Goal: Information Seeking & Learning: Learn about a topic

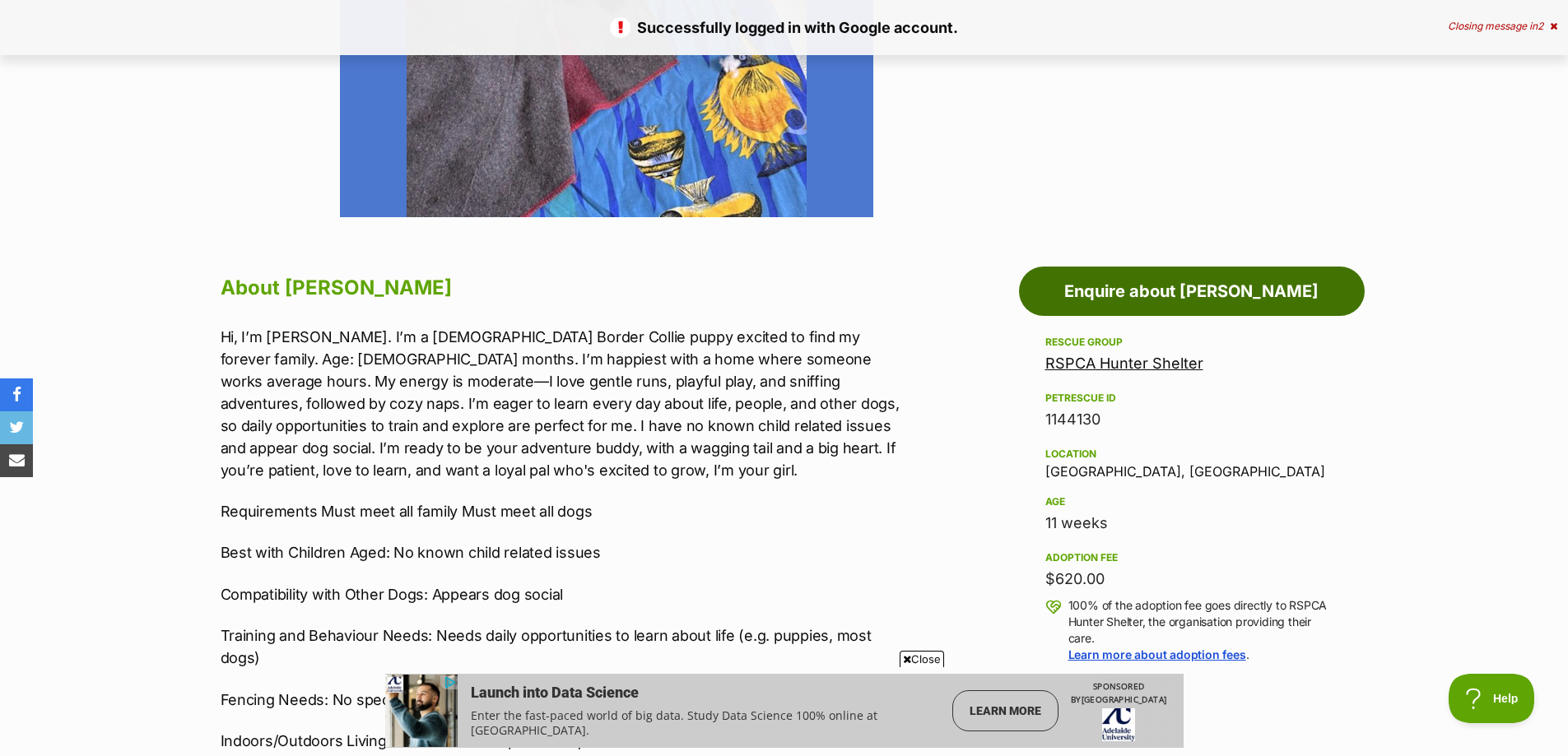
click at [1119, 278] on link "Enquire about [PERSON_NAME]" at bounding box center [1192, 291] width 345 height 50
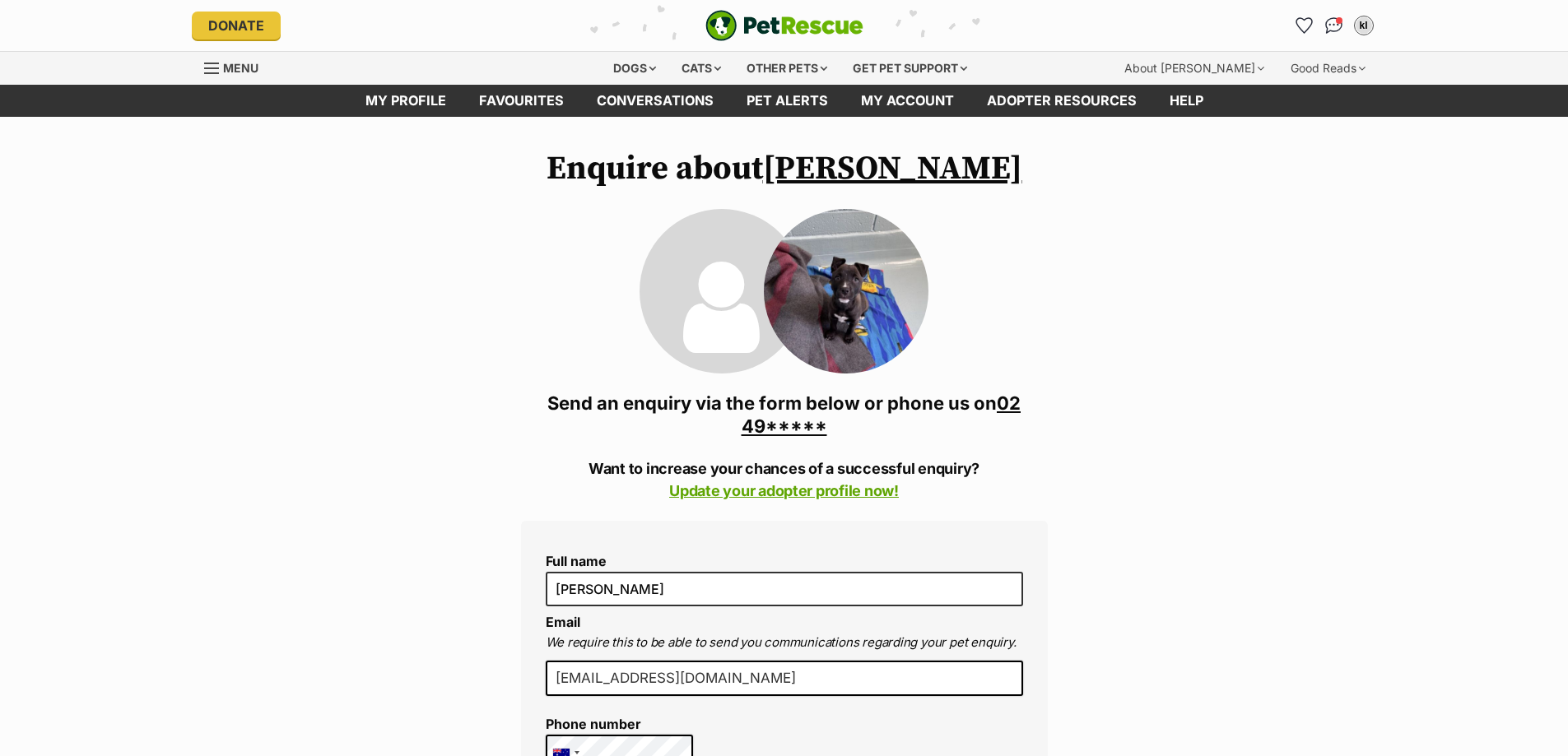
scroll to position [1, 0]
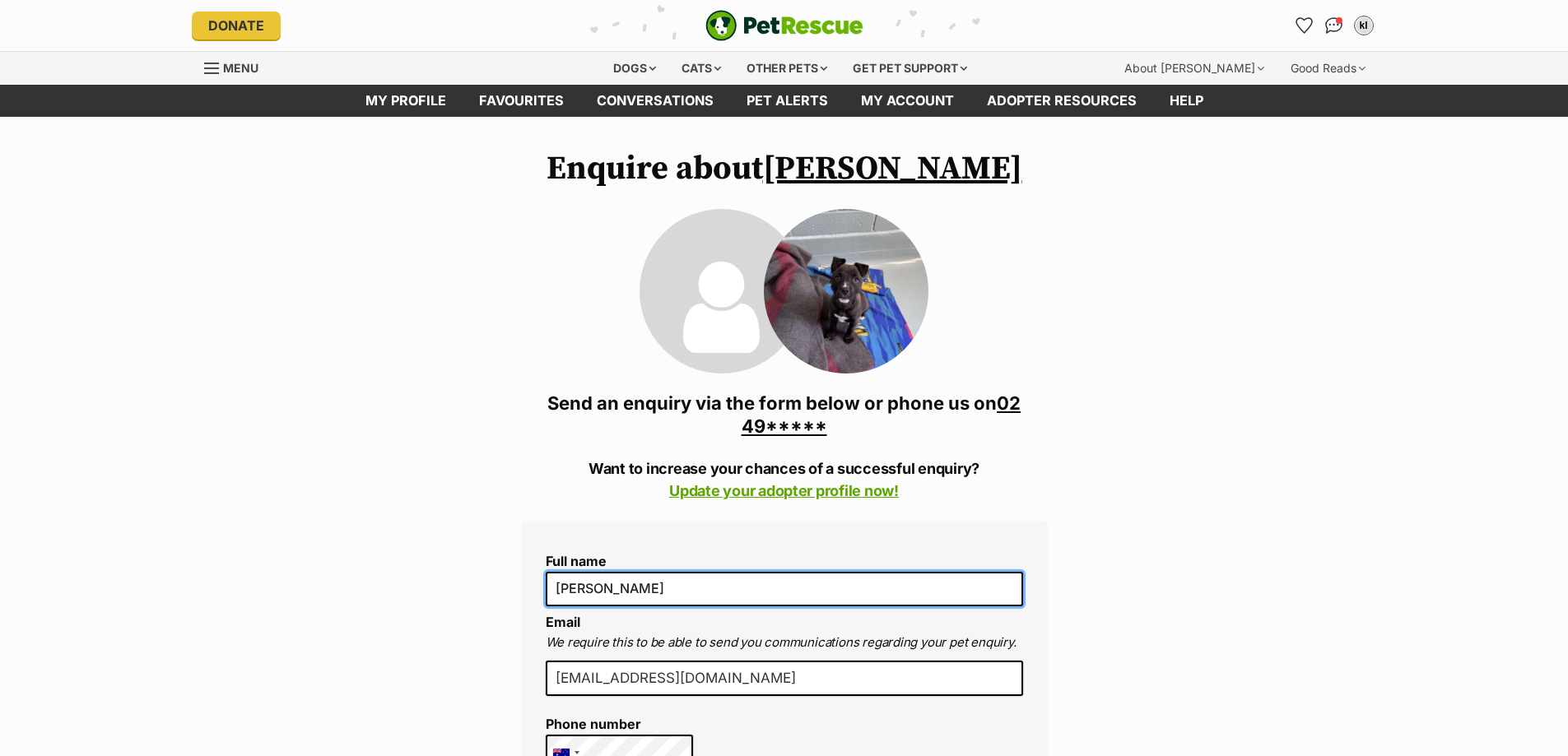
click at [698, 572] on input "kim lena" at bounding box center [784, 589] width 477 height 35
type input "ㅣ둠"
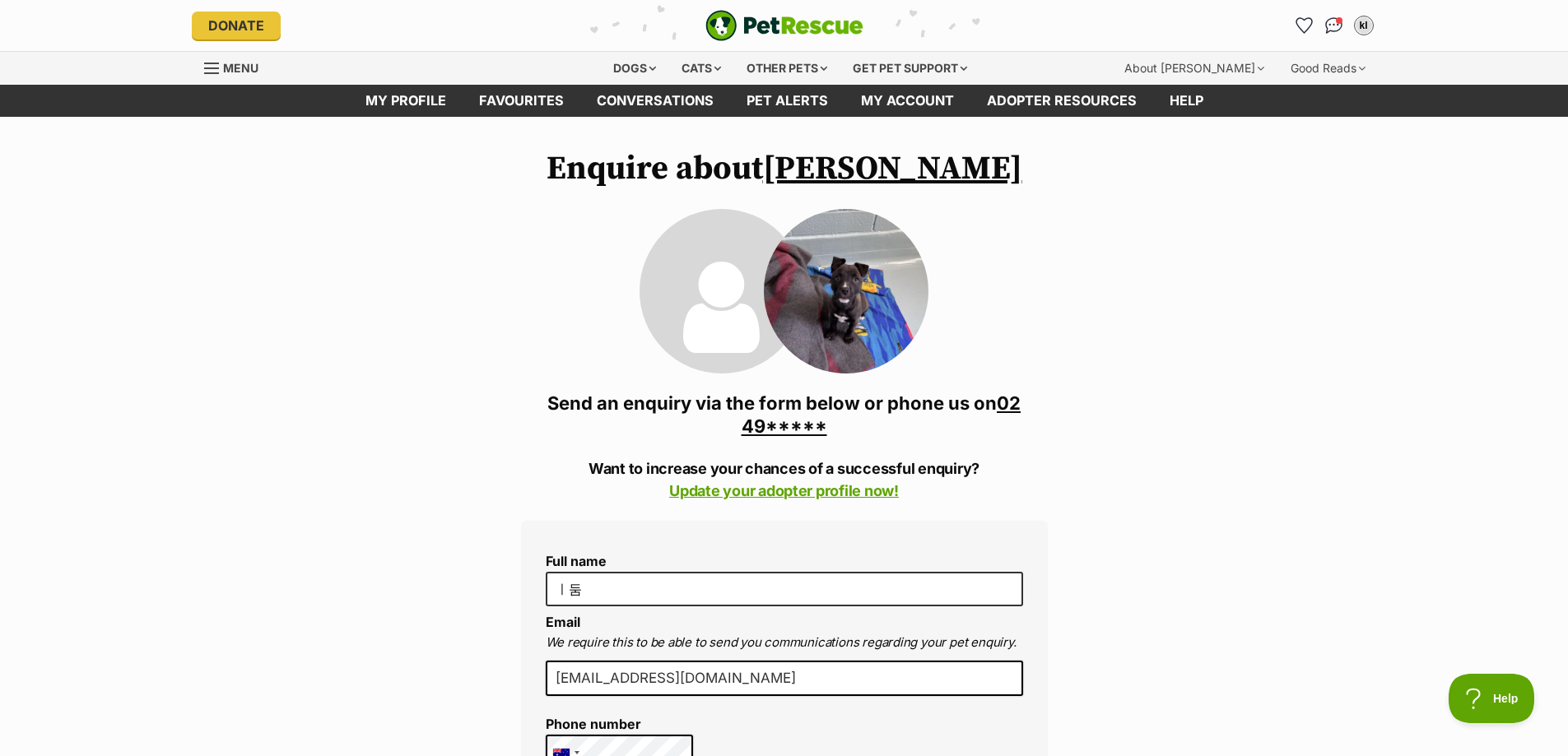
click at [799, 435] on link "02 49*****" at bounding box center [881, 414] width 280 height 44
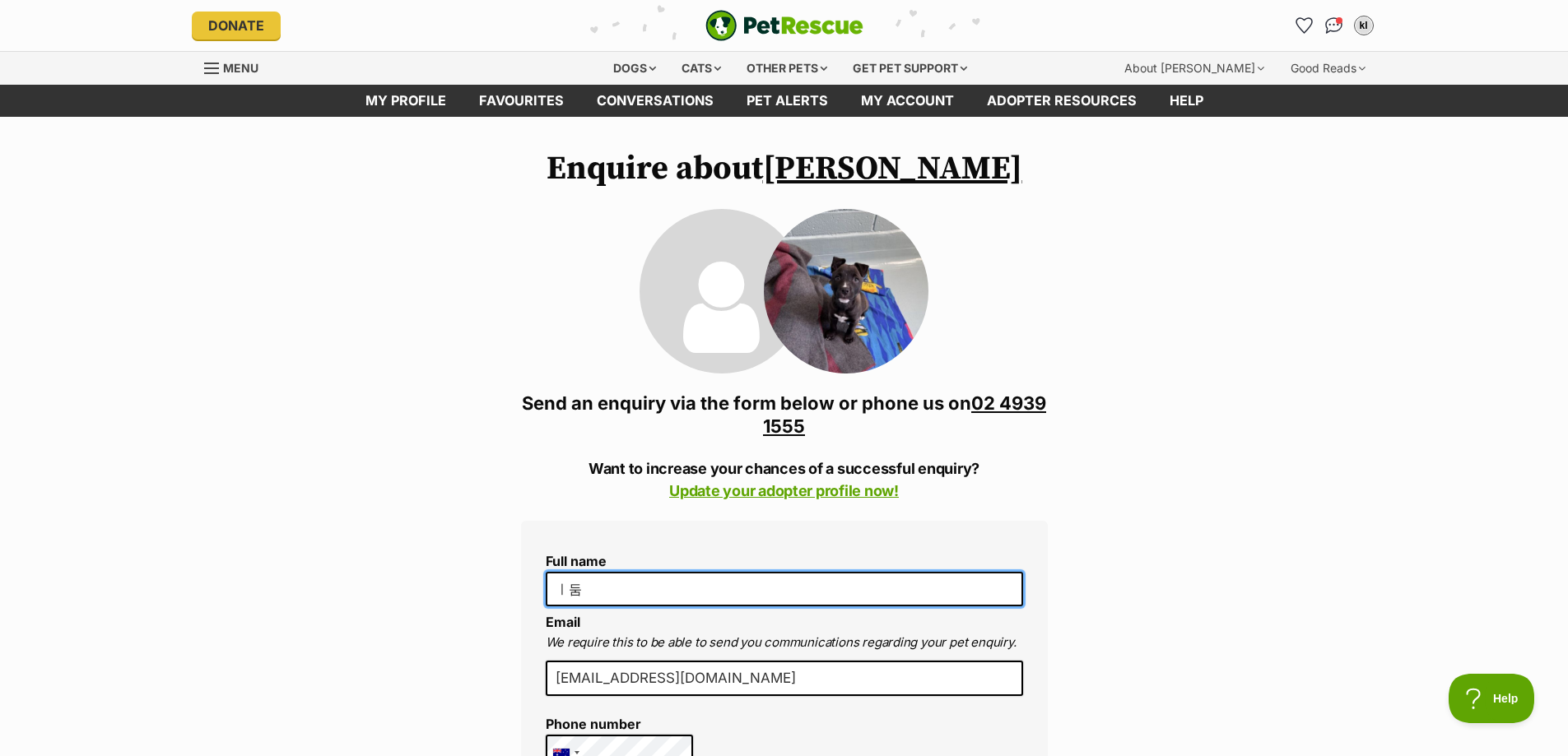
click at [788, 591] on input "ㅣ둠" at bounding box center [784, 589] width 477 height 35
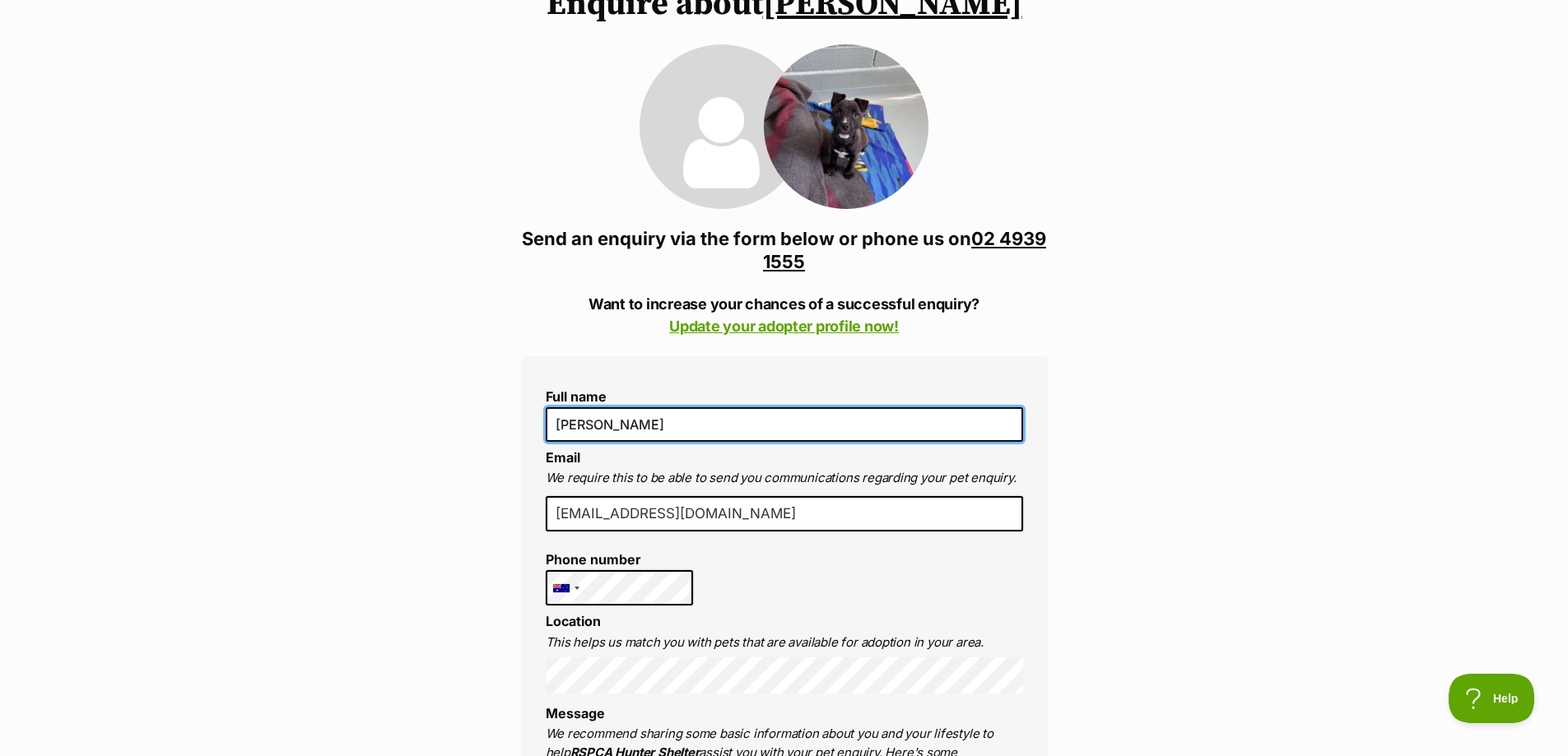
scroll to position [247, 0]
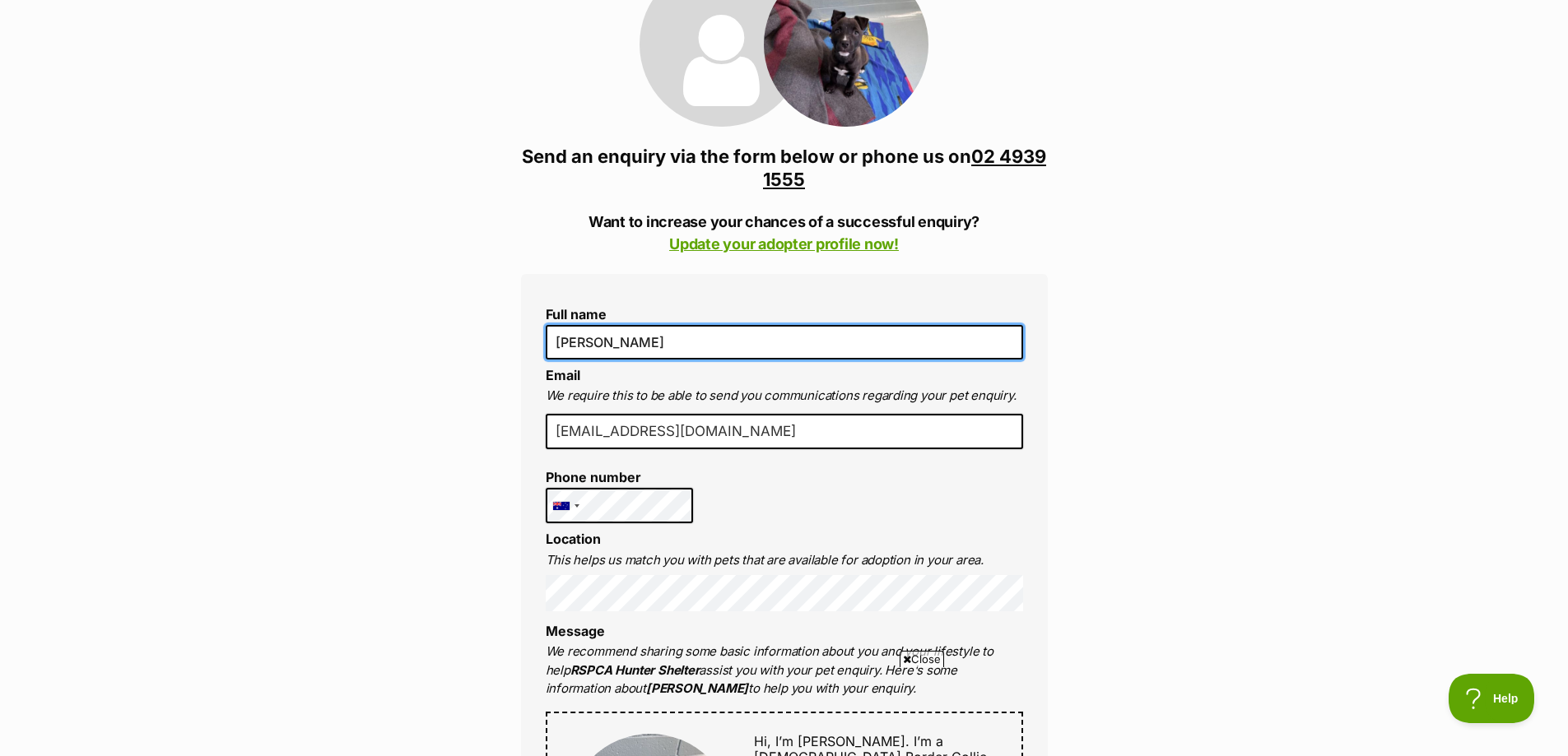
type input "Lena Kim"
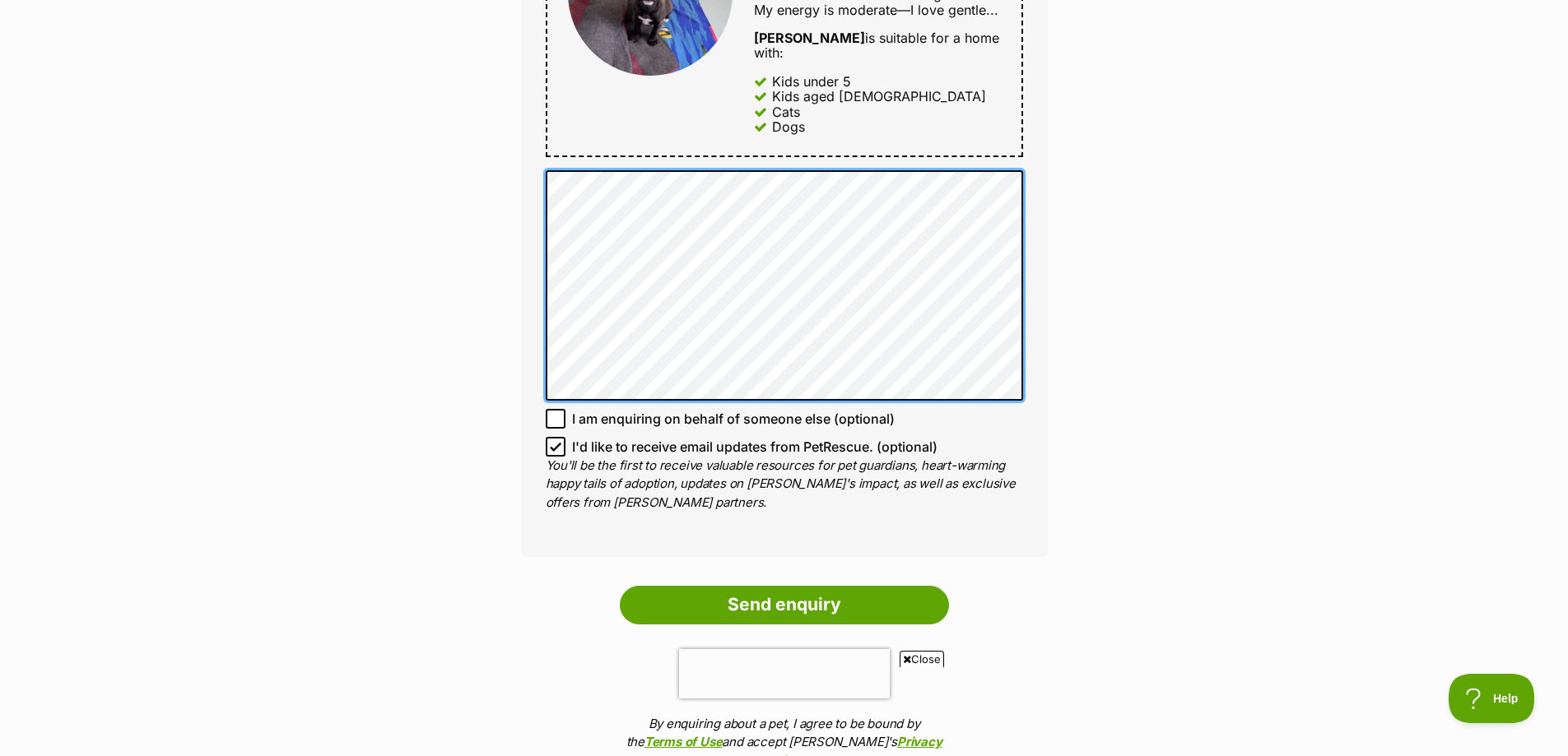
scroll to position [1152, 0]
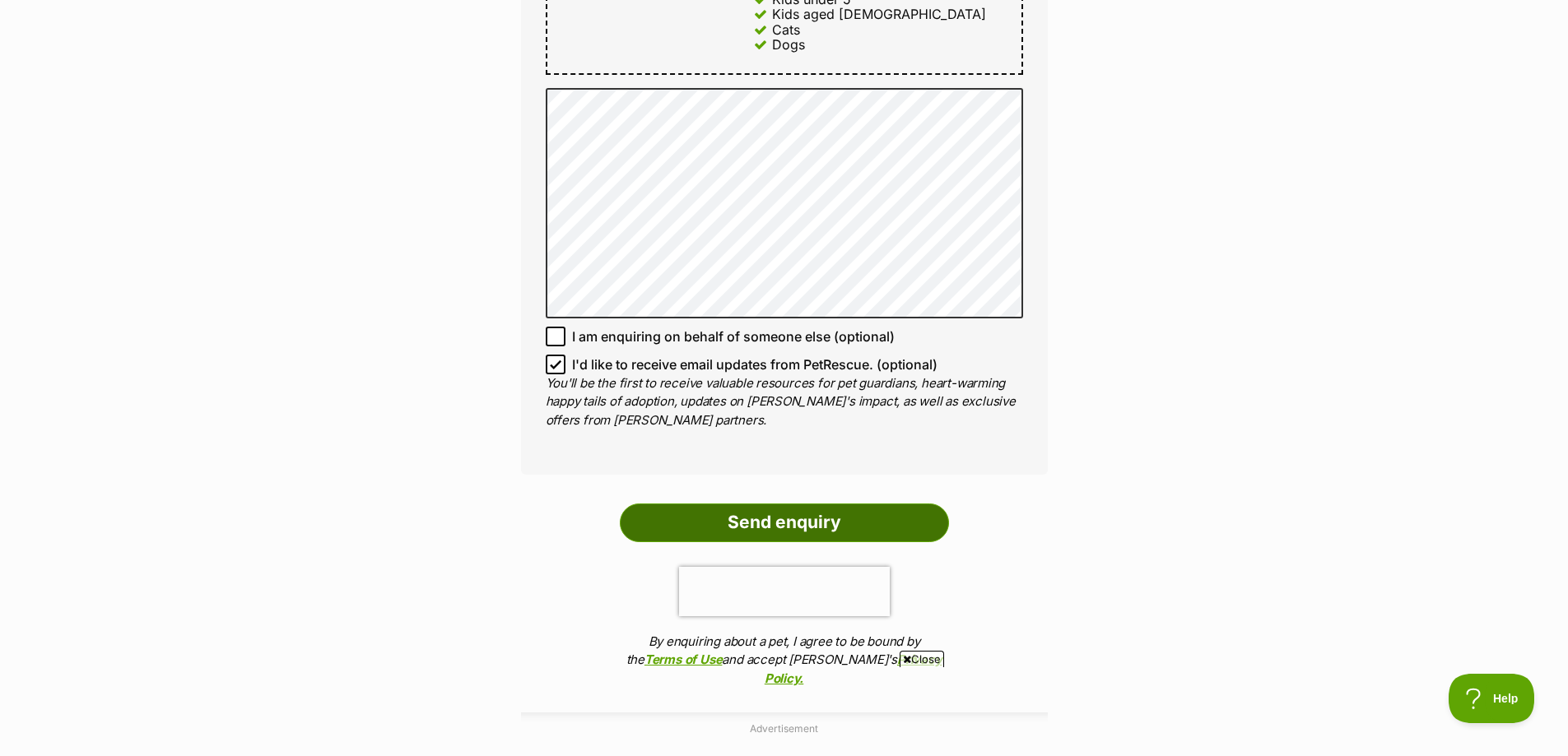
click at [810, 503] on input "Send enquiry" at bounding box center [784, 522] width 330 height 37
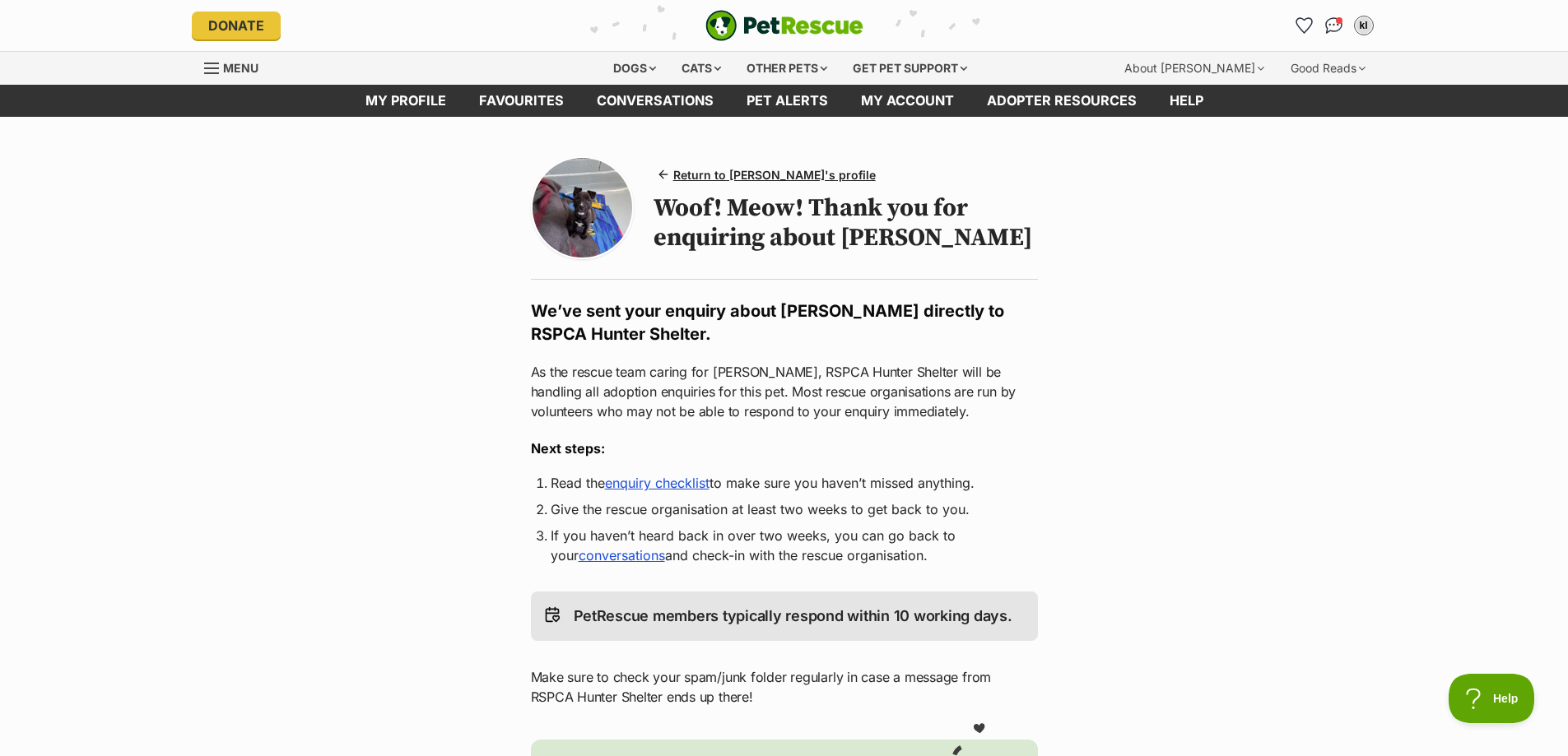
click at [704, 491] on link "enquiry checklist" at bounding box center [657, 483] width 105 height 17
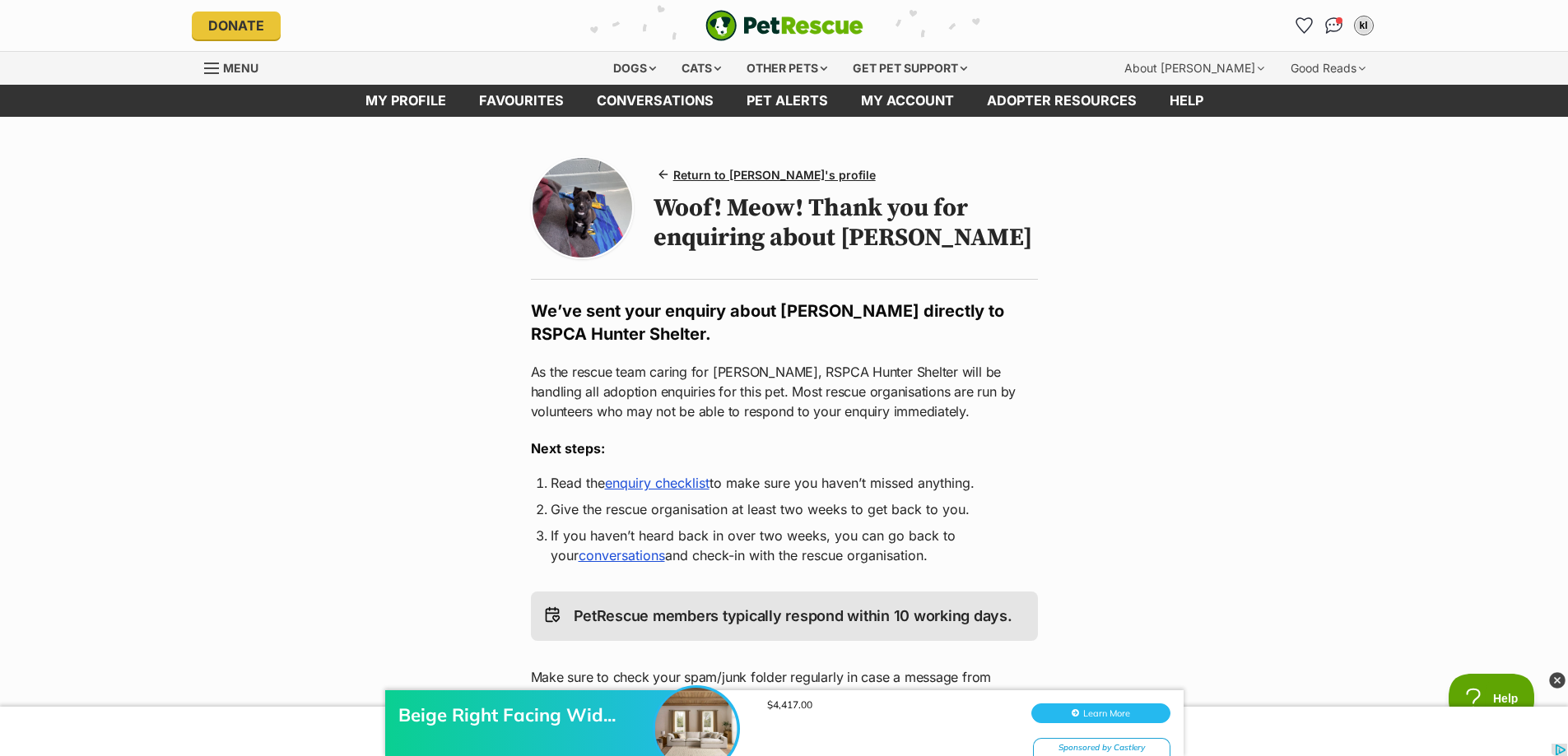
drag, startPoint x: 667, startPoint y: 283, endPoint x: 694, endPoint y: 290, distance: 27.9
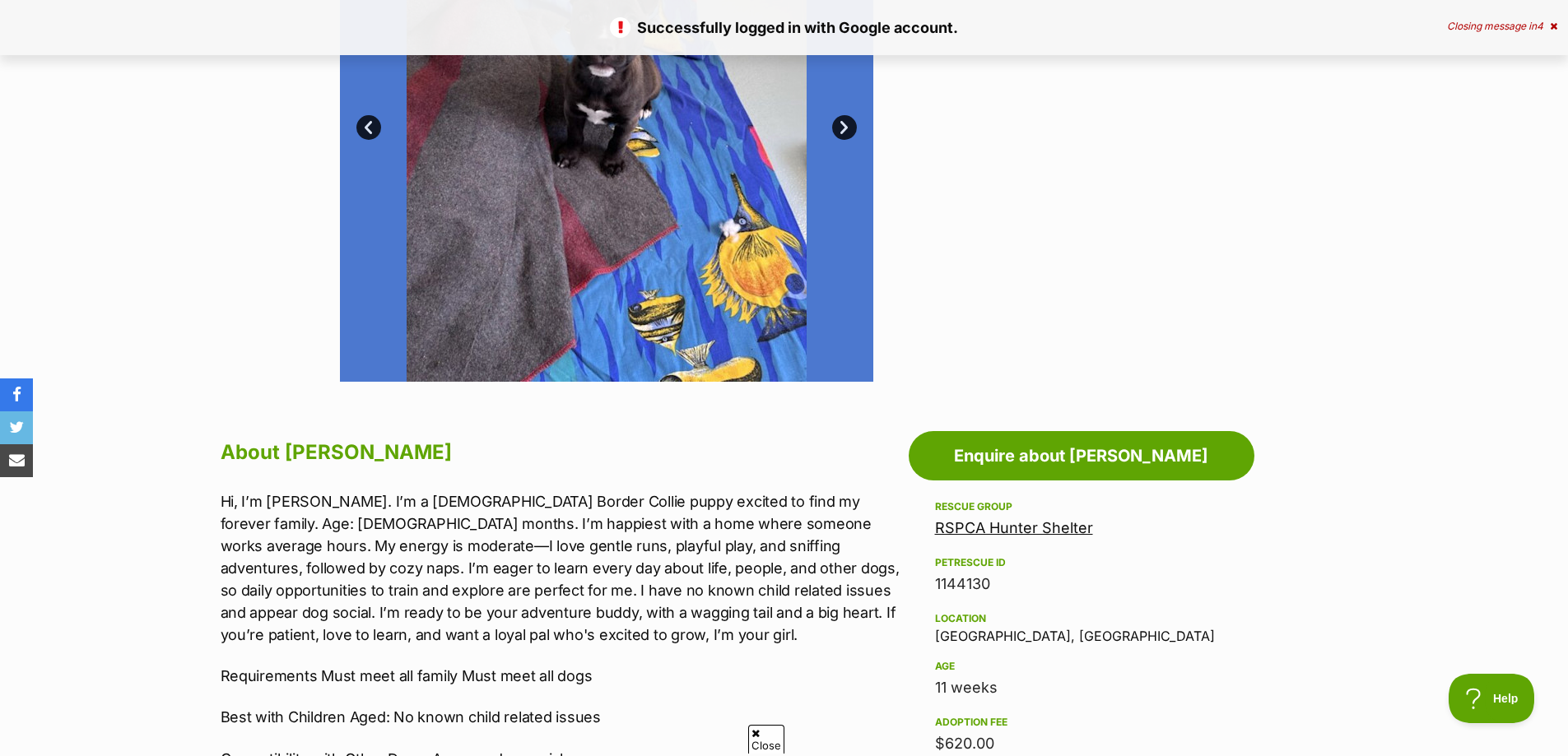
scroll to position [329, 0]
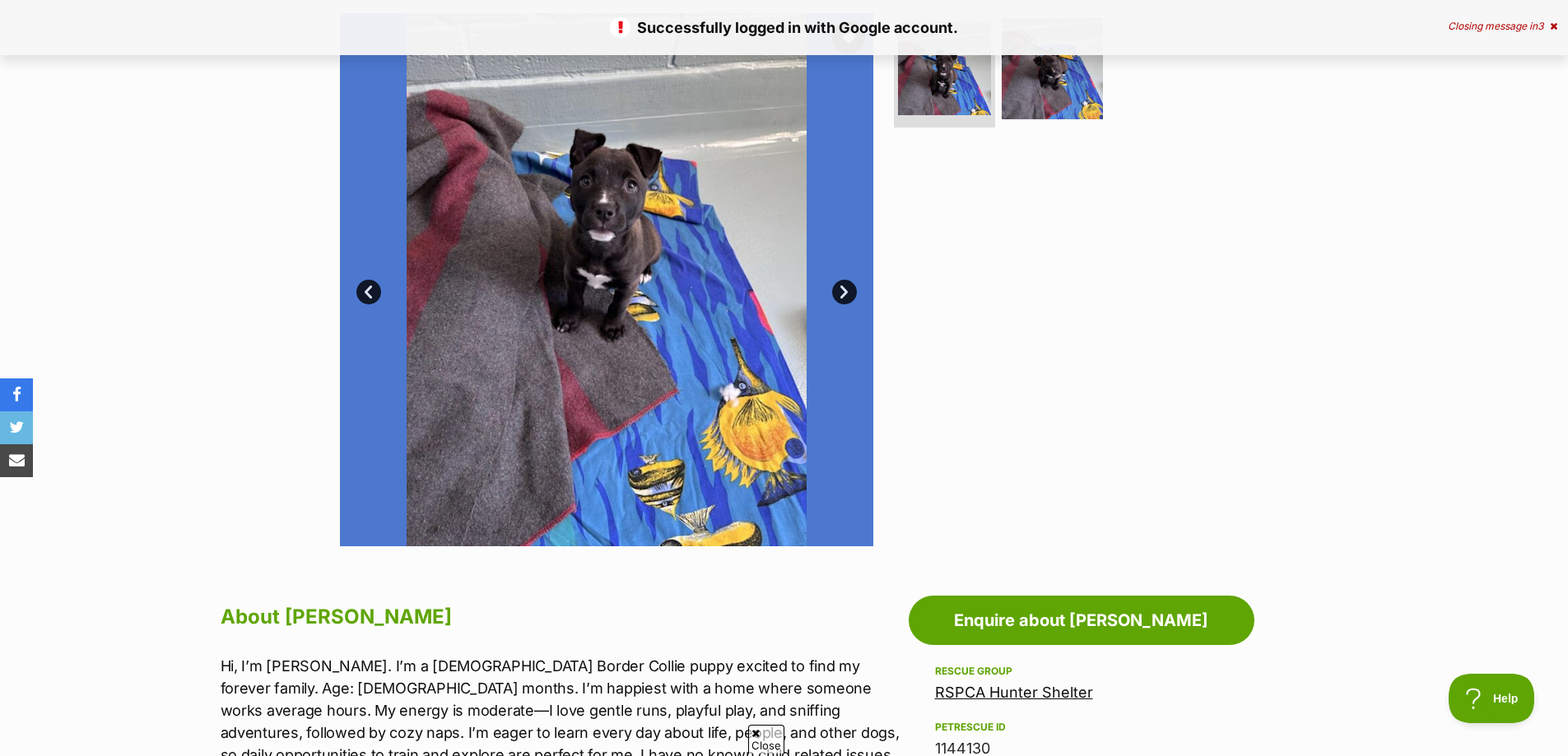
click at [839, 297] on link "Next" at bounding box center [844, 292] width 24 height 24
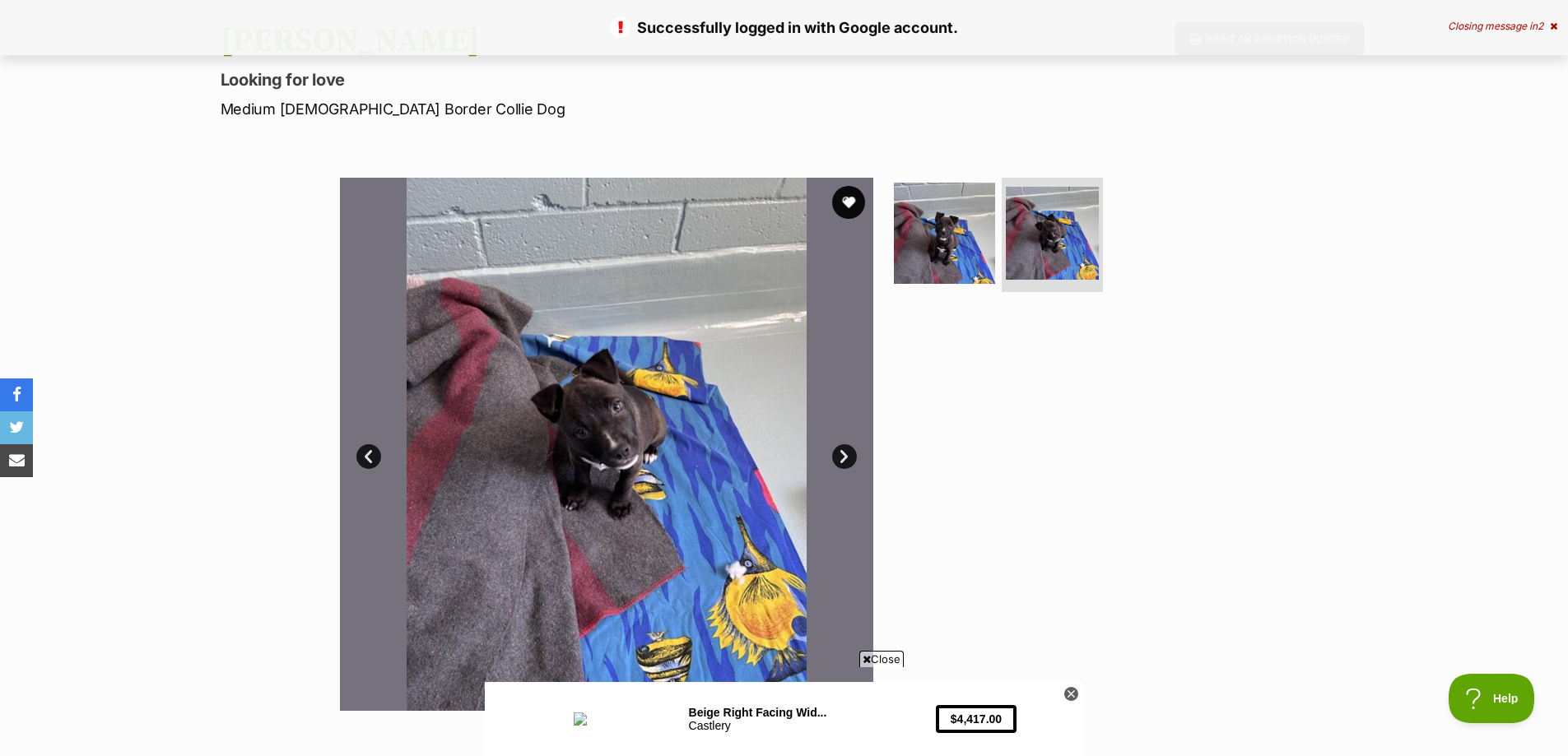
scroll to position [82, 0]
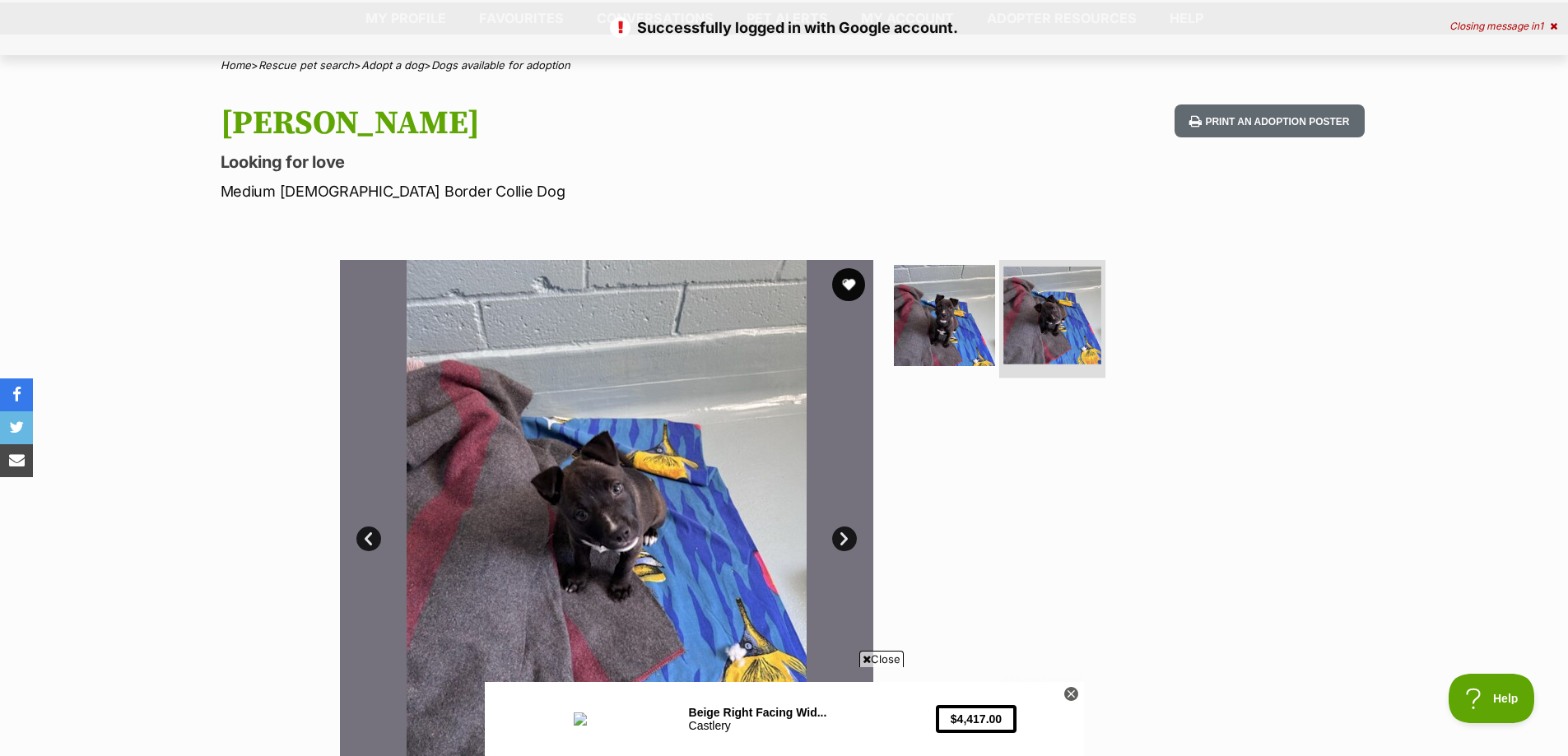
click at [1048, 328] on img at bounding box center [1052, 315] width 98 height 98
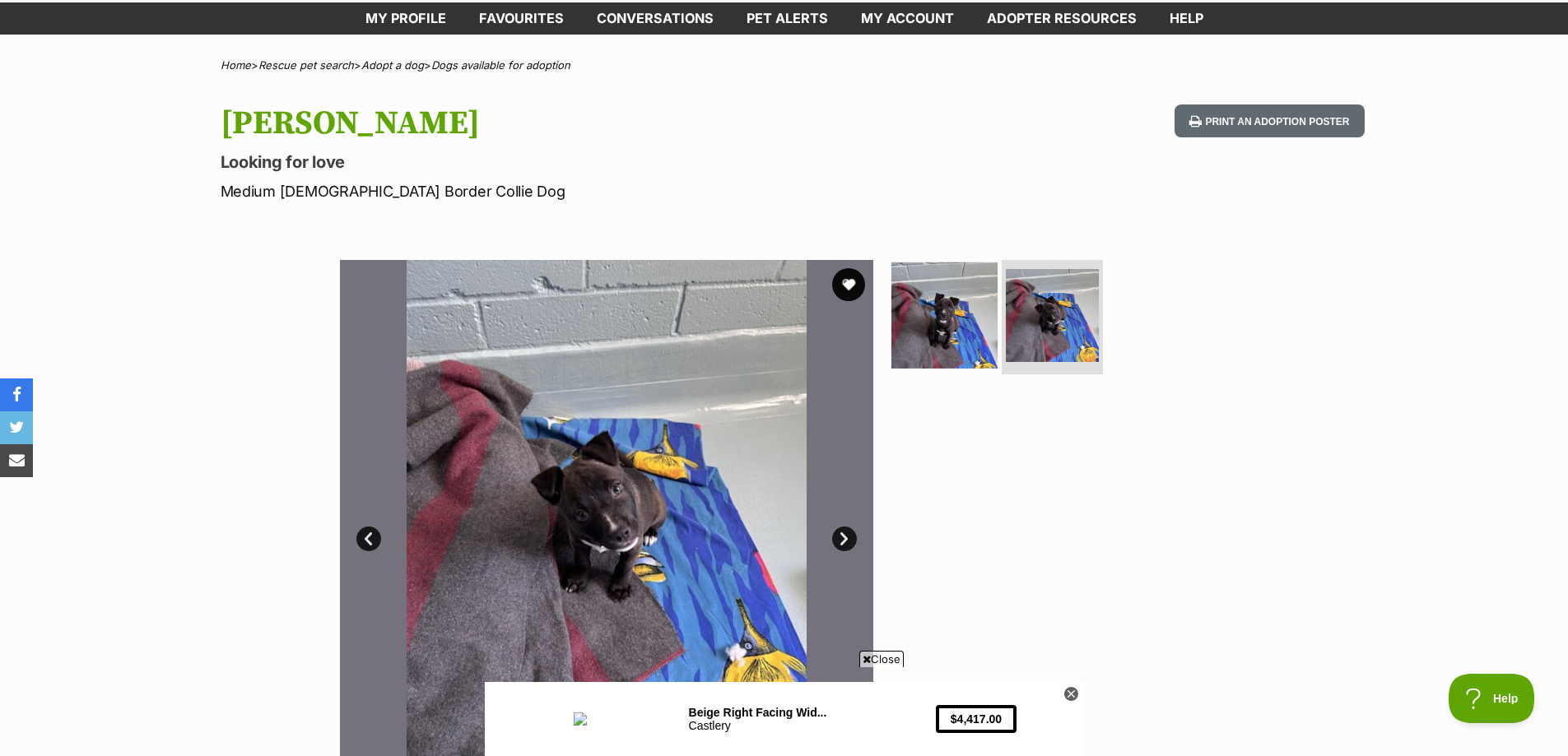
click at [933, 367] on link at bounding box center [944, 362] width 106 height 18
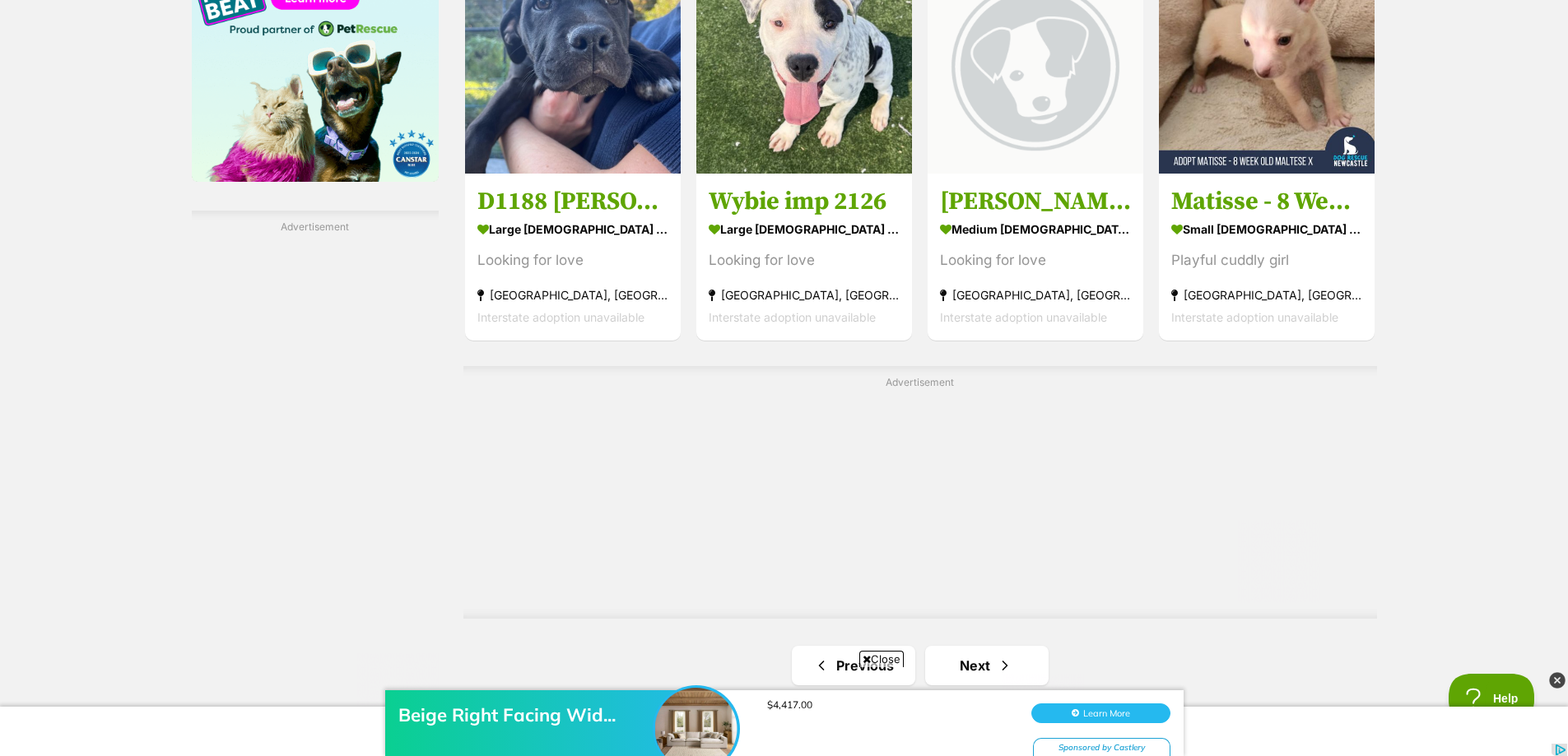
scroll to position [2715, 0]
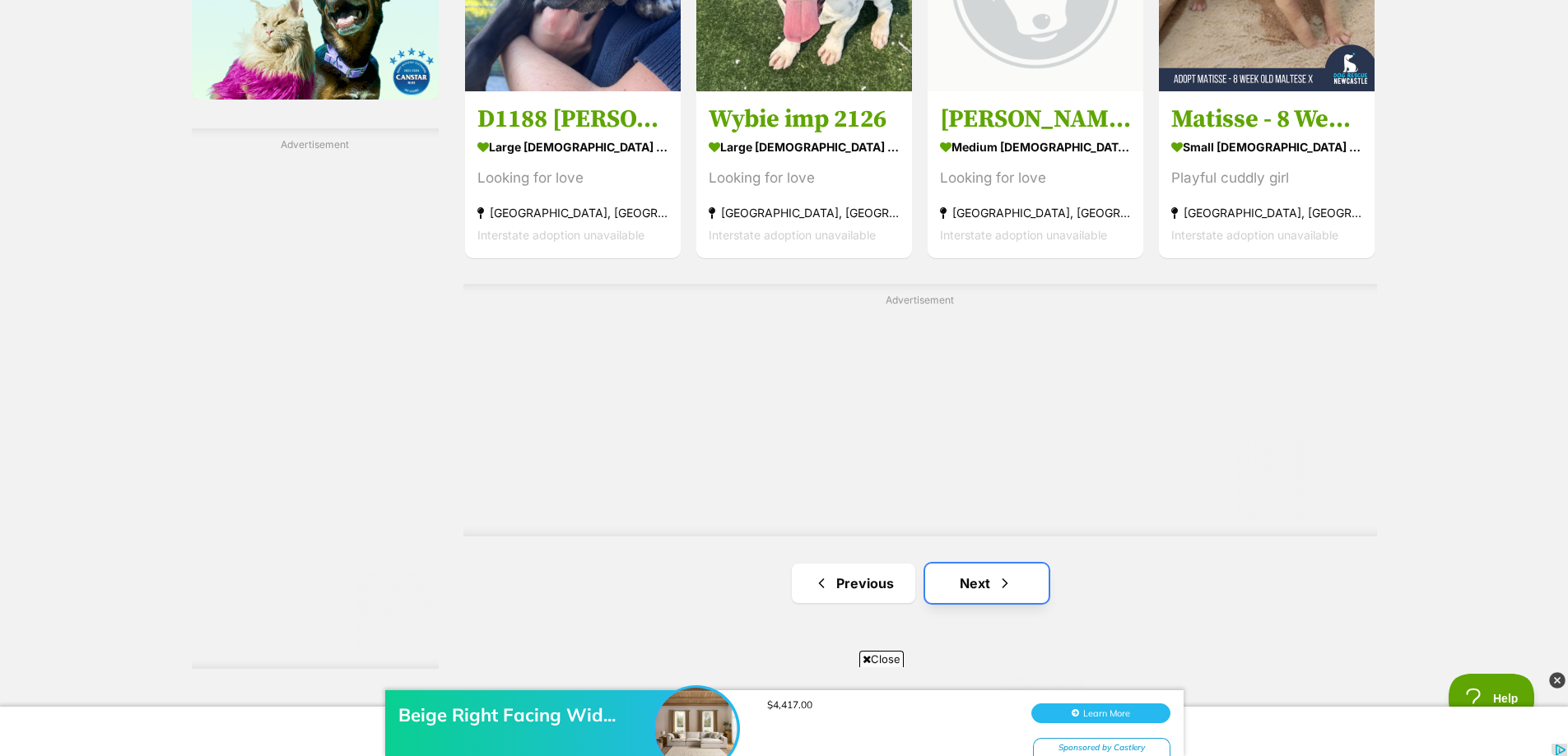
click at [949, 592] on link "Next" at bounding box center [988, 583] width 124 height 39
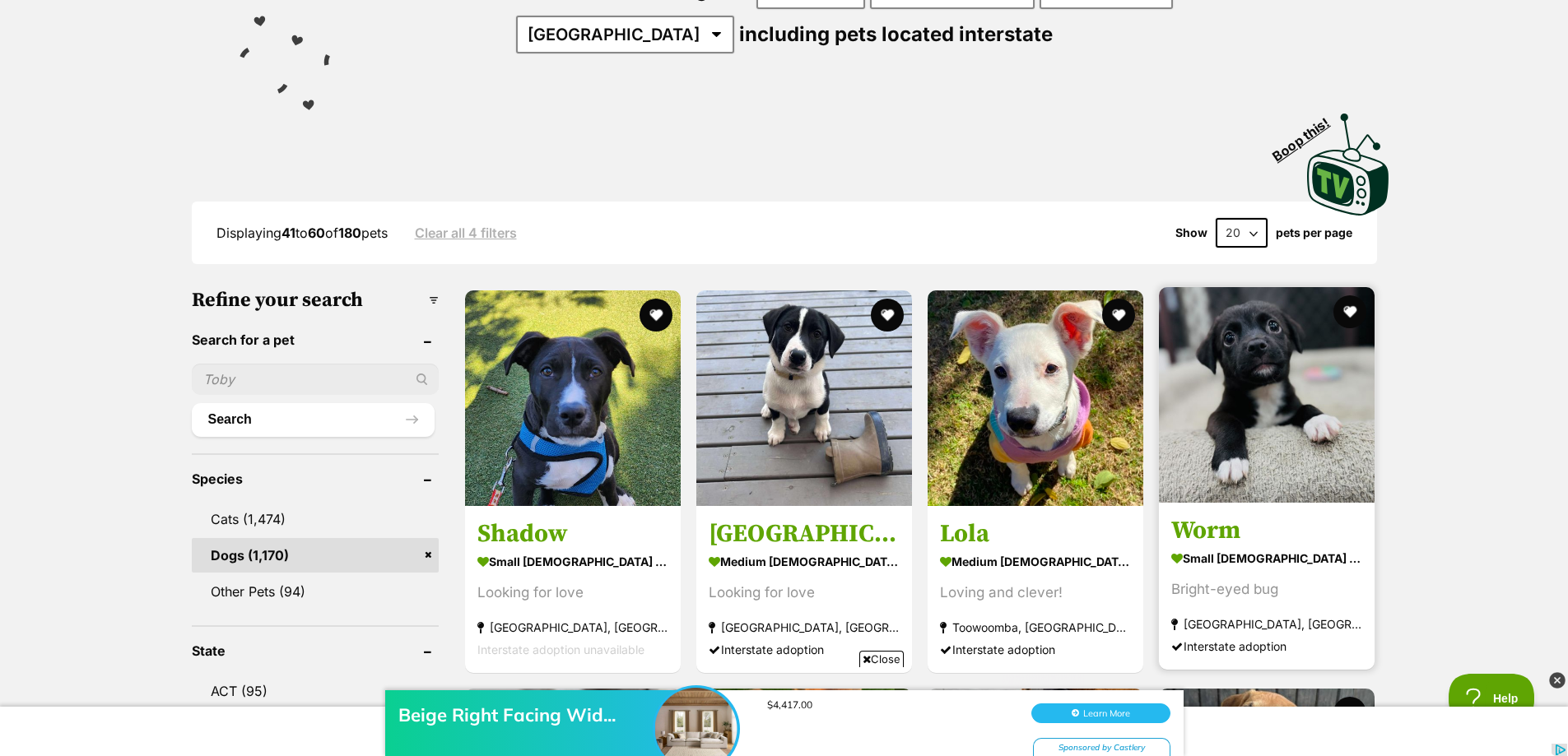
click at [1253, 545] on h3 "Worm" at bounding box center [1267, 531] width 191 height 31
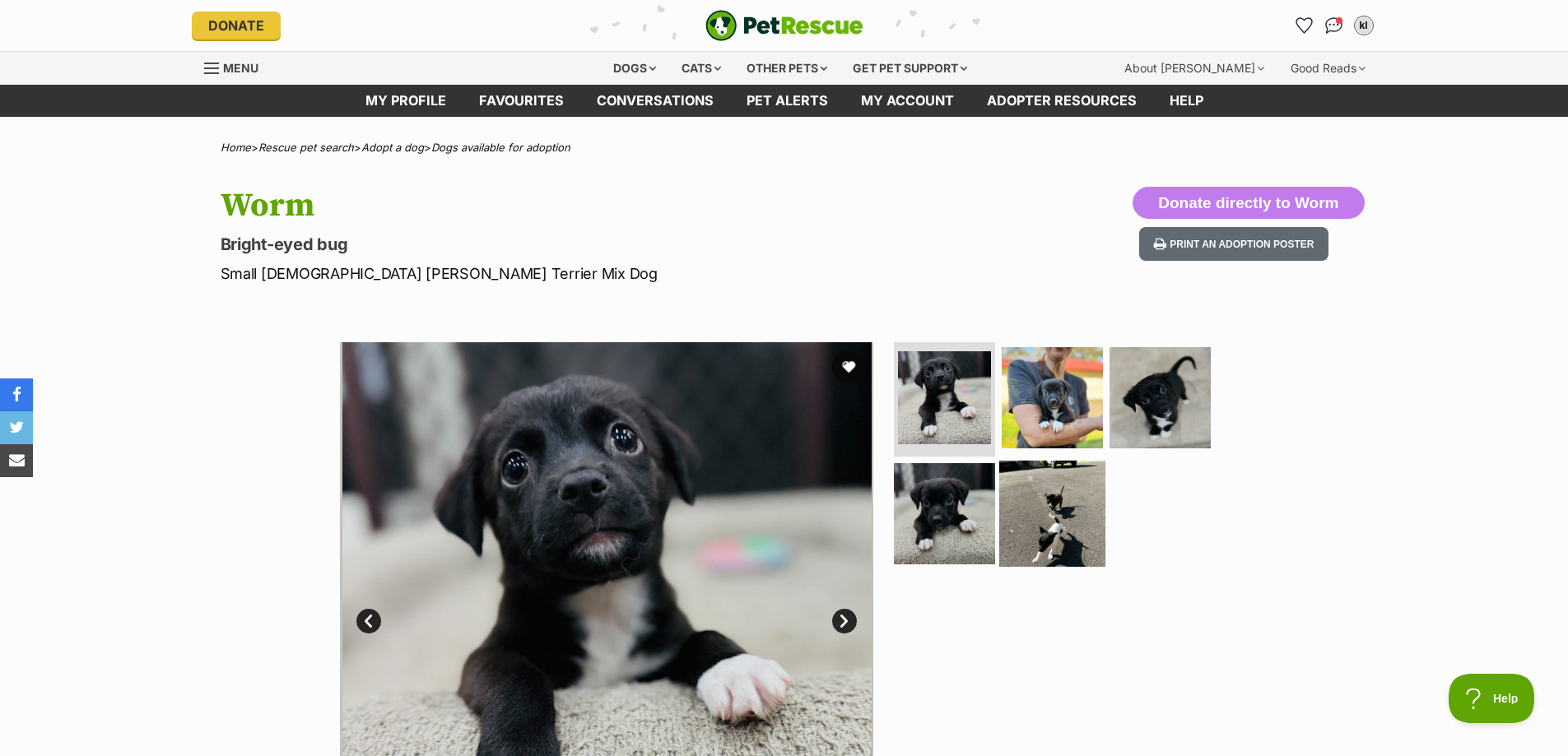
click at [1062, 526] on img at bounding box center [1052, 514] width 106 height 106
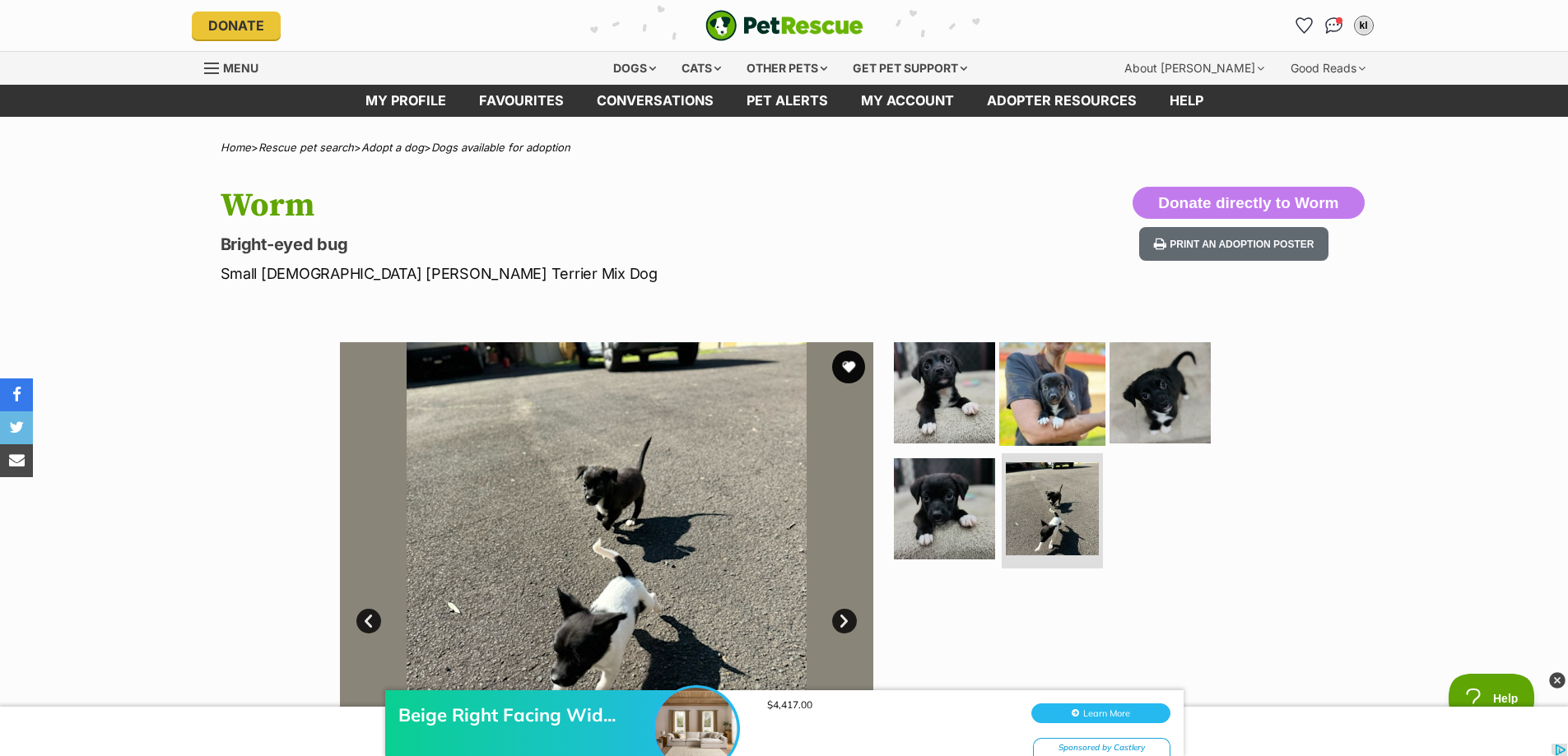
click at [1068, 435] on img at bounding box center [1052, 391] width 106 height 106
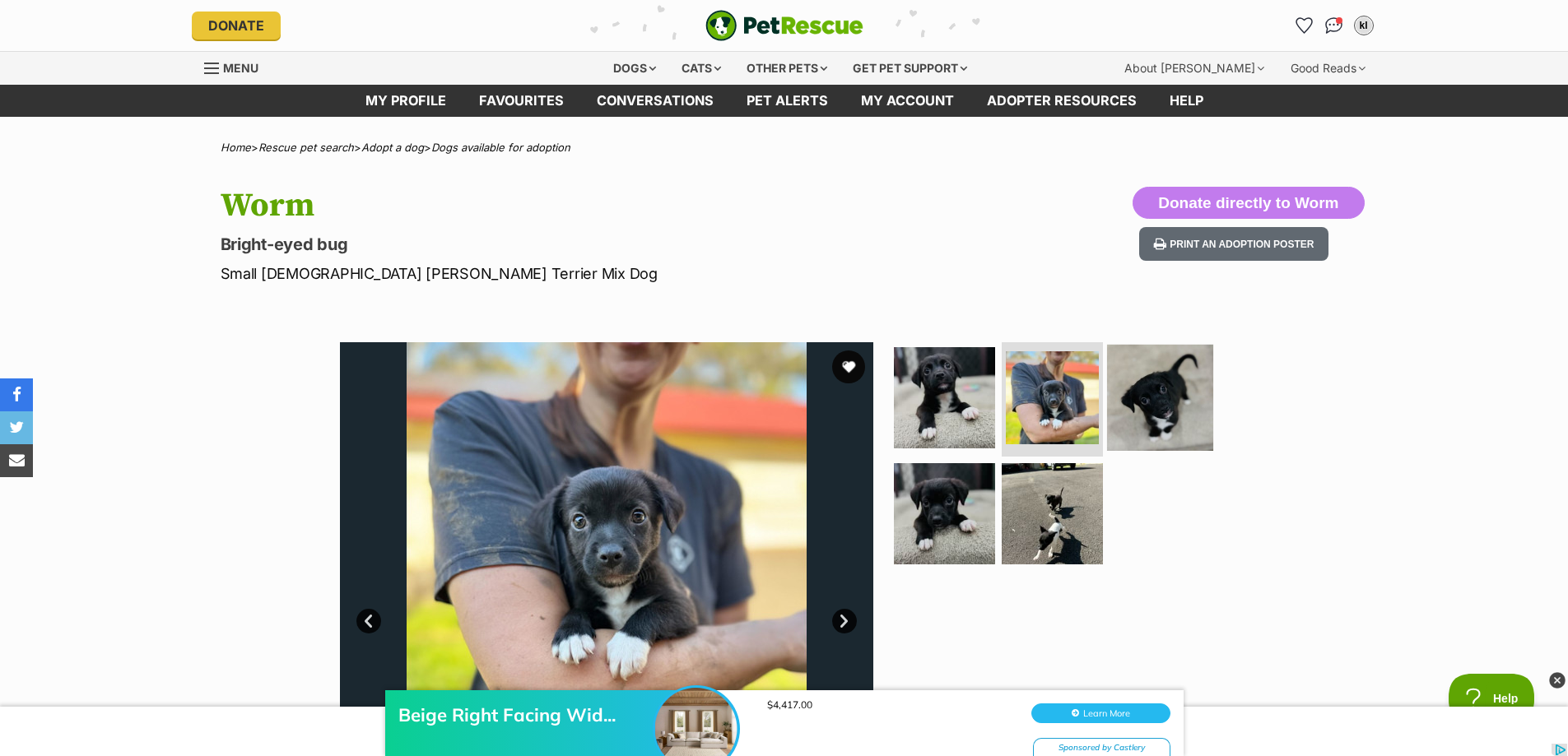
click at [1133, 408] on img at bounding box center [1160, 397] width 106 height 106
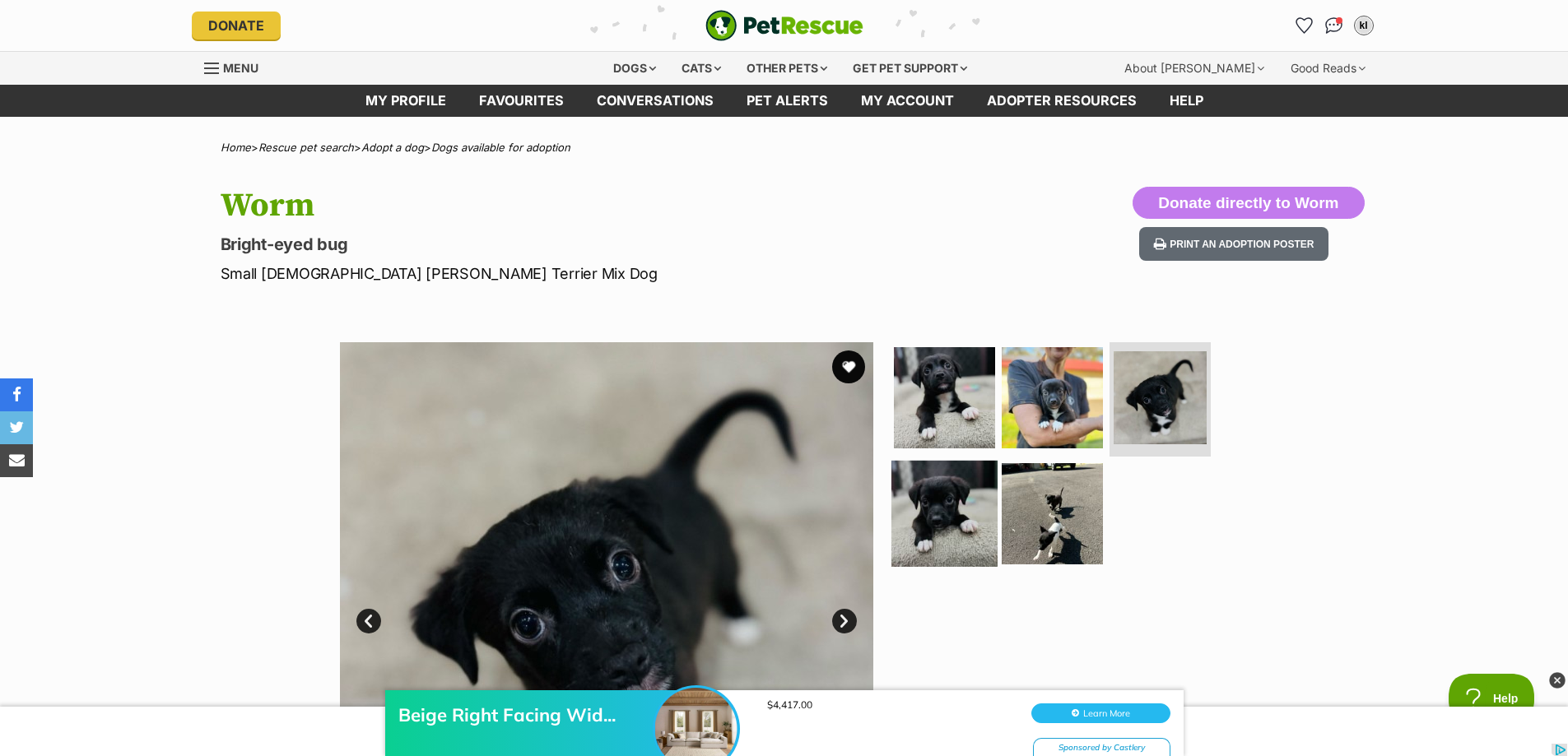
click at [975, 522] on img at bounding box center [944, 514] width 106 height 106
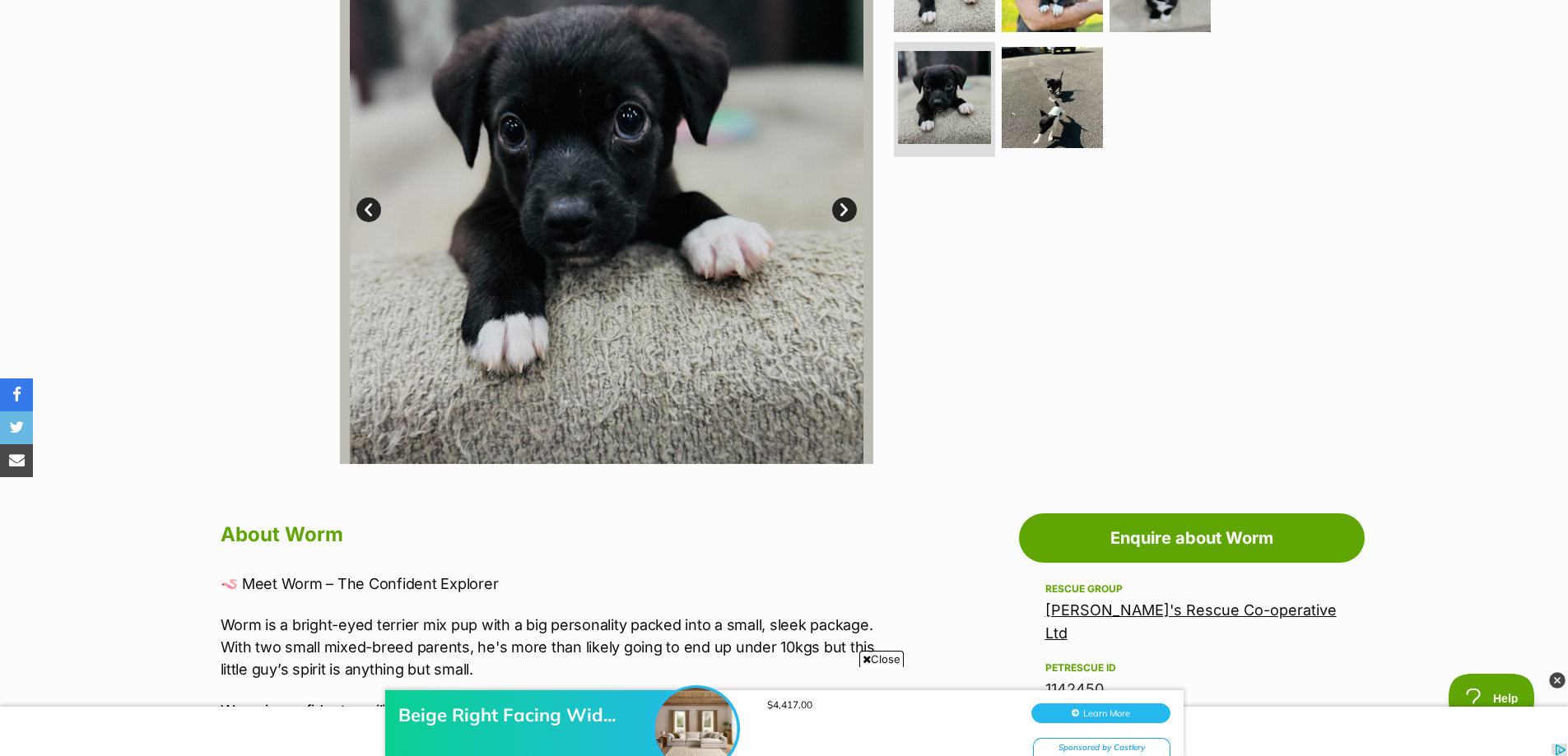
scroll to position [659, 0]
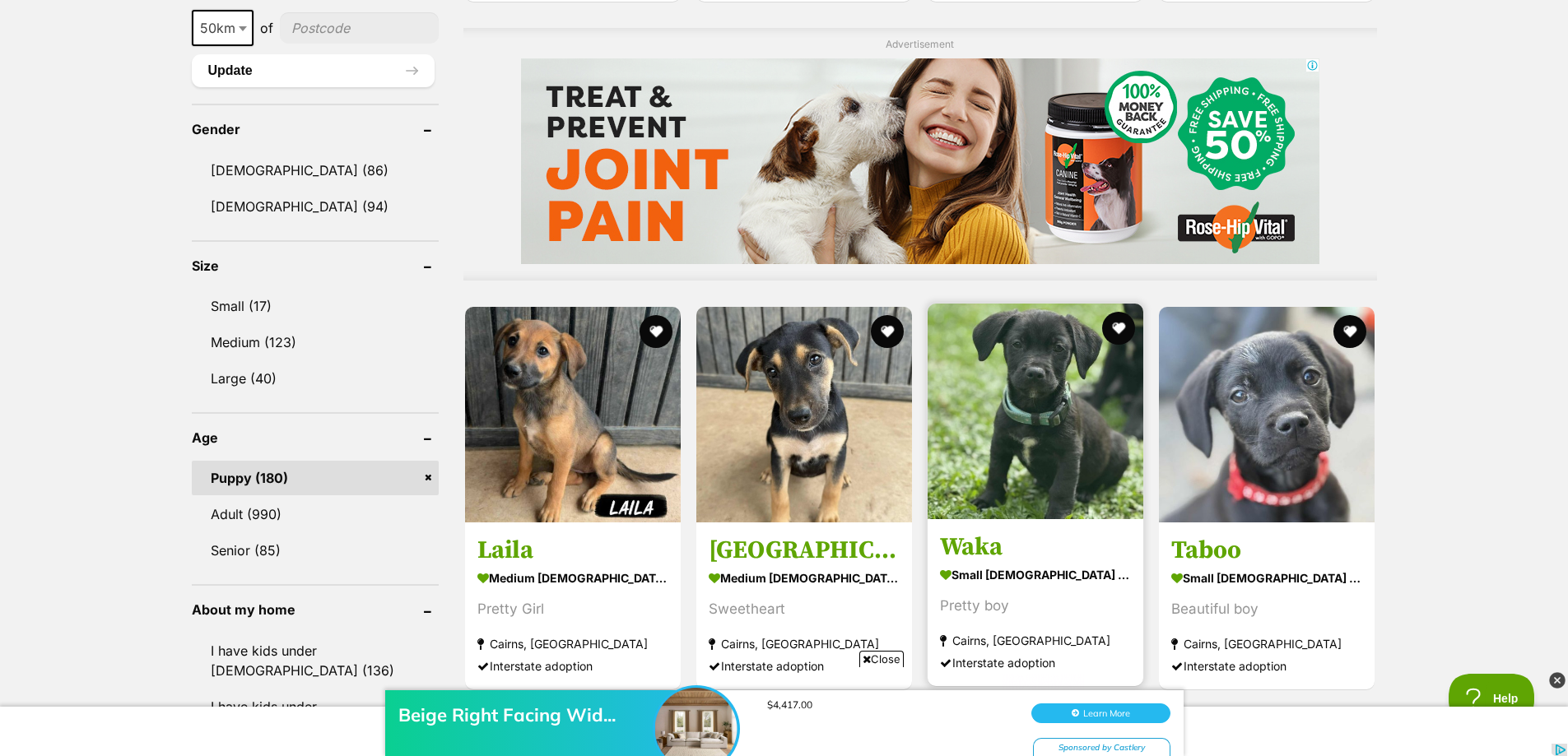
click at [1025, 604] on div "Pretty boy" at bounding box center [1035, 605] width 191 height 22
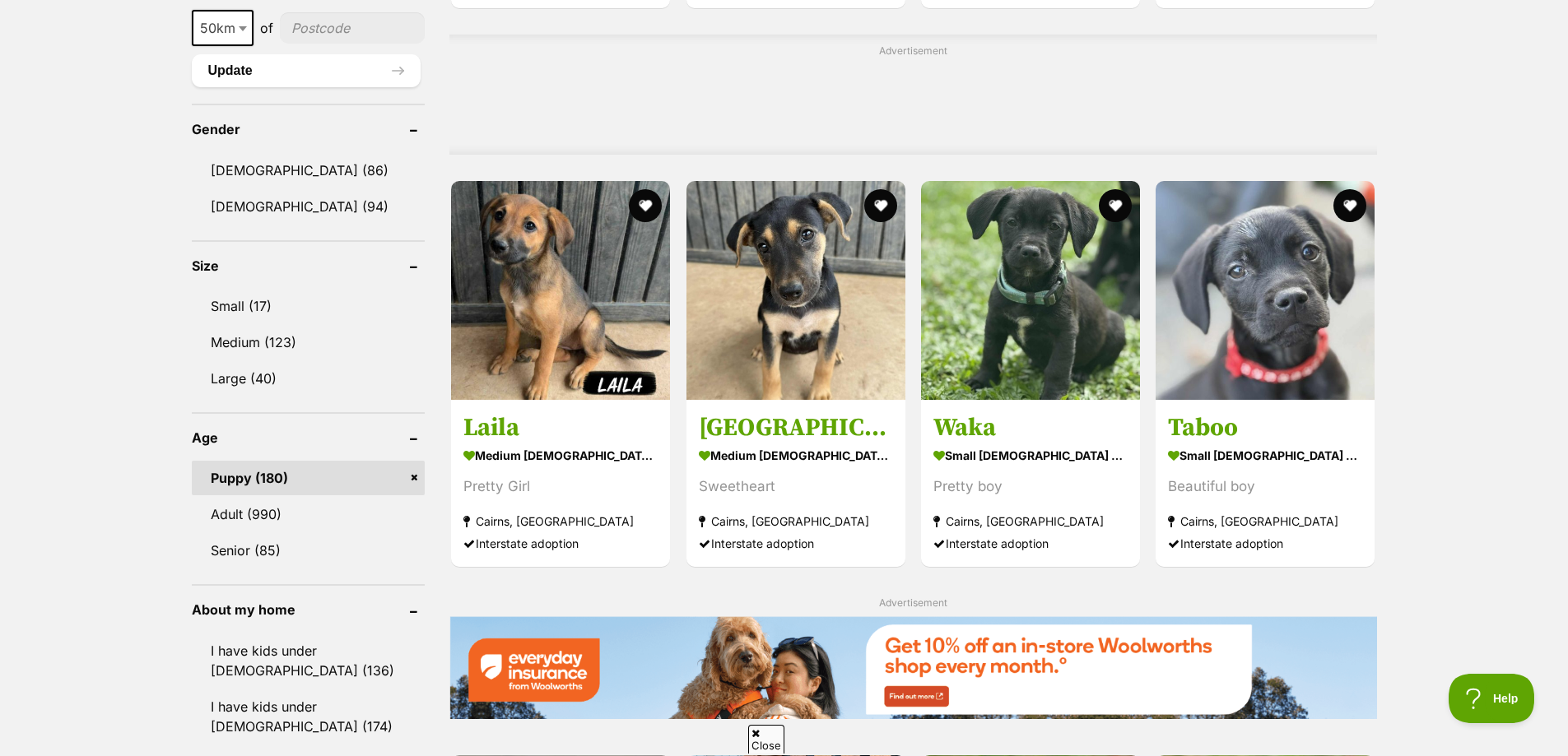
scroll to position [1481, 0]
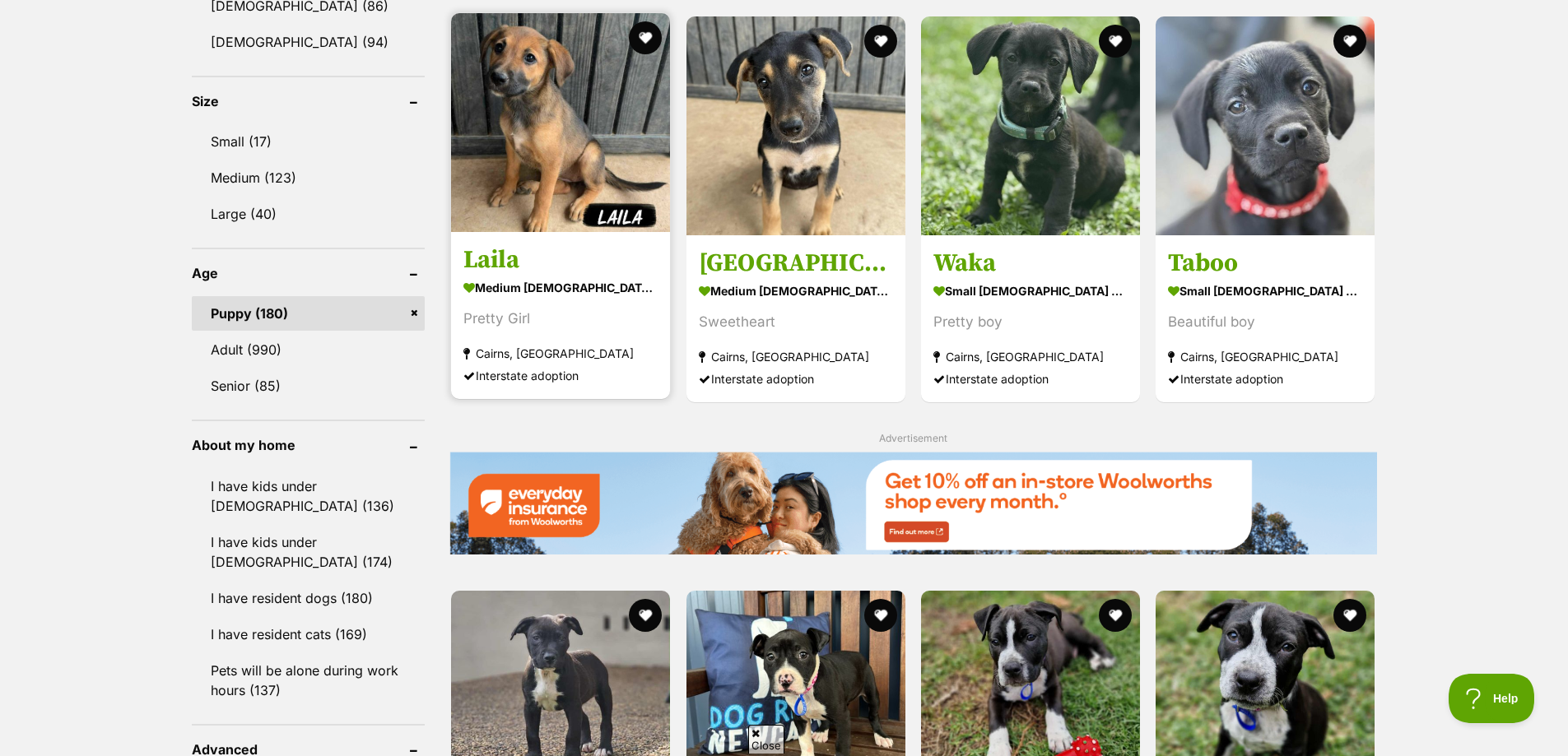
click at [523, 330] on div "Pretty Girl" at bounding box center [561, 319] width 195 height 22
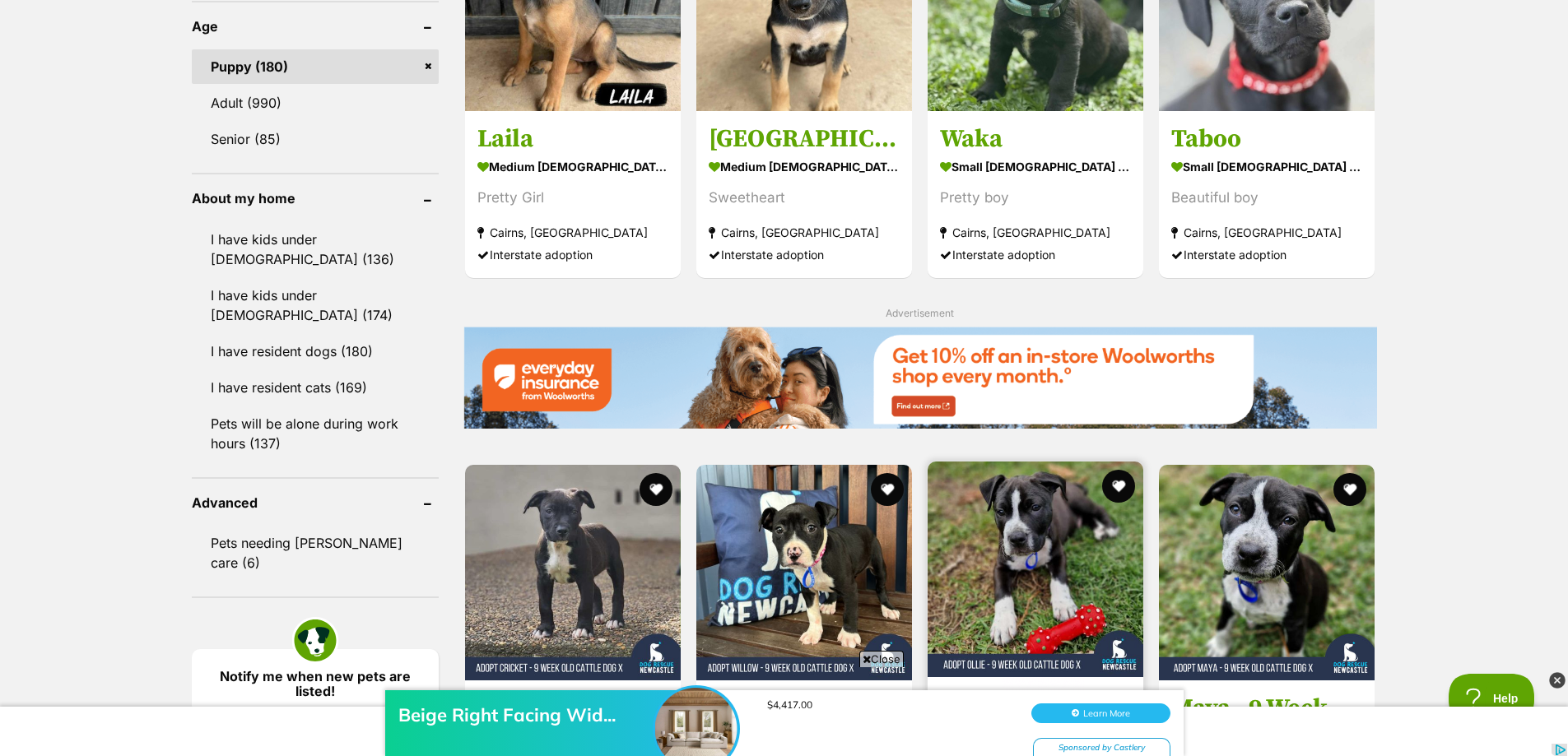
scroll to position [1975, 0]
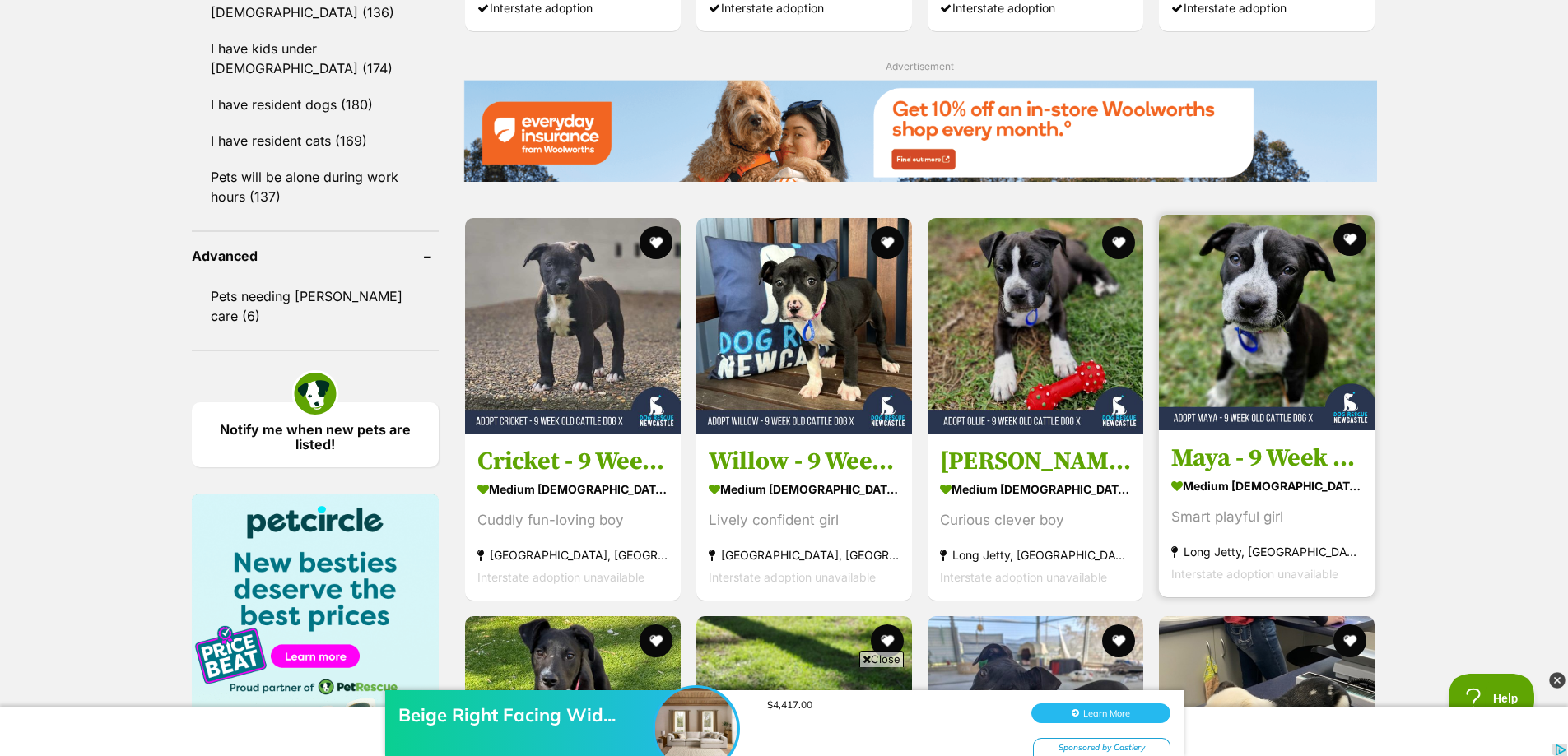
click at [1197, 455] on h3 "Maya - 9 Week Old Cattle Dog X" at bounding box center [1267, 458] width 191 height 31
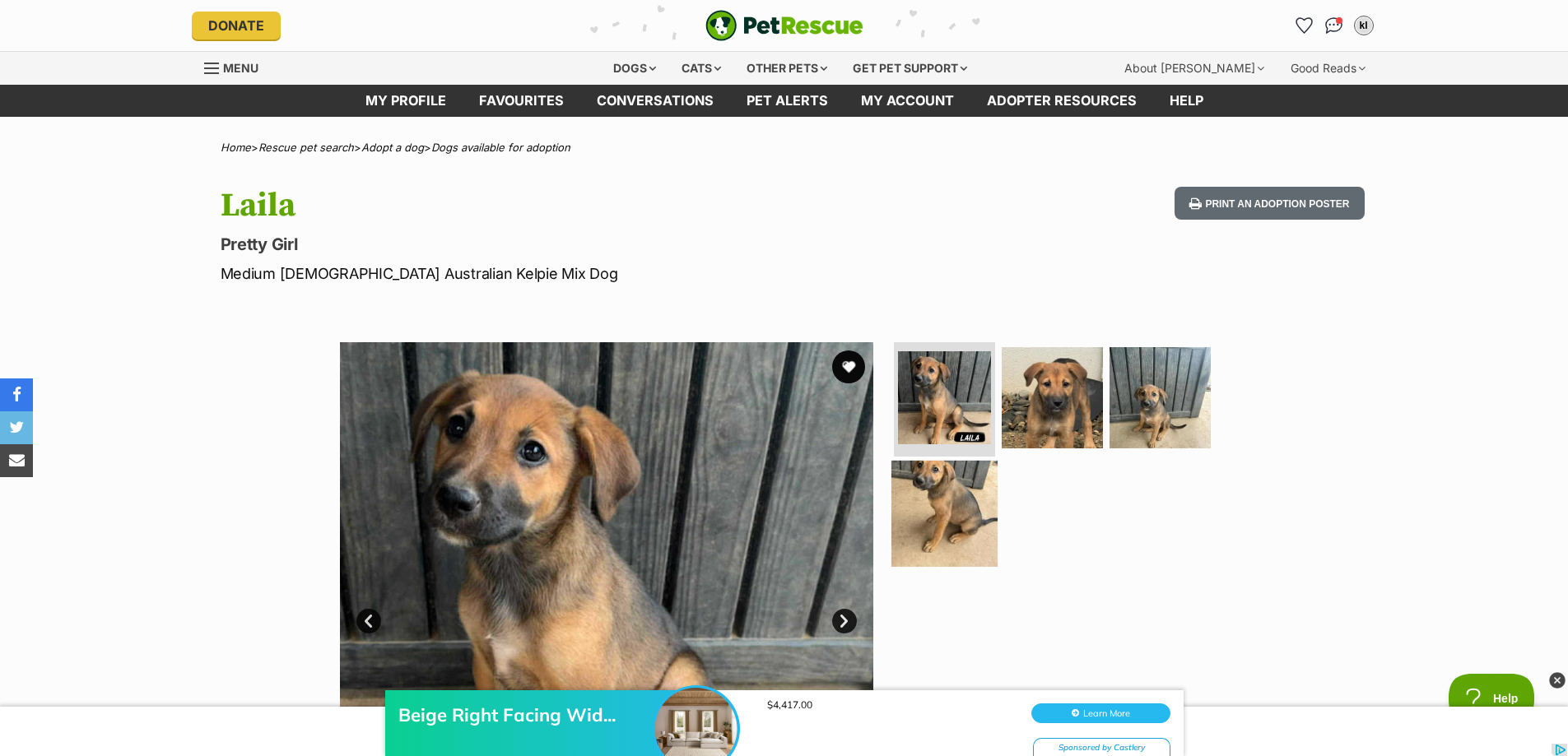
click at [901, 499] on img at bounding box center [944, 514] width 106 height 106
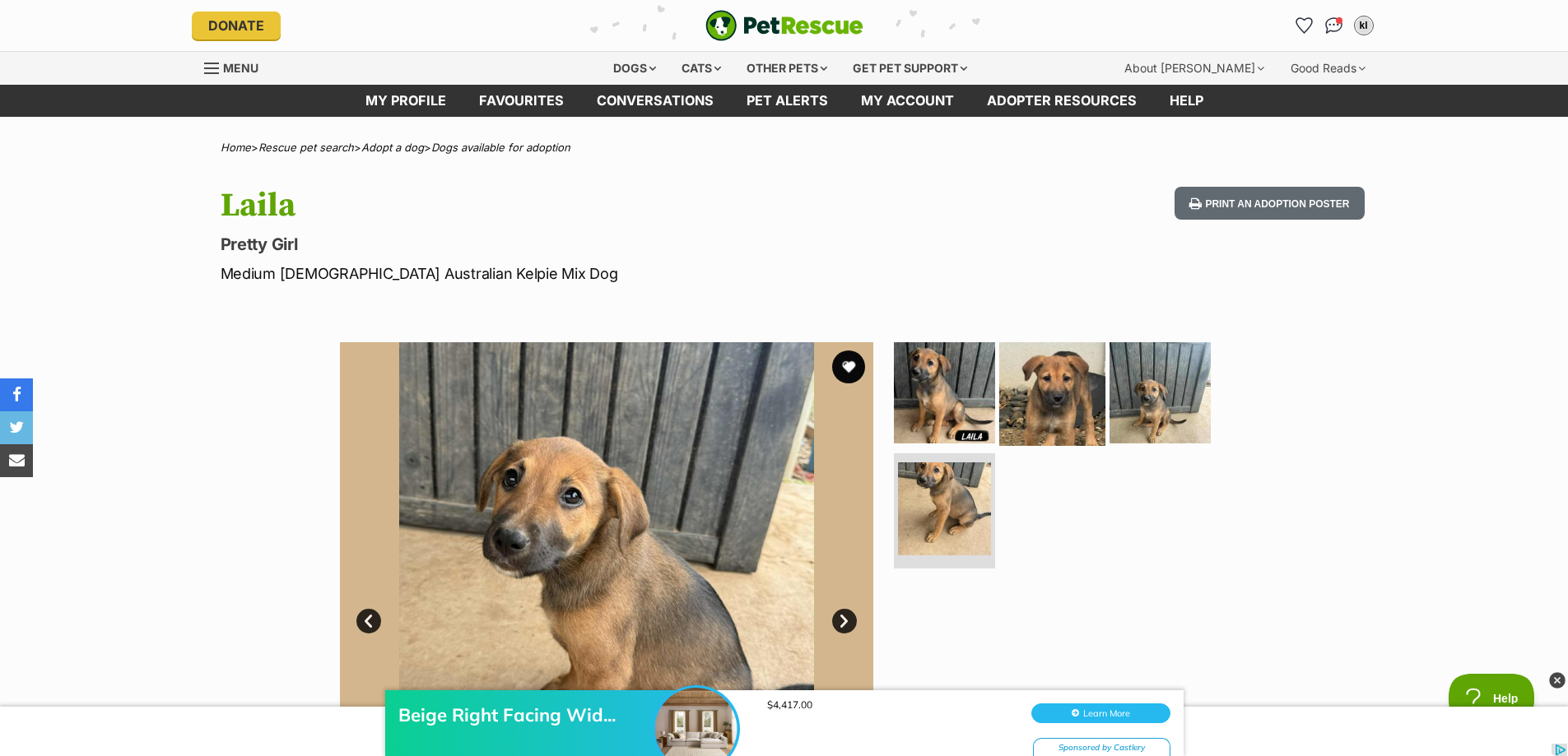
click at [1070, 376] on img at bounding box center [1052, 391] width 106 height 106
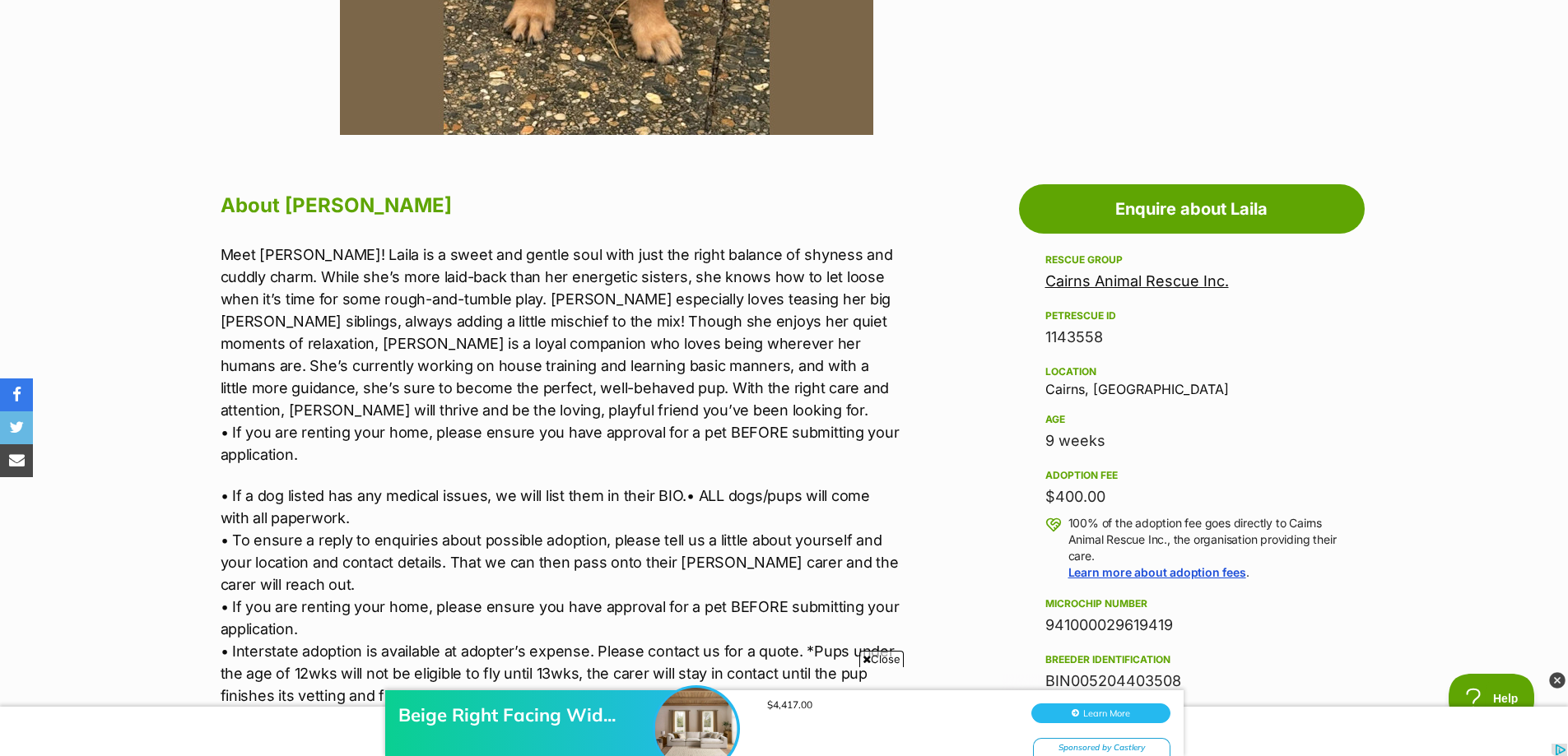
scroll to position [987, 0]
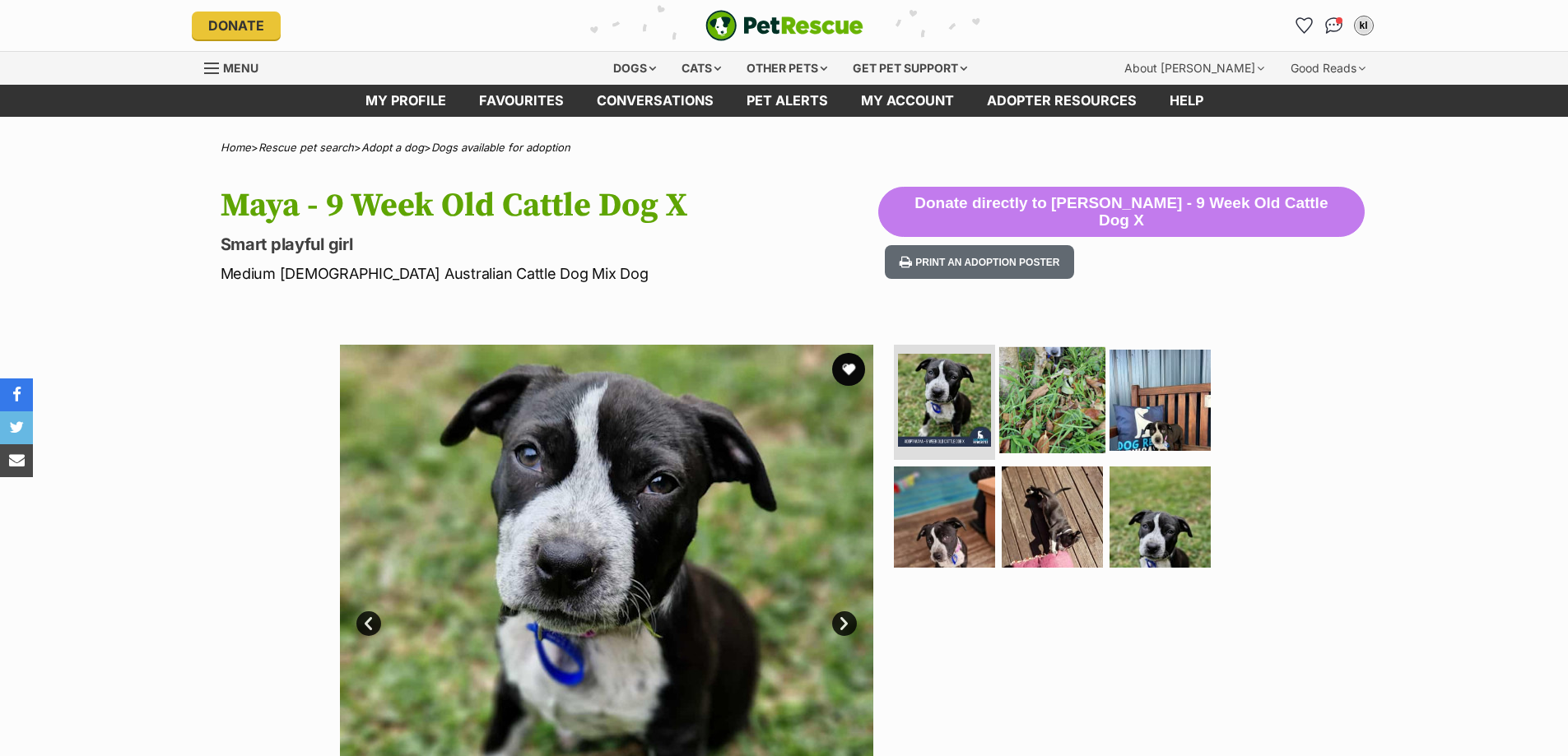
click at [1053, 429] on img at bounding box center [1052, 400] width 106 height 106
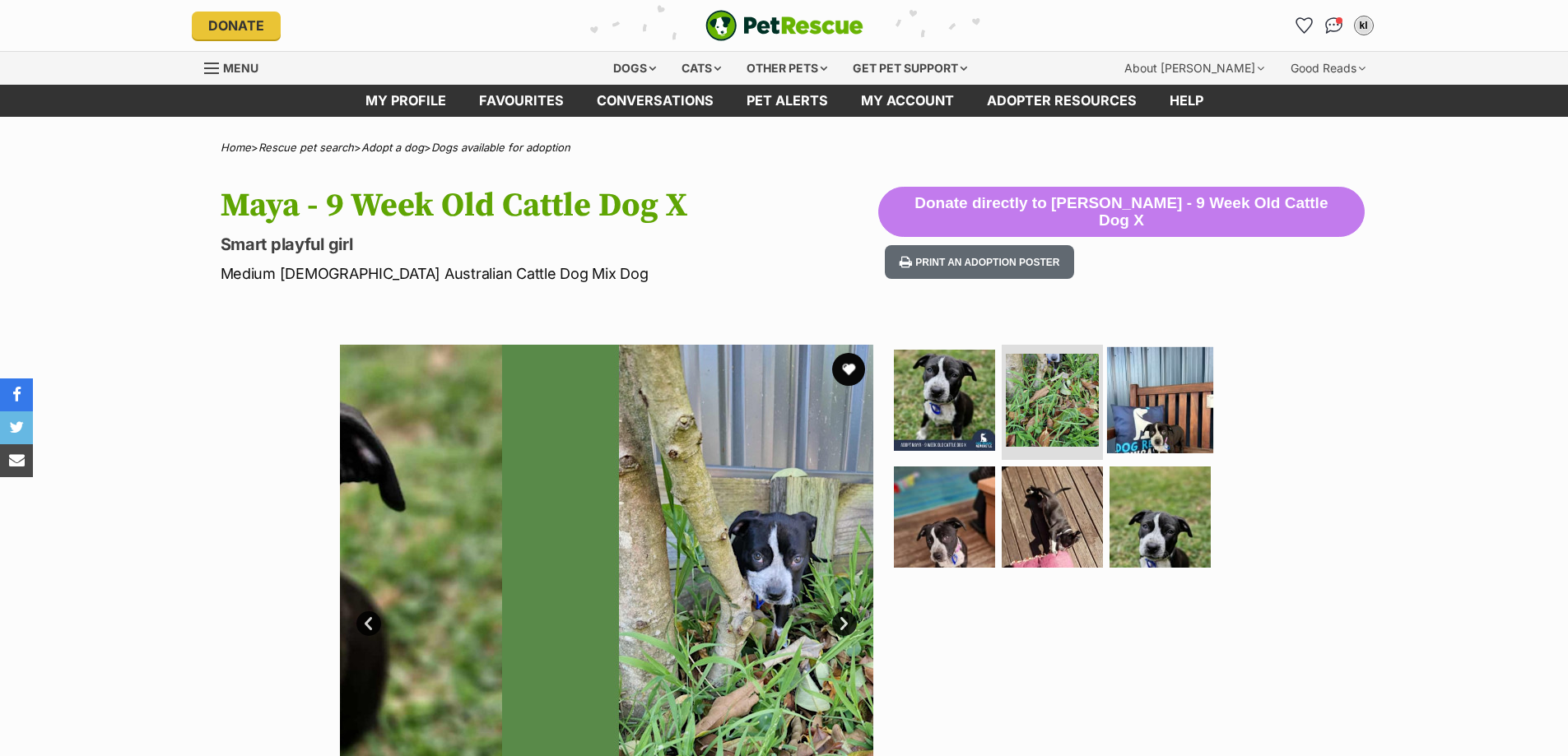
click at [1135, 441] on img at bounding box center [1160, 400] width 106 height 106
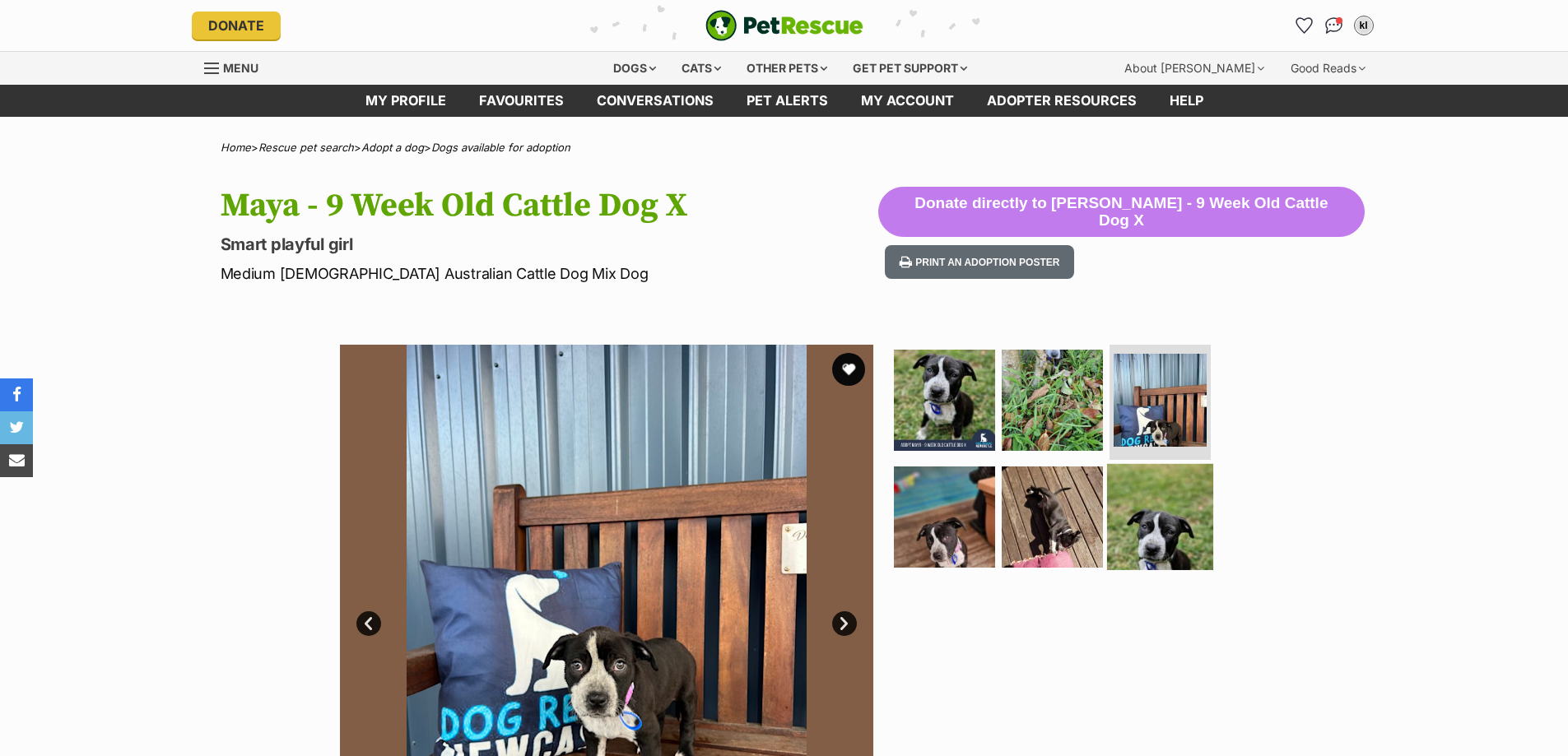
click at [1162, 515] on img at bounding box center [1160, 516] width 106 height 106
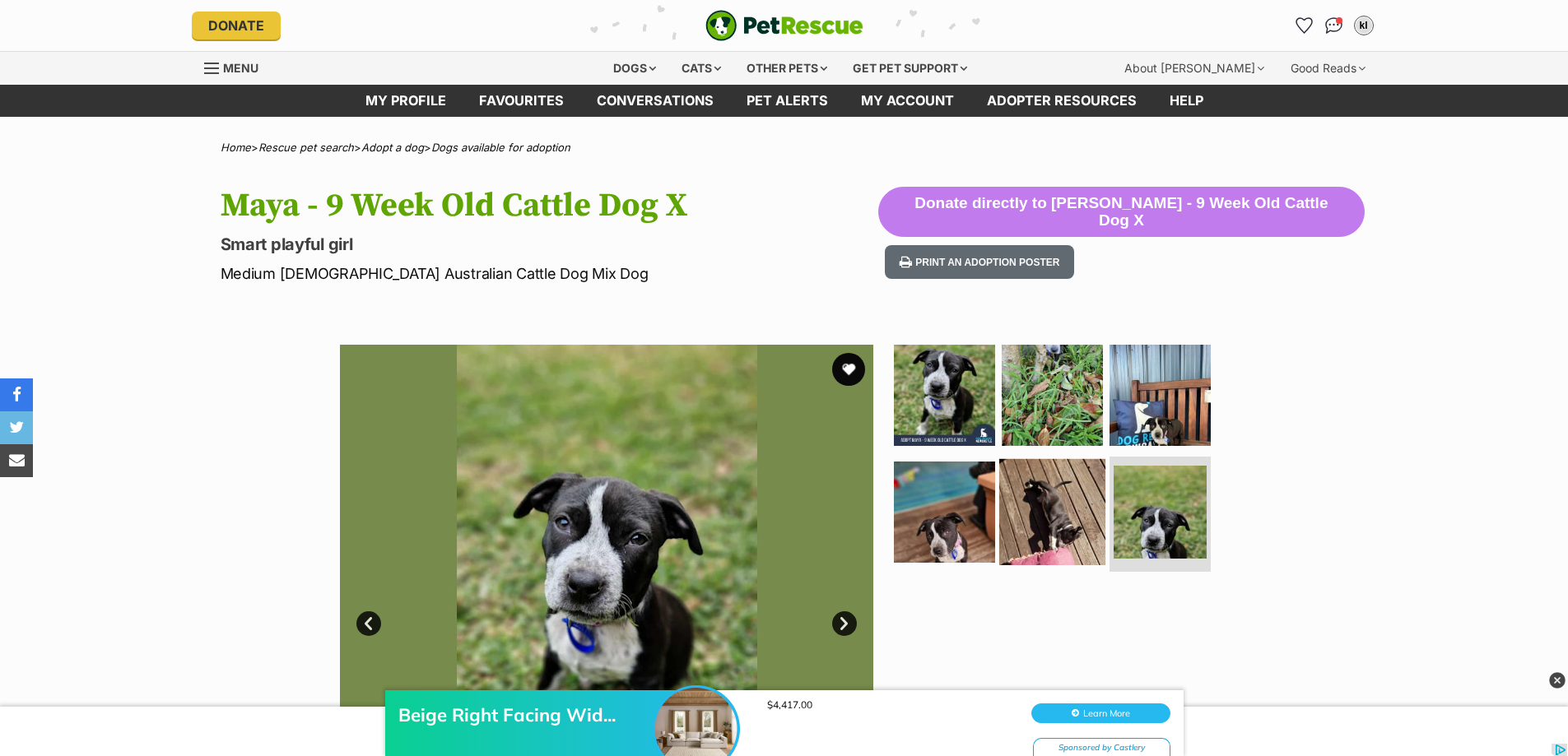
click at [1071, 529] on img at bounding box center [1052, 512] width 106 height 106
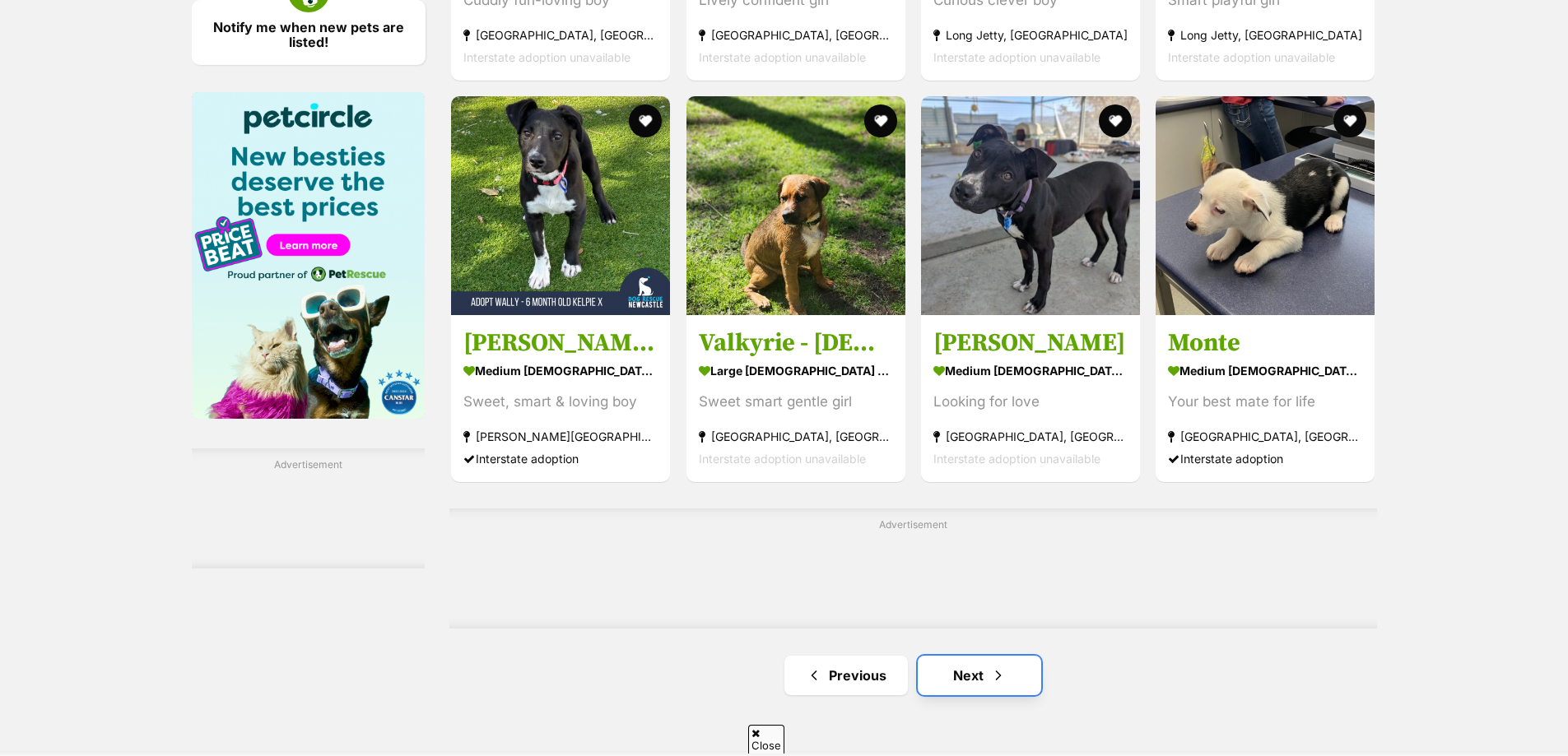
click at [962, 682] on link "Next" at bounding box center [980, 676] width 124 height 39
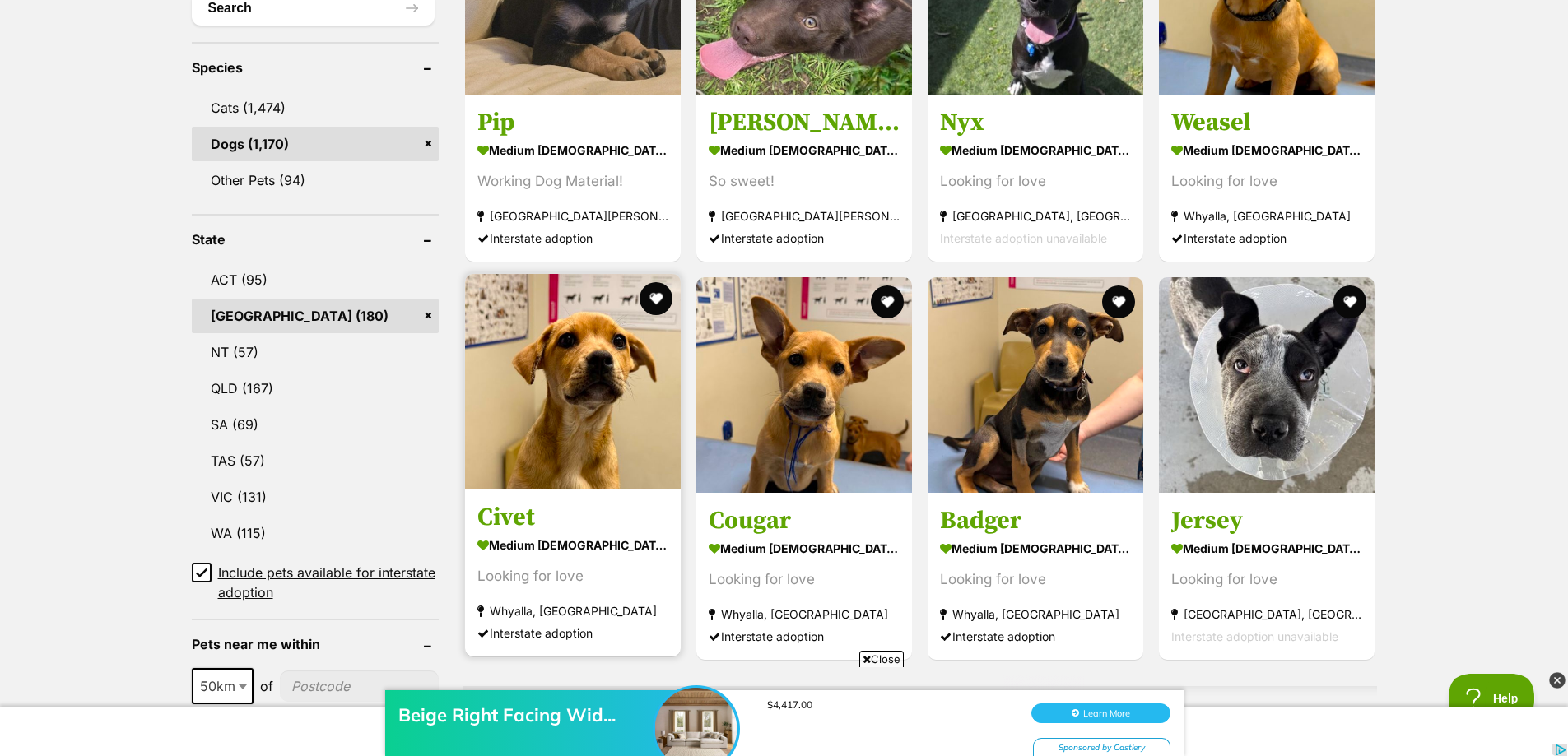
click at [631, 555] on strong "medium [DEMOGRAPHIC_DATA] Dog" at bounding box center [573, 545] width 191 height 24
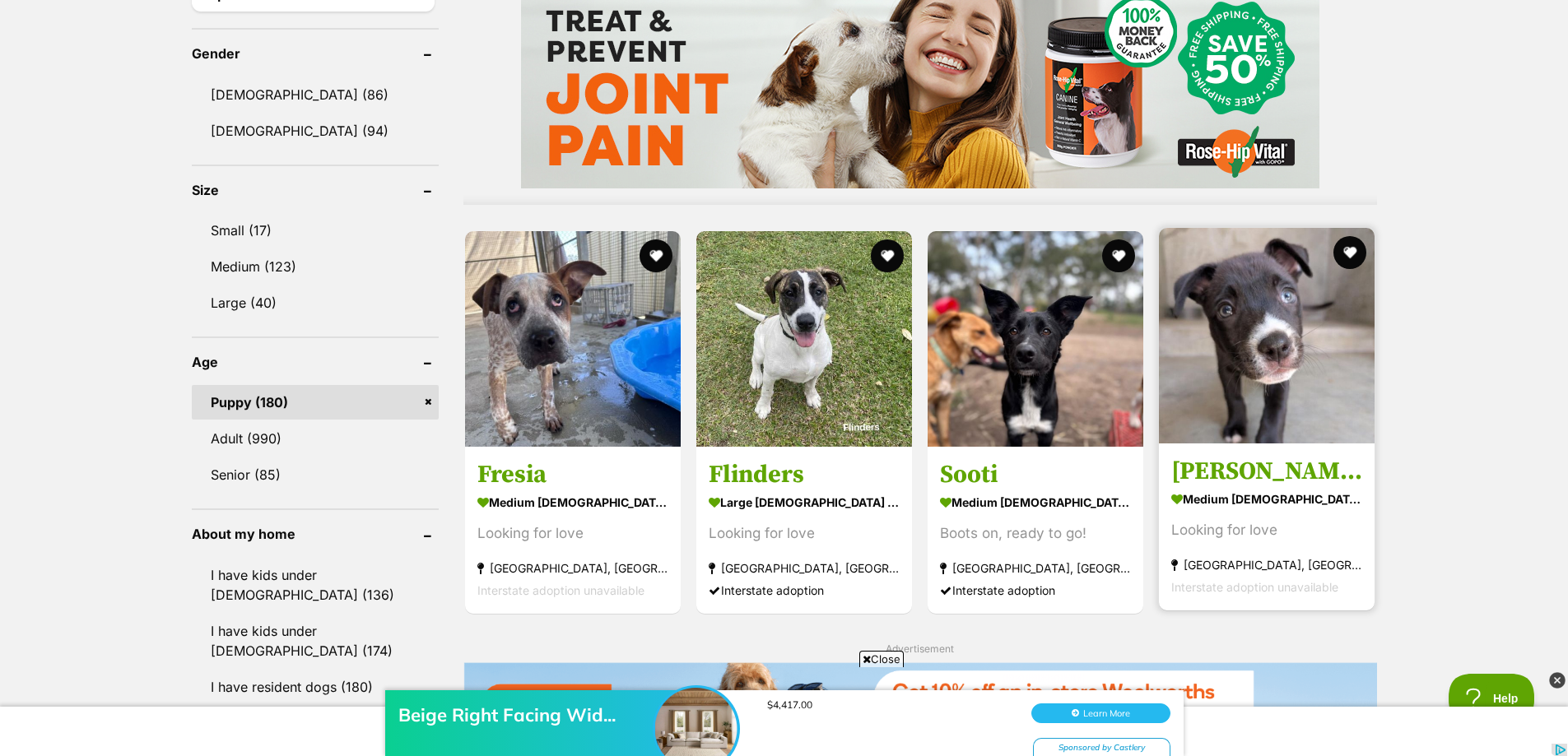
click at [1239, 495] on strong "medium female Dog" at bounding box center [1267, 499] width 191 height 24
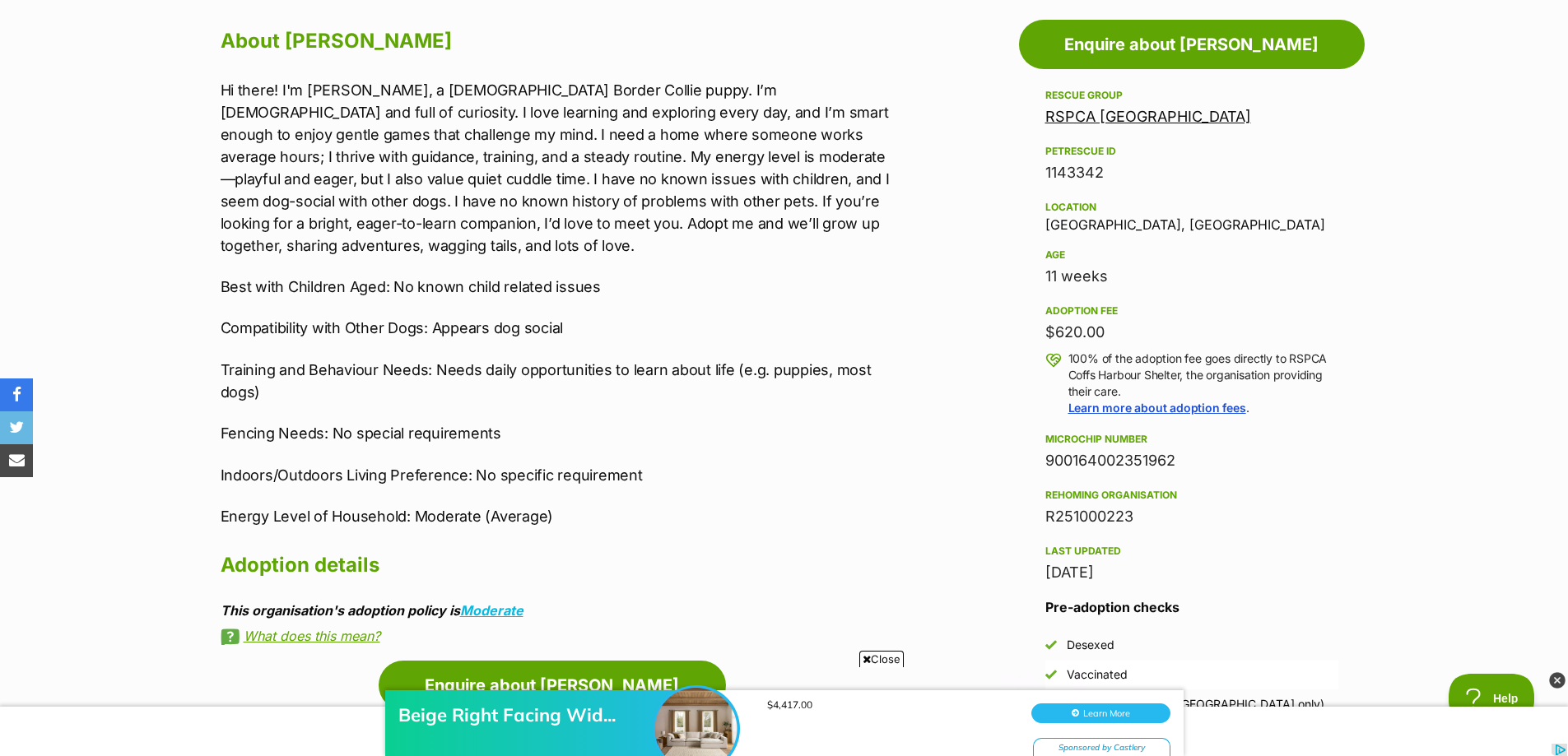
scroll to position [741, 0]
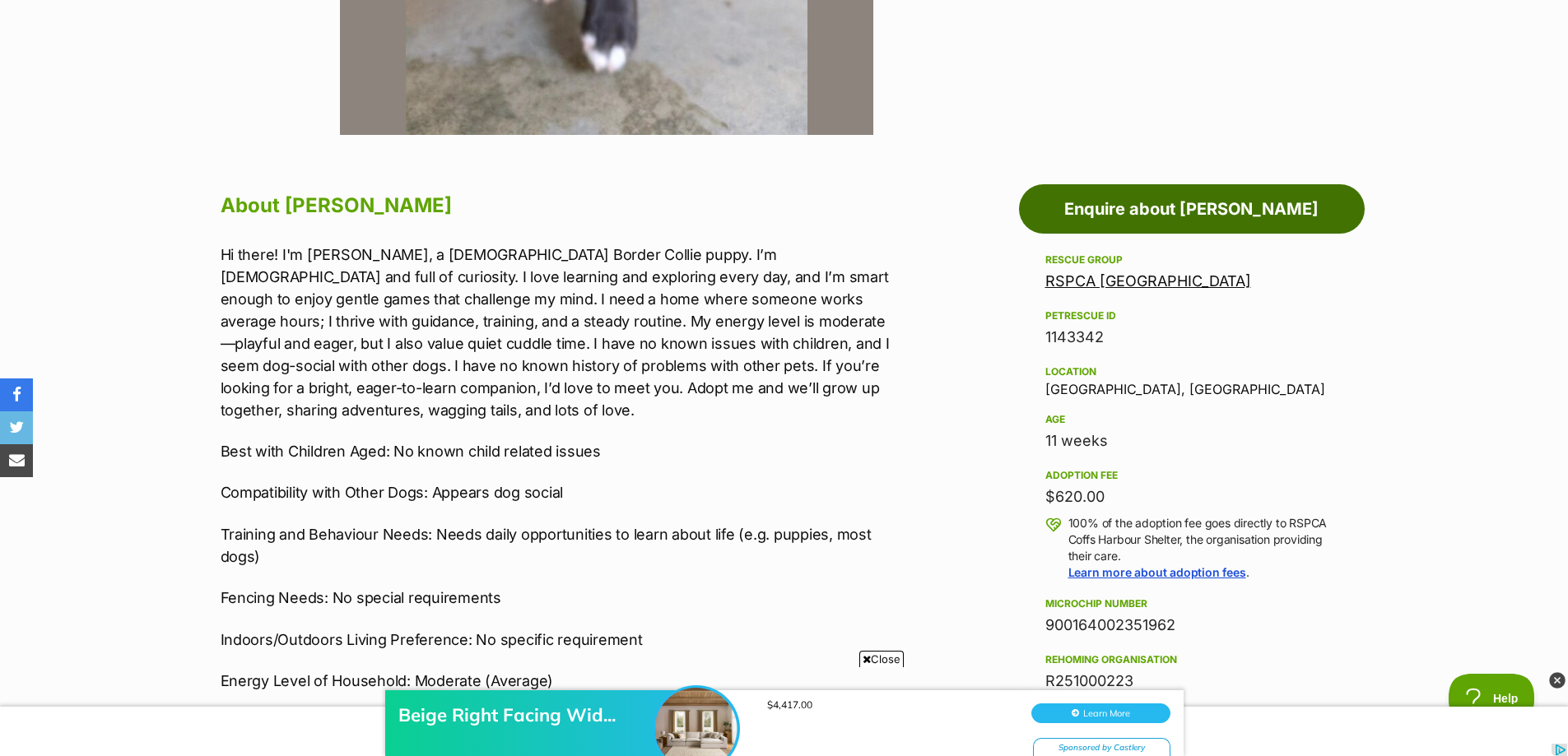
click at [1048, 227] on link "Enquire about Jule" at bounding box center [1192, 209] width 345 height 50
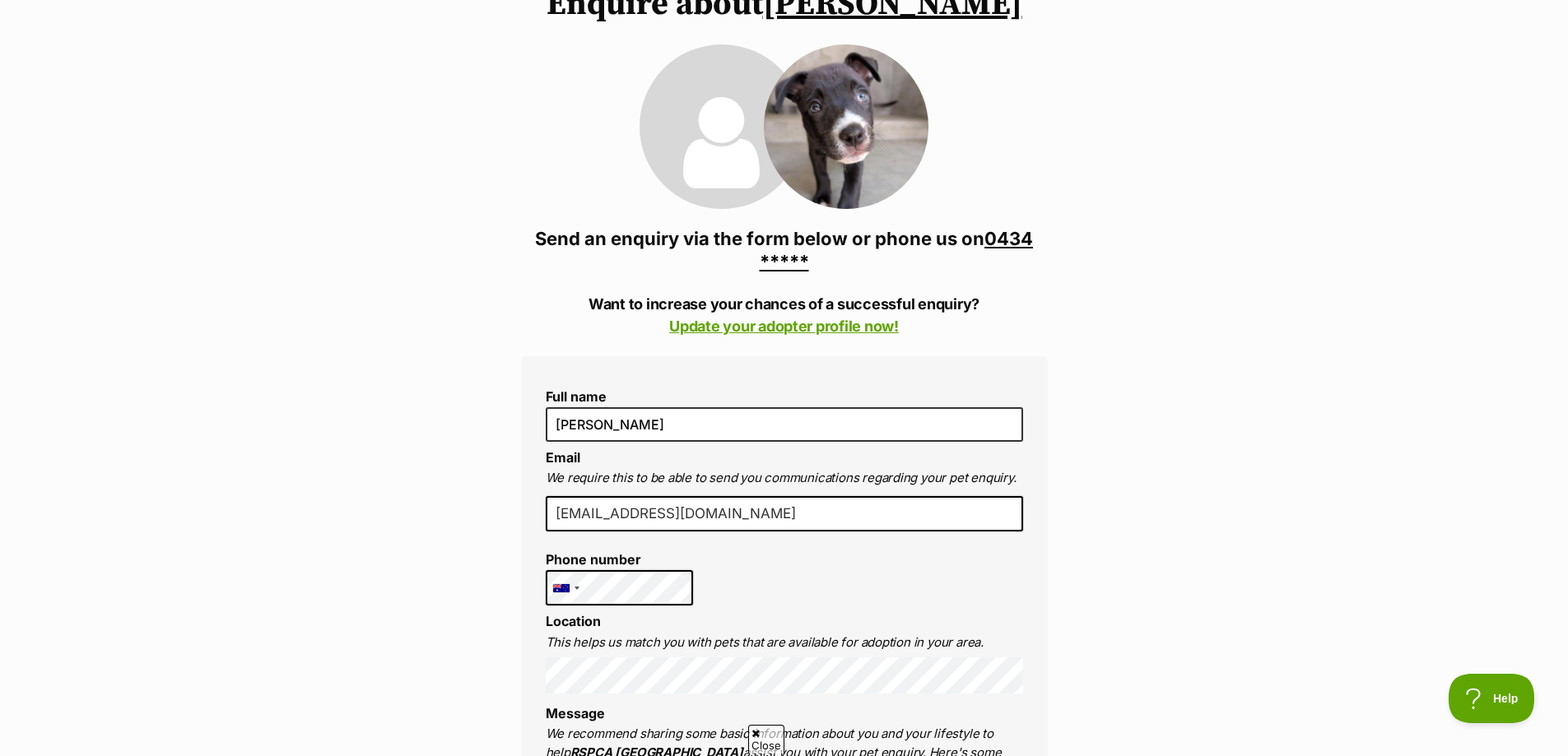
click at [769, 261] on link "0434 *****" at bounding box center [897, 250] width 274 height 44
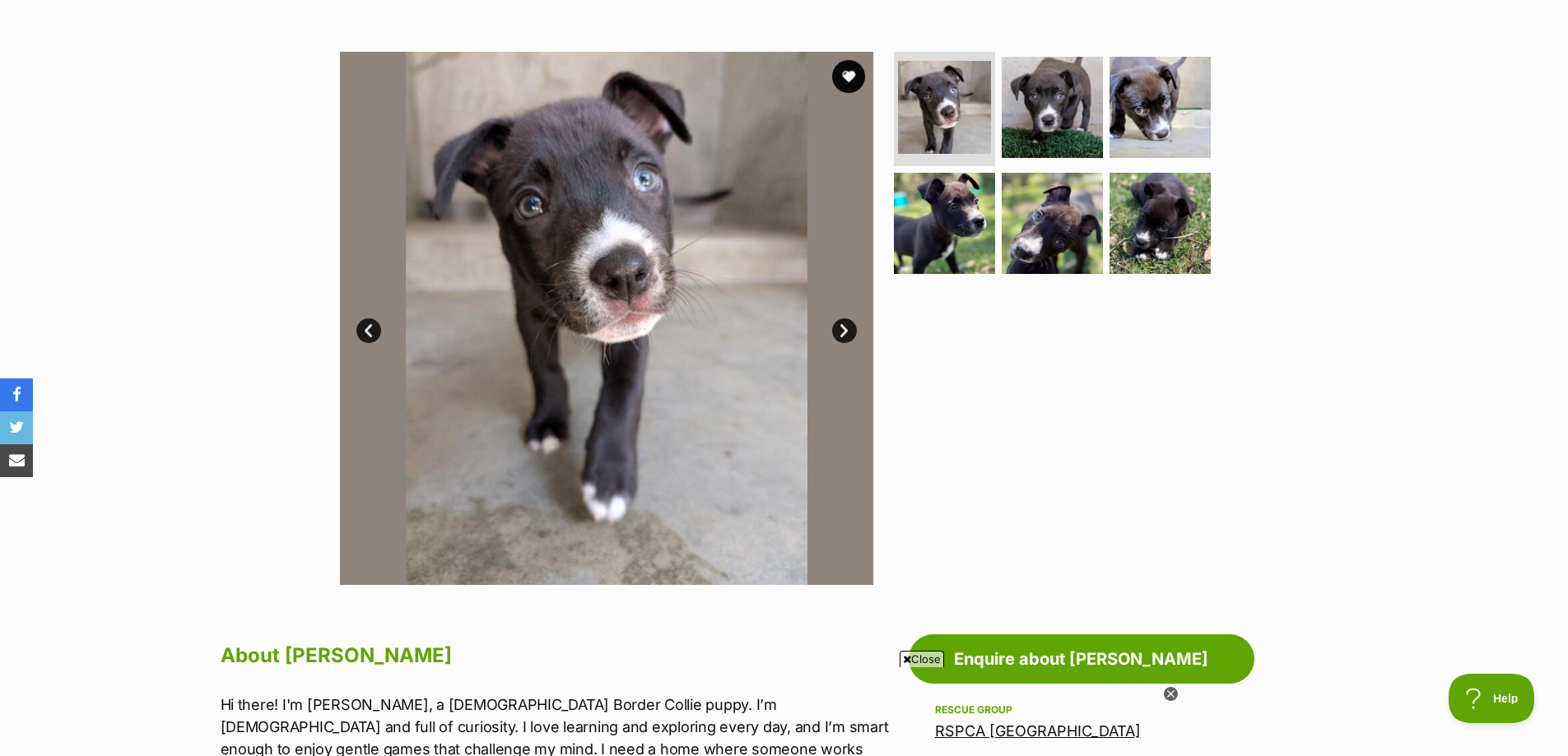
click at [835, 315] on img at bounding box center [607, 318] width 534 height 533
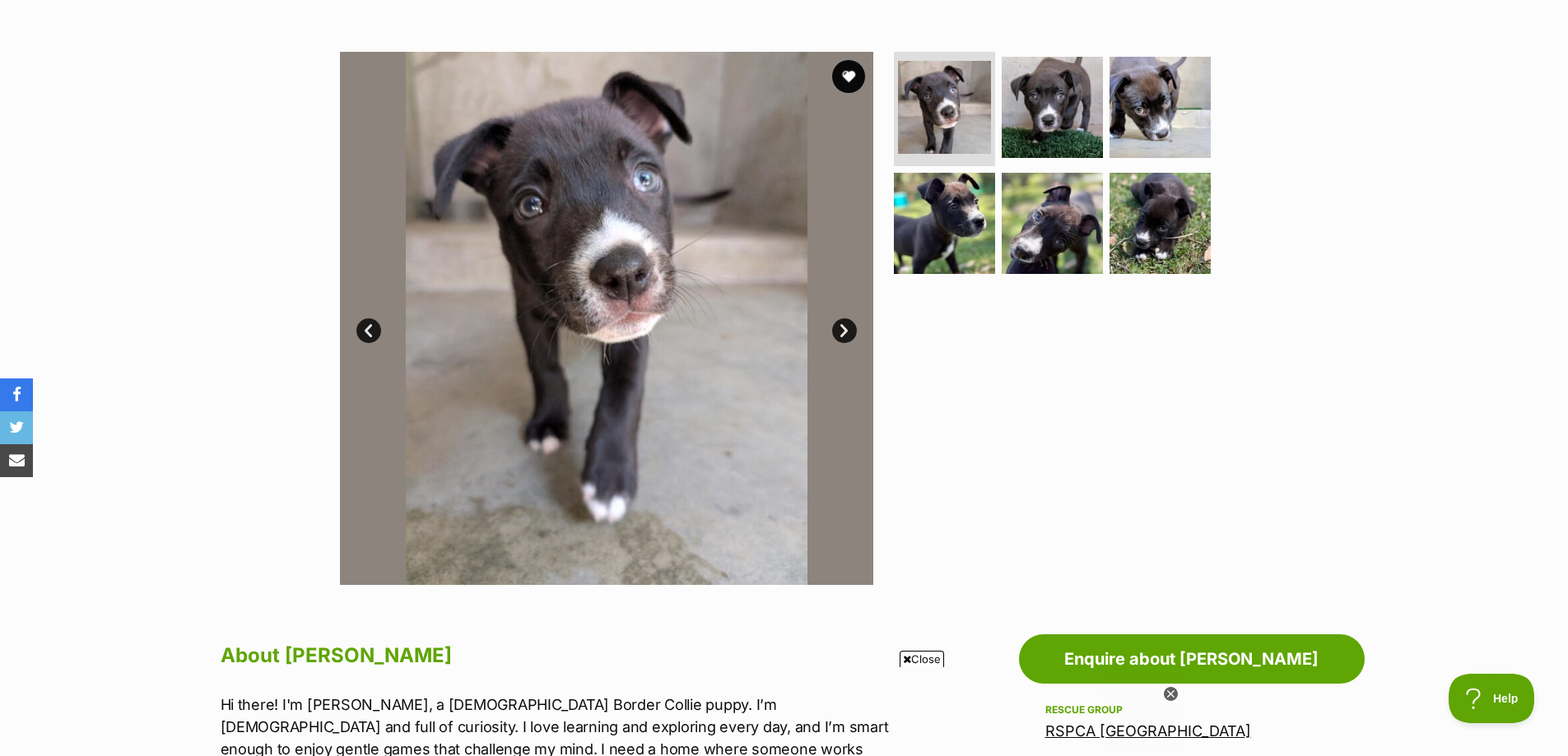
click at [826, 333] on img at bounding box center [607, 318] width 534 height 533
click at [837, 329] on link "Next" at bounding box center [844, 330] width 24 height 24
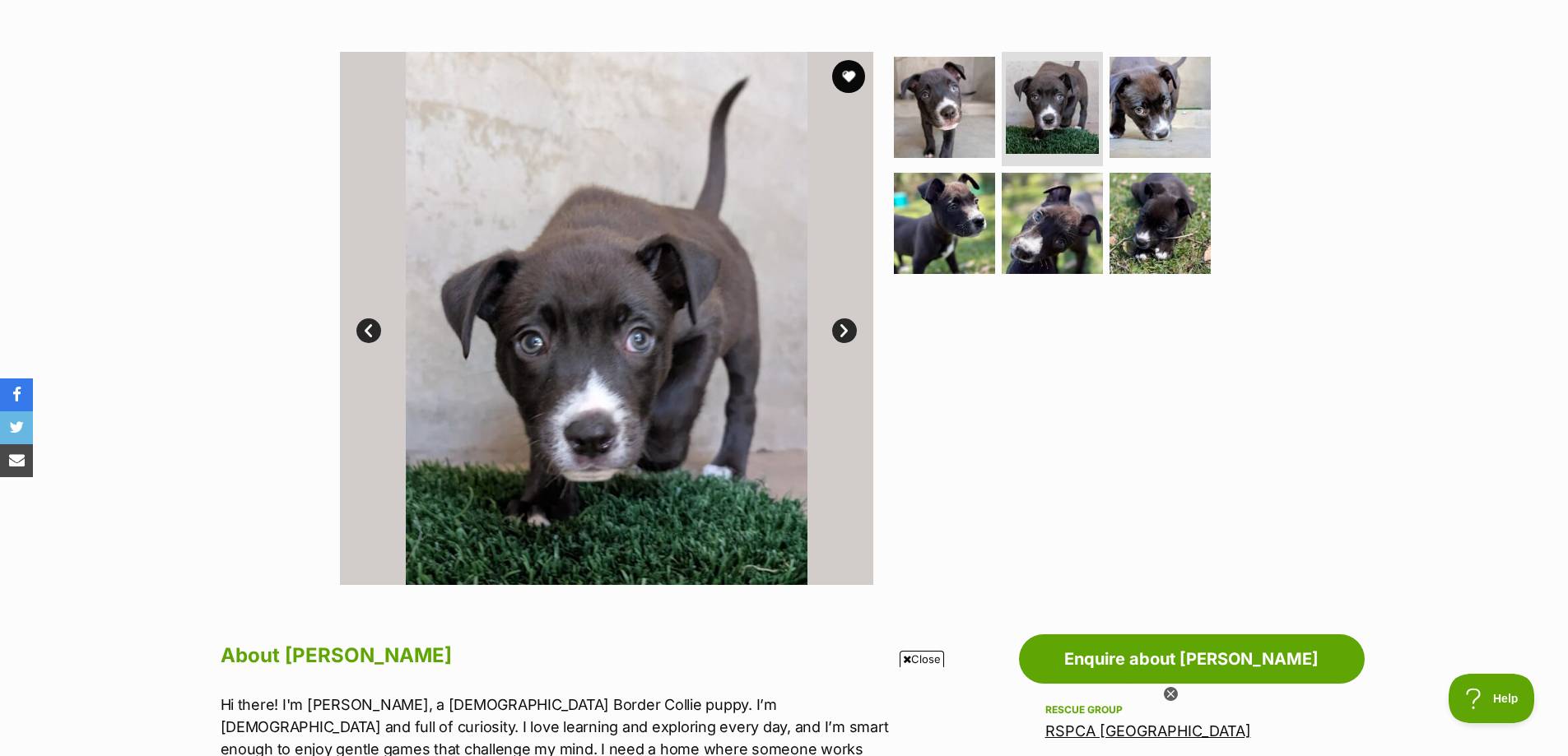
click at [837, 329] on link "Next" at bounding box center [844, 330] width 24 height 24
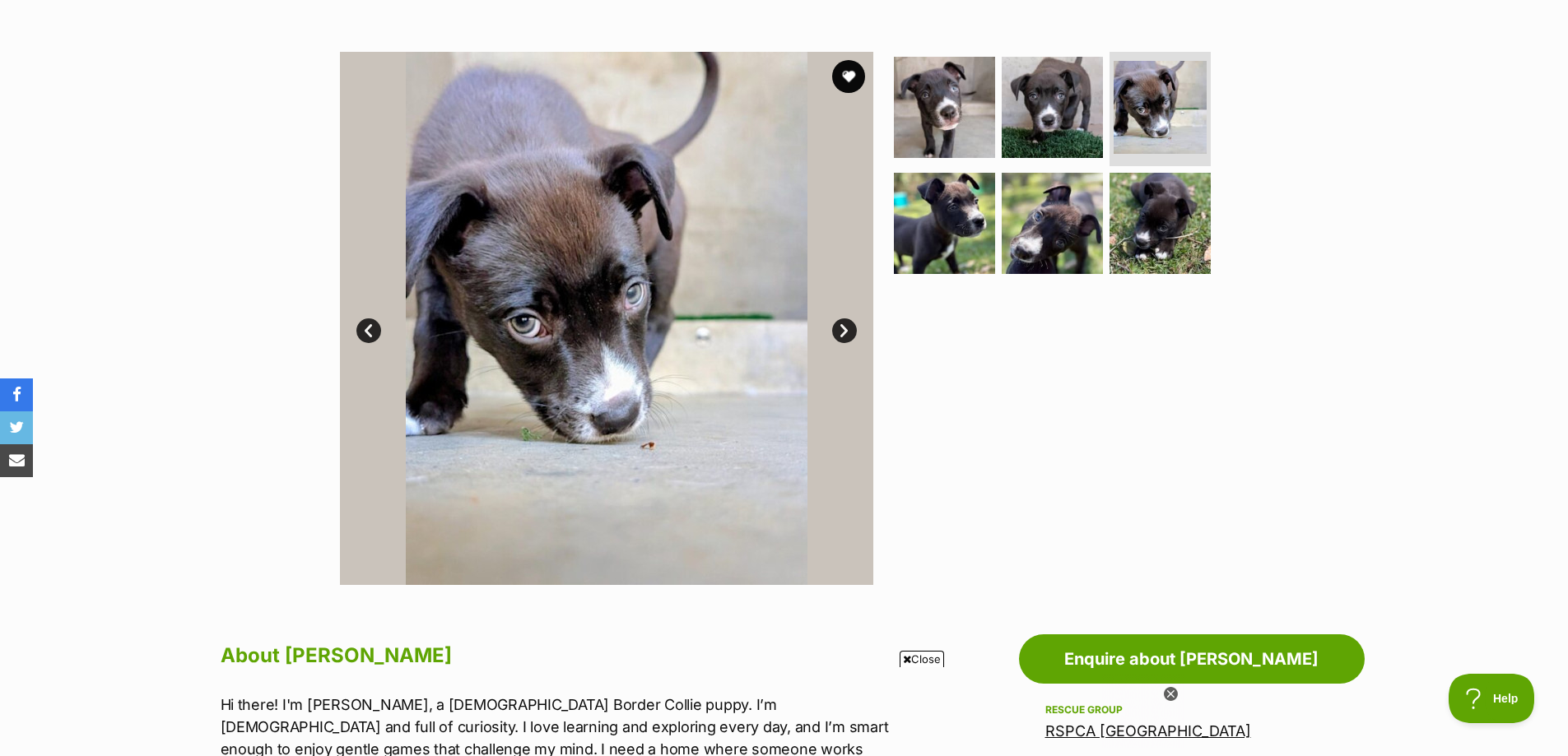
click at [838, 329] on link "Next" at bounding box center [844, 330] width 24 height 24
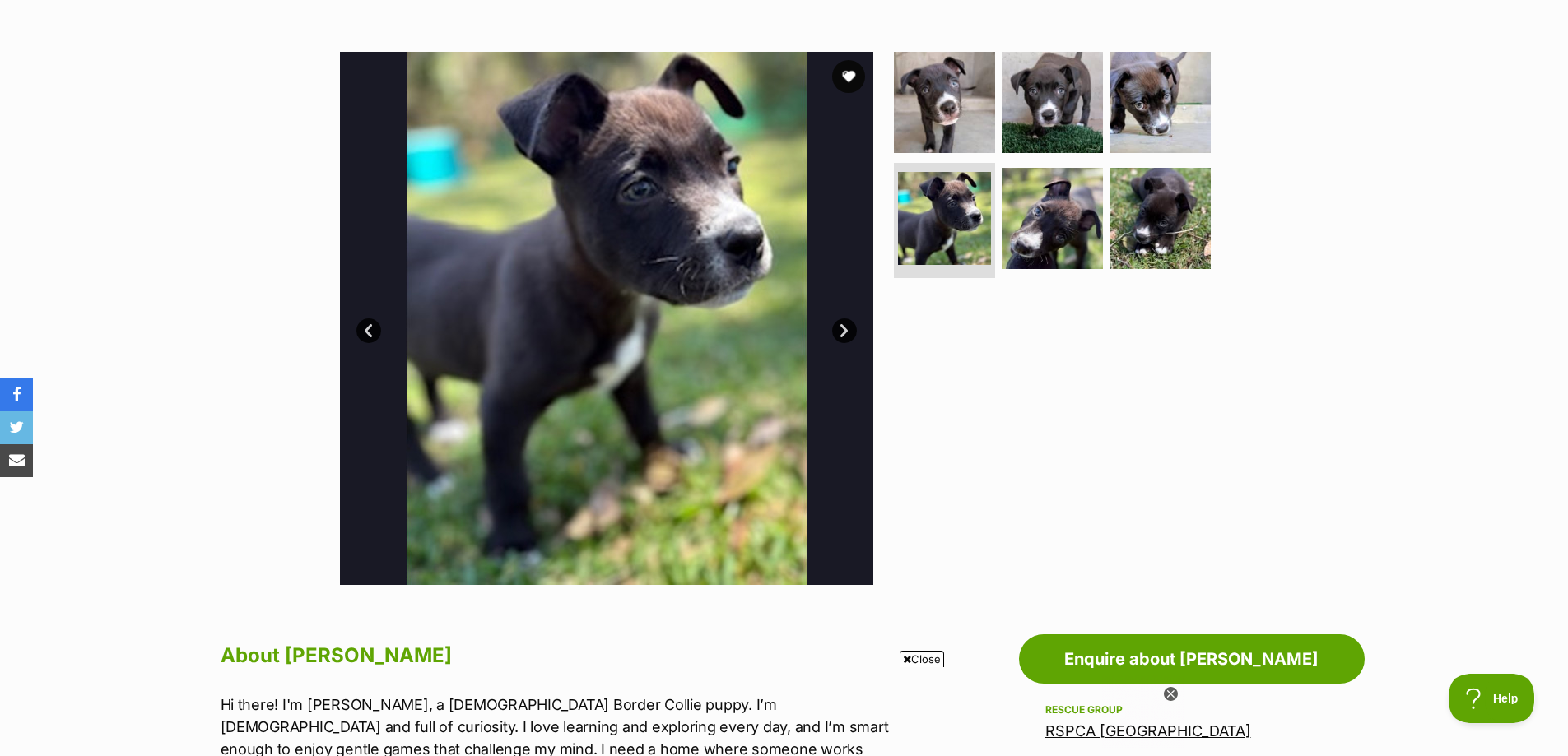
click at [838, 329] on link "Next" at bounding box center [844, 330] width 24 height 24
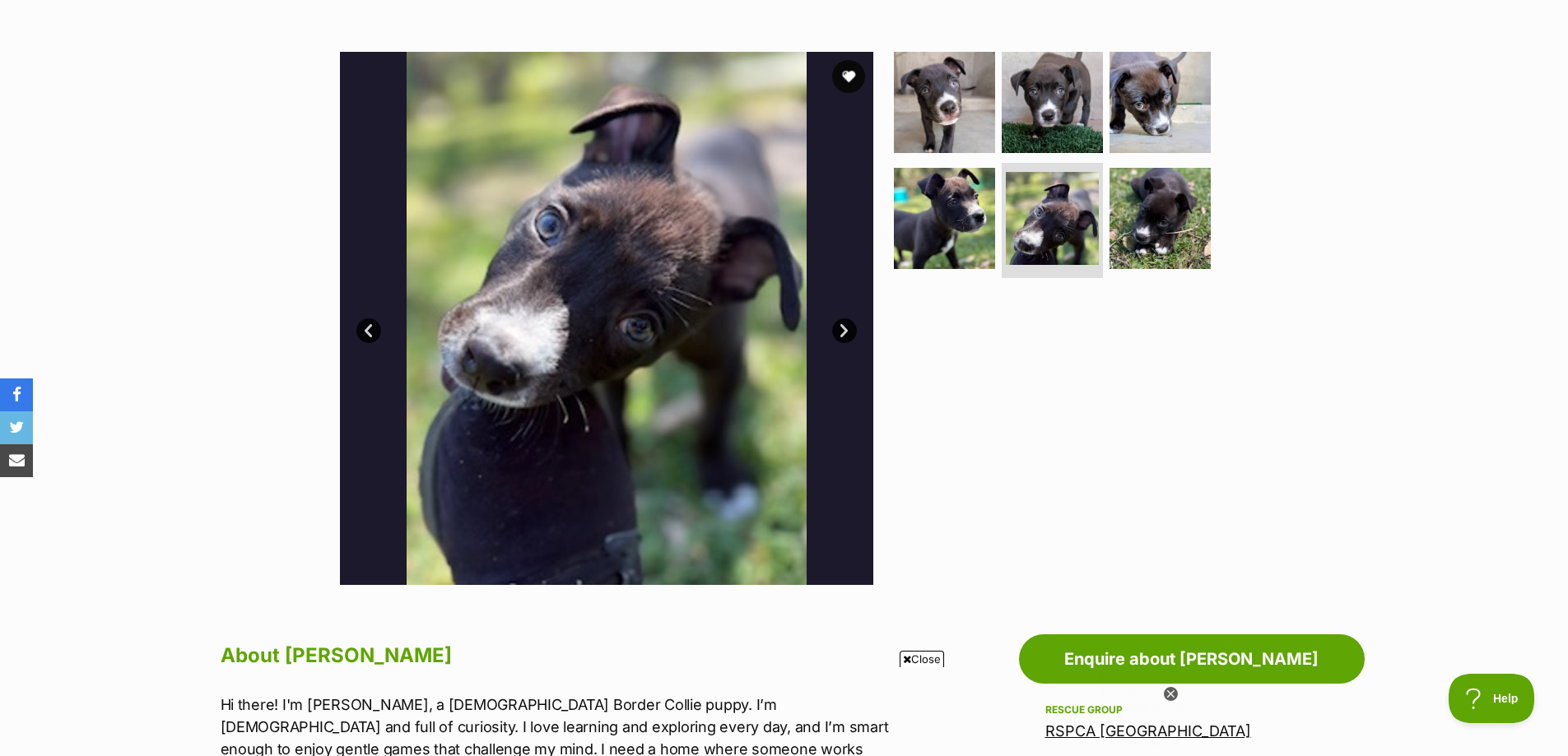
click at [838, 329] on link "Next" at bounding box center [844, 330] width 24 height 24
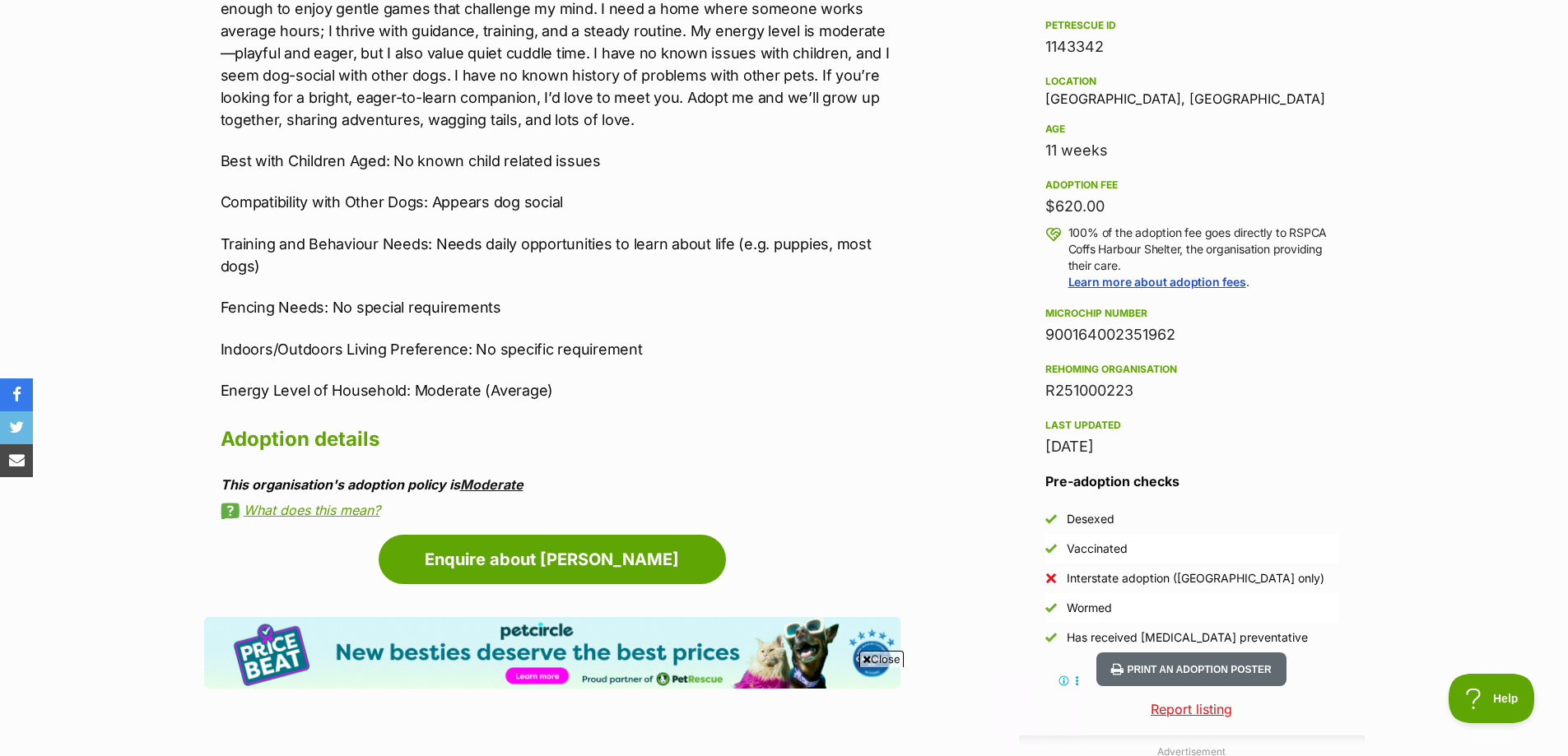
scroll to position [1196, 0]
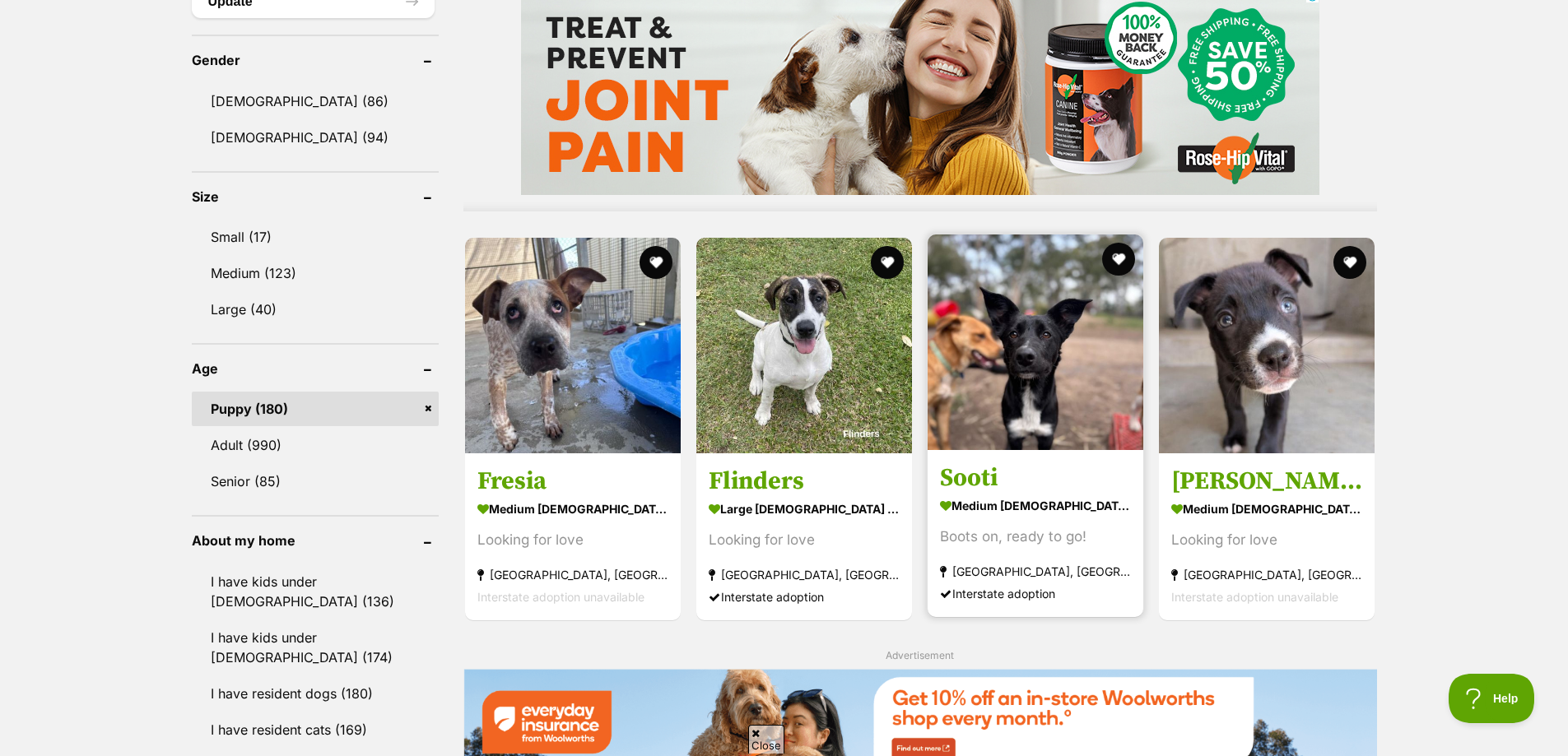
click at [1003, 461] on link "Sooti medium [DEMOGRAPHIC_DATA] Dog Boots on, ready to go! [GEOGRAPHIC_DATA], […" at bounding box center [1035, 532] width 215 height 167
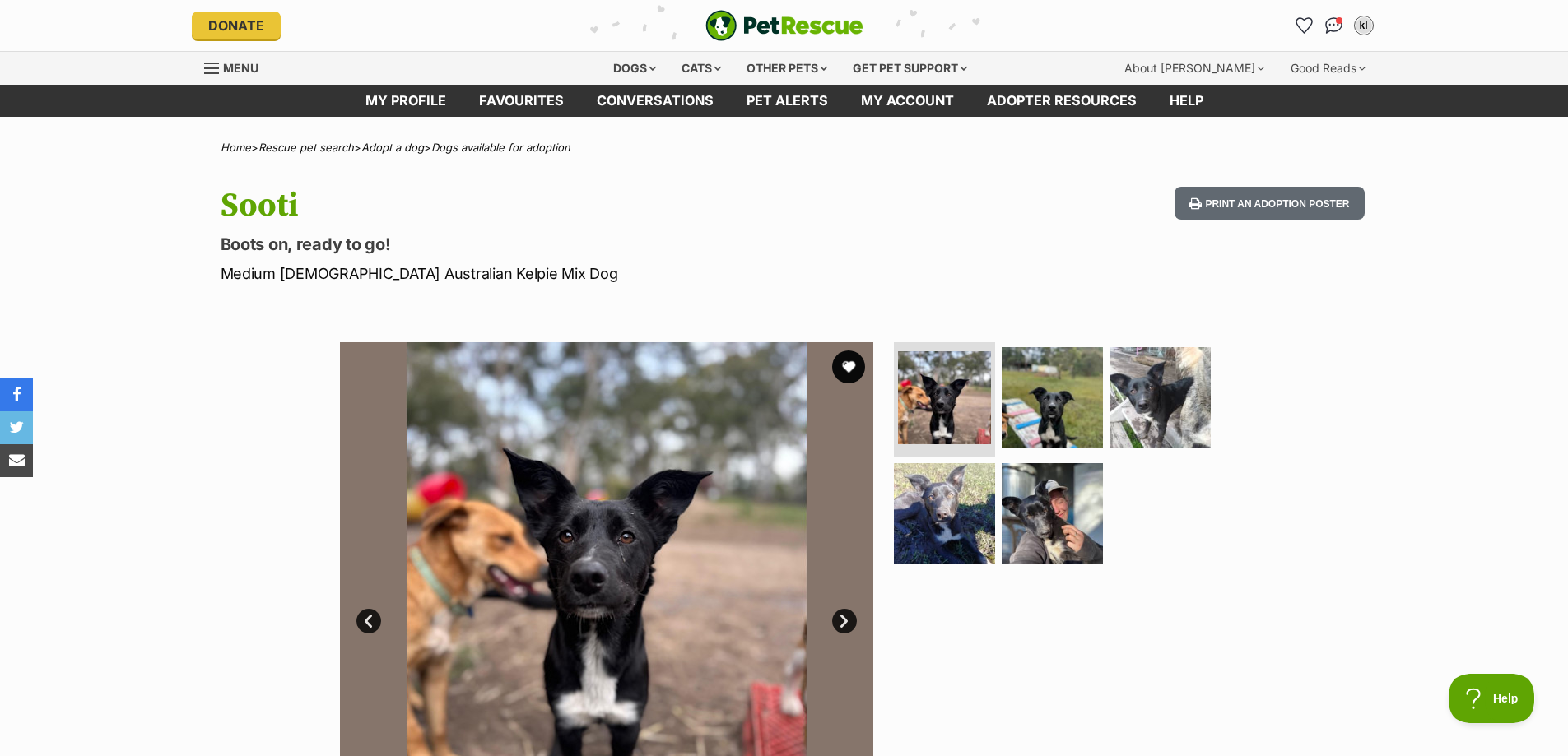
click at [853, 620] on link "Next" at bounding box center [844, 621] width 24 height 24
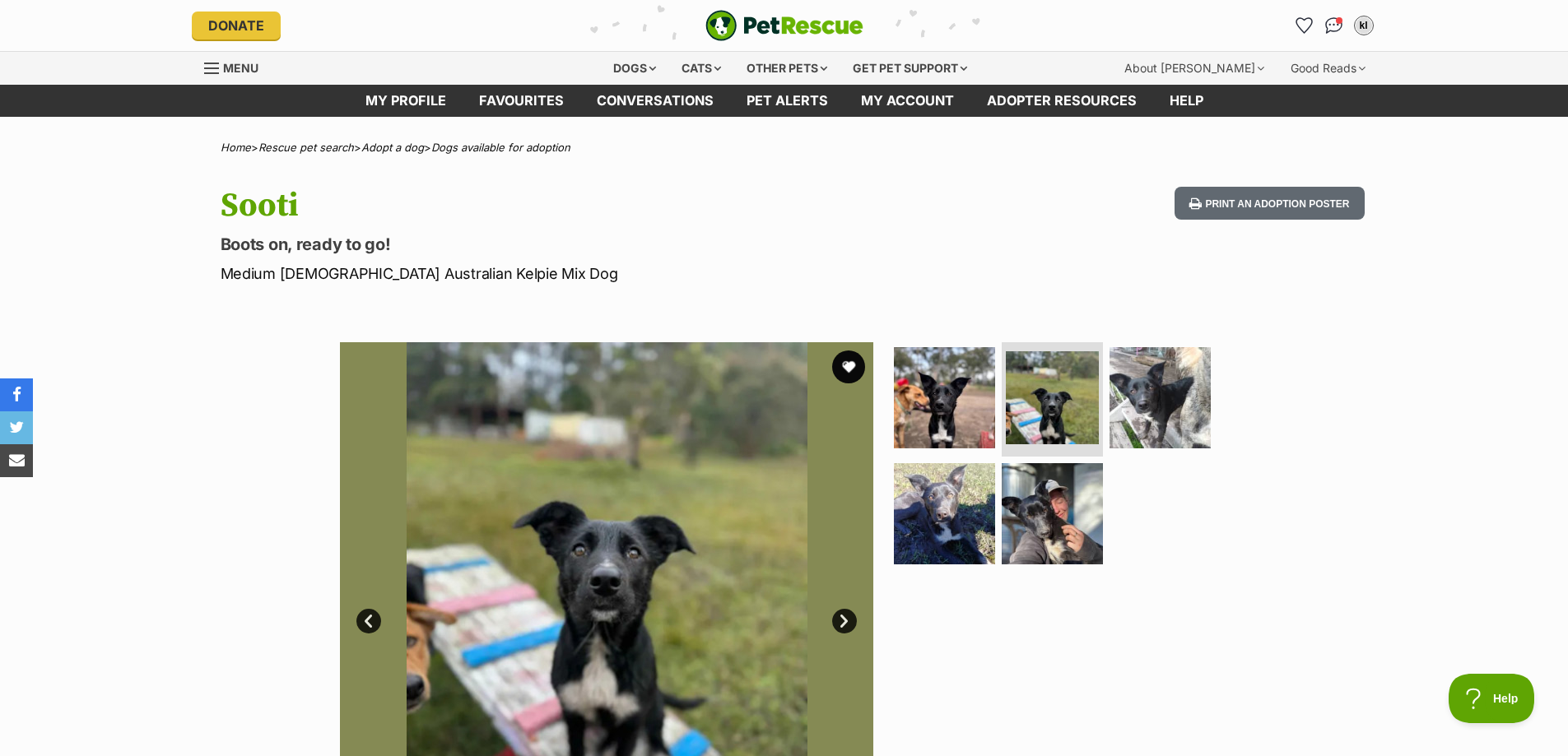
click at [853, 620] on link "Next" at bounding box center [844, 621] width 24 height 24
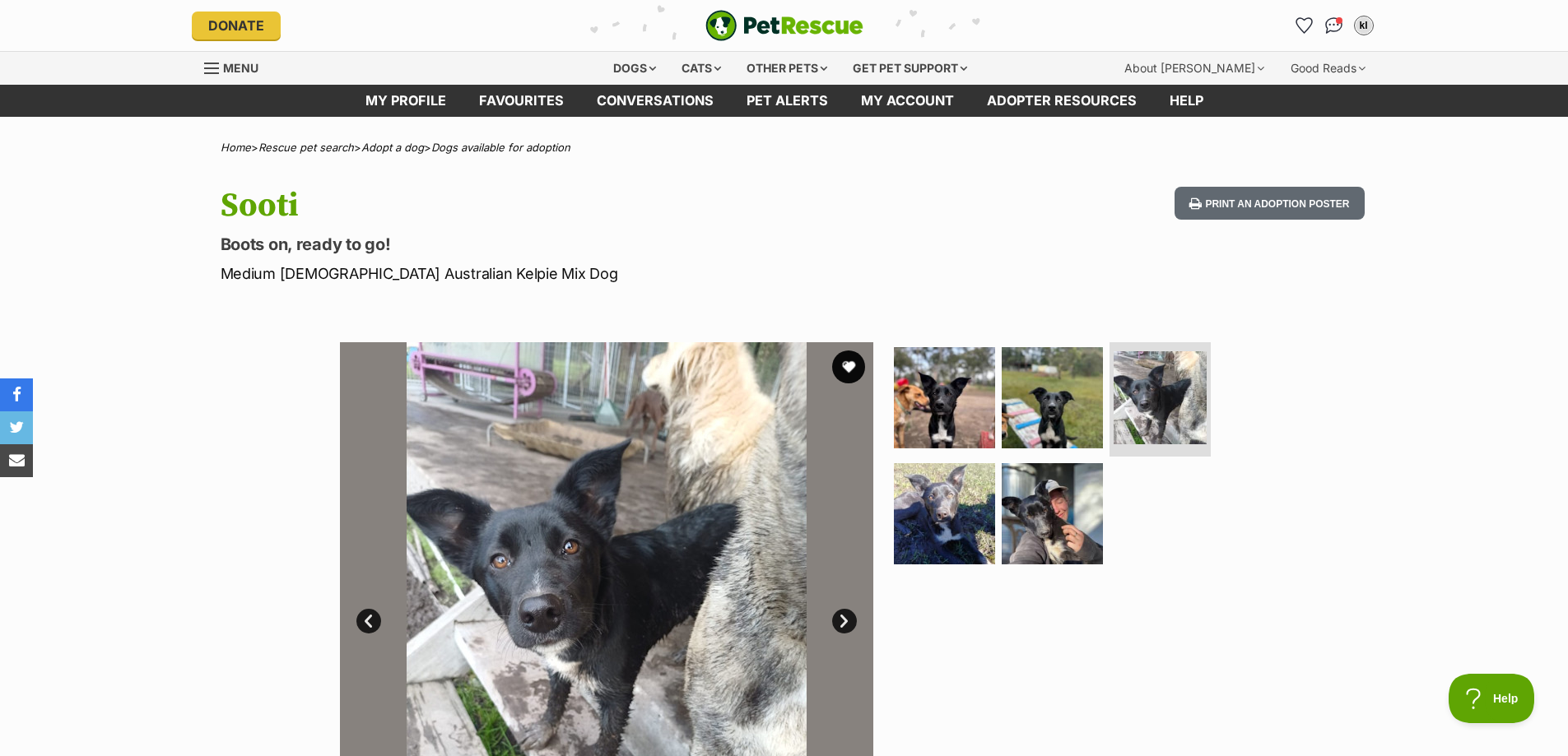
click at [853, 620] on link "Next" at bounding box center [844, 621] width 24 height 24
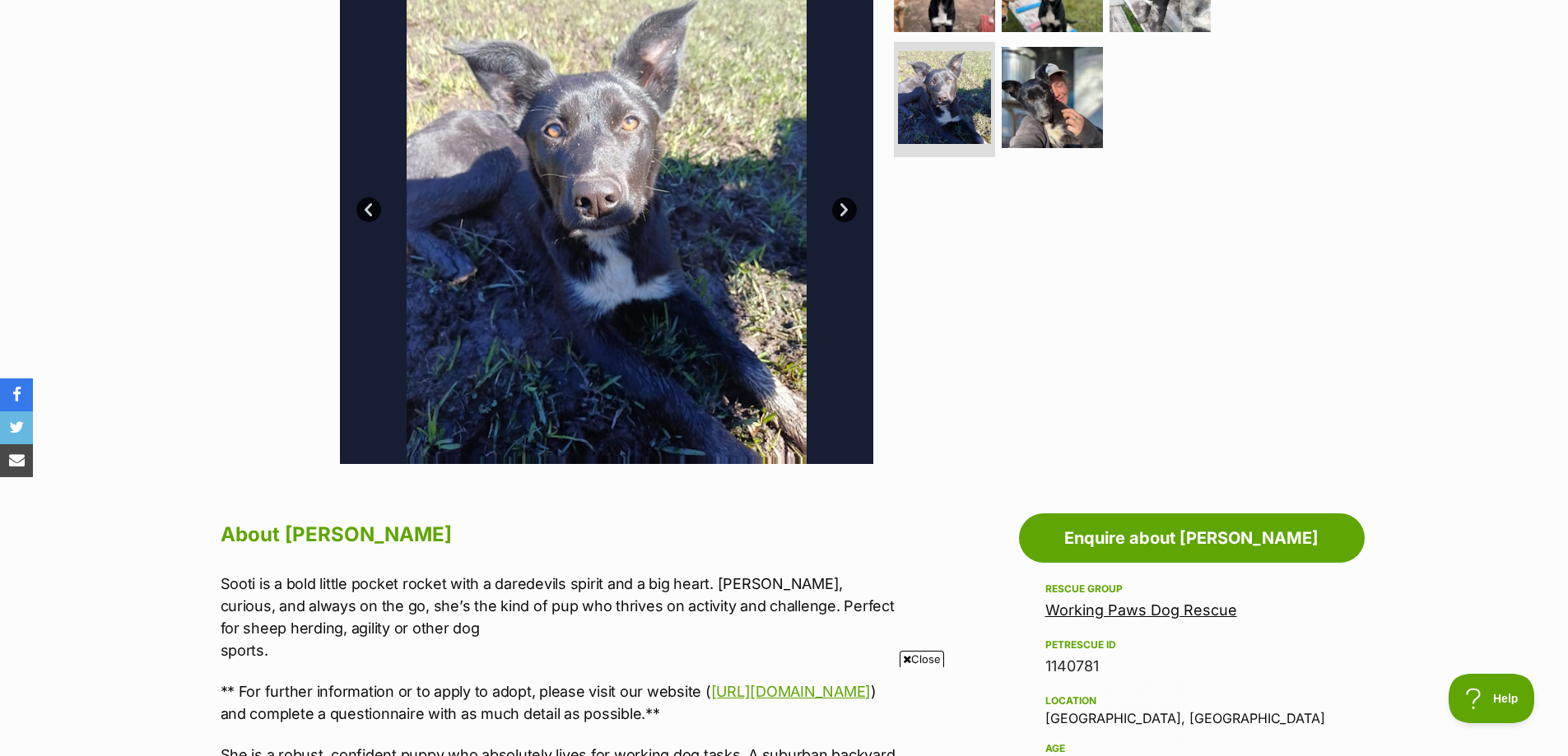
scroll to position [659, 0]
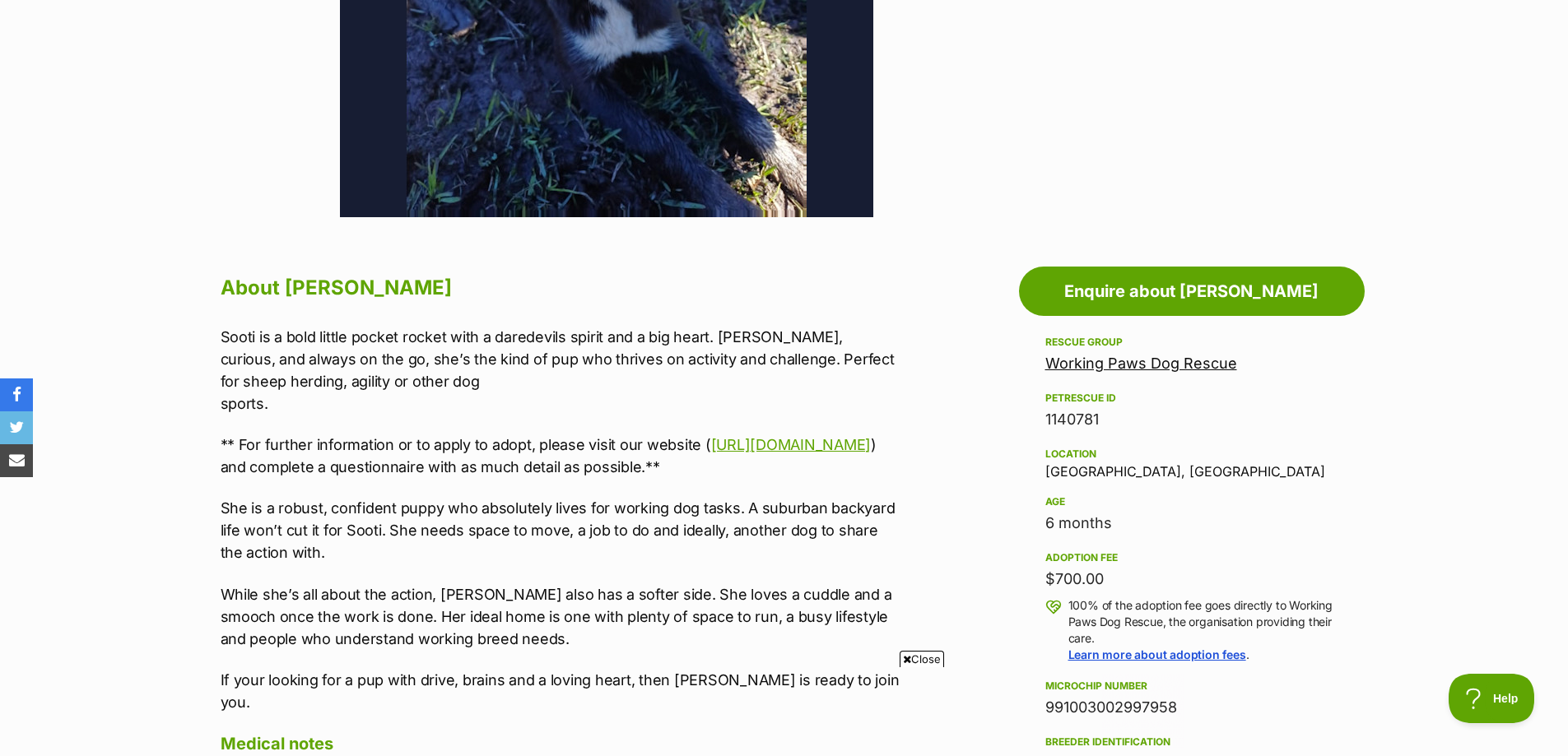
click at [598, 457] on p "** For further information or to apply to adopt, please visit our website ( htt…" at bounding box center [561, 455] width 680 height 44
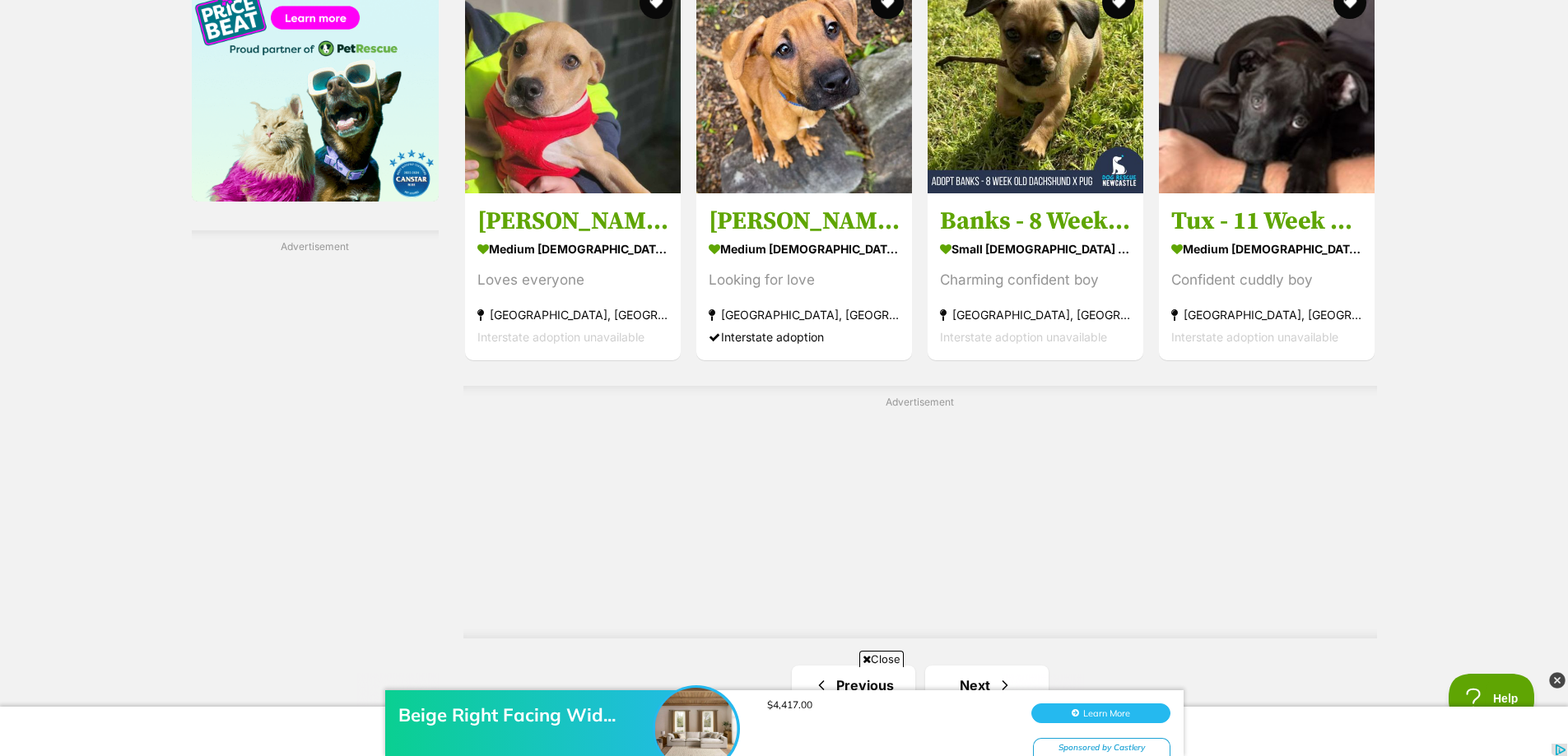
scroll to position [2778, 0]
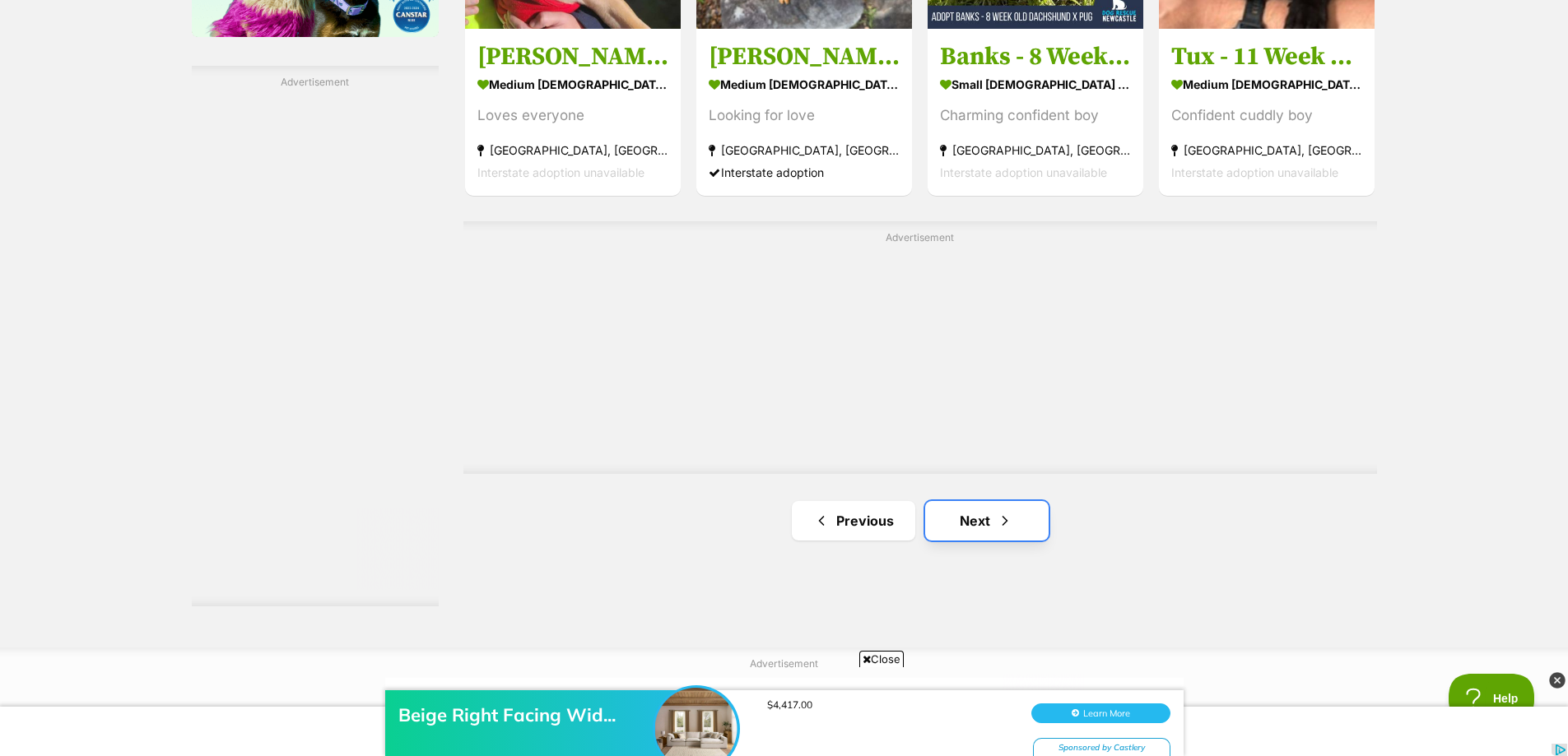
click at [982, 506] on link "Next" at bounding box center [988, 521] width 124 height 39
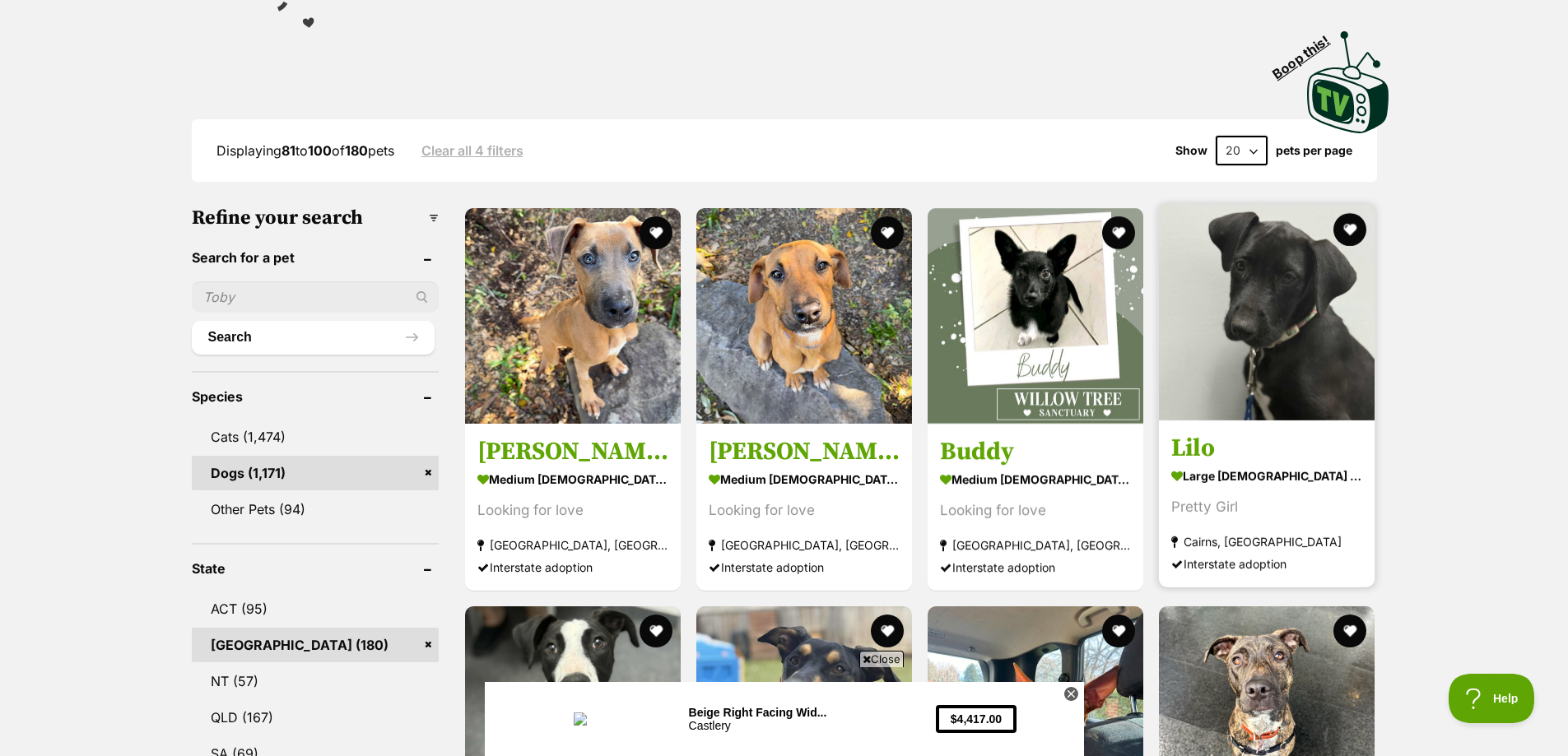
click at [1266, 473] on strong "large [DEMOGRAPHIC_DATA] Dog" at bounding box center [1267, 476] width 191 height 24
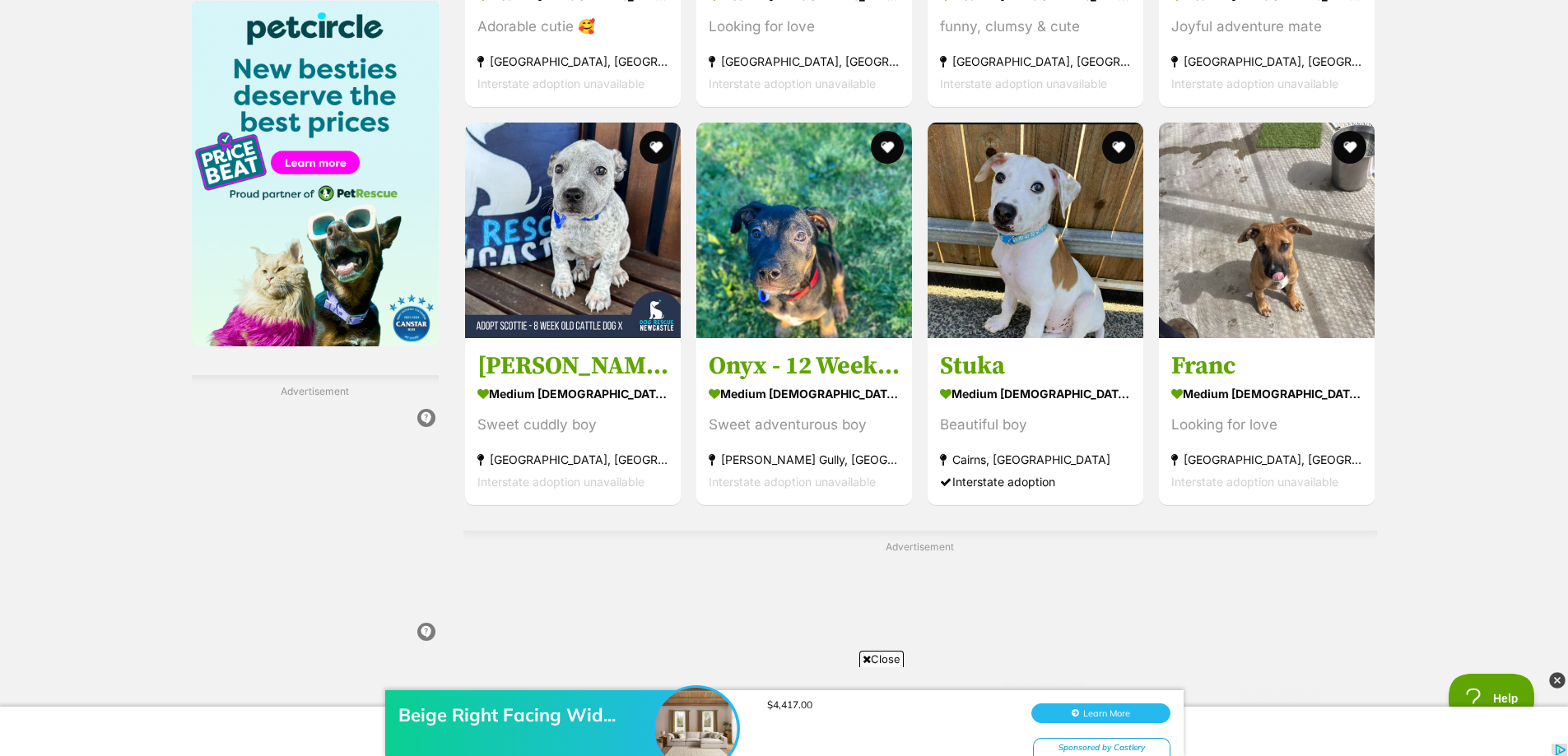
scroll to position [2798, 0]
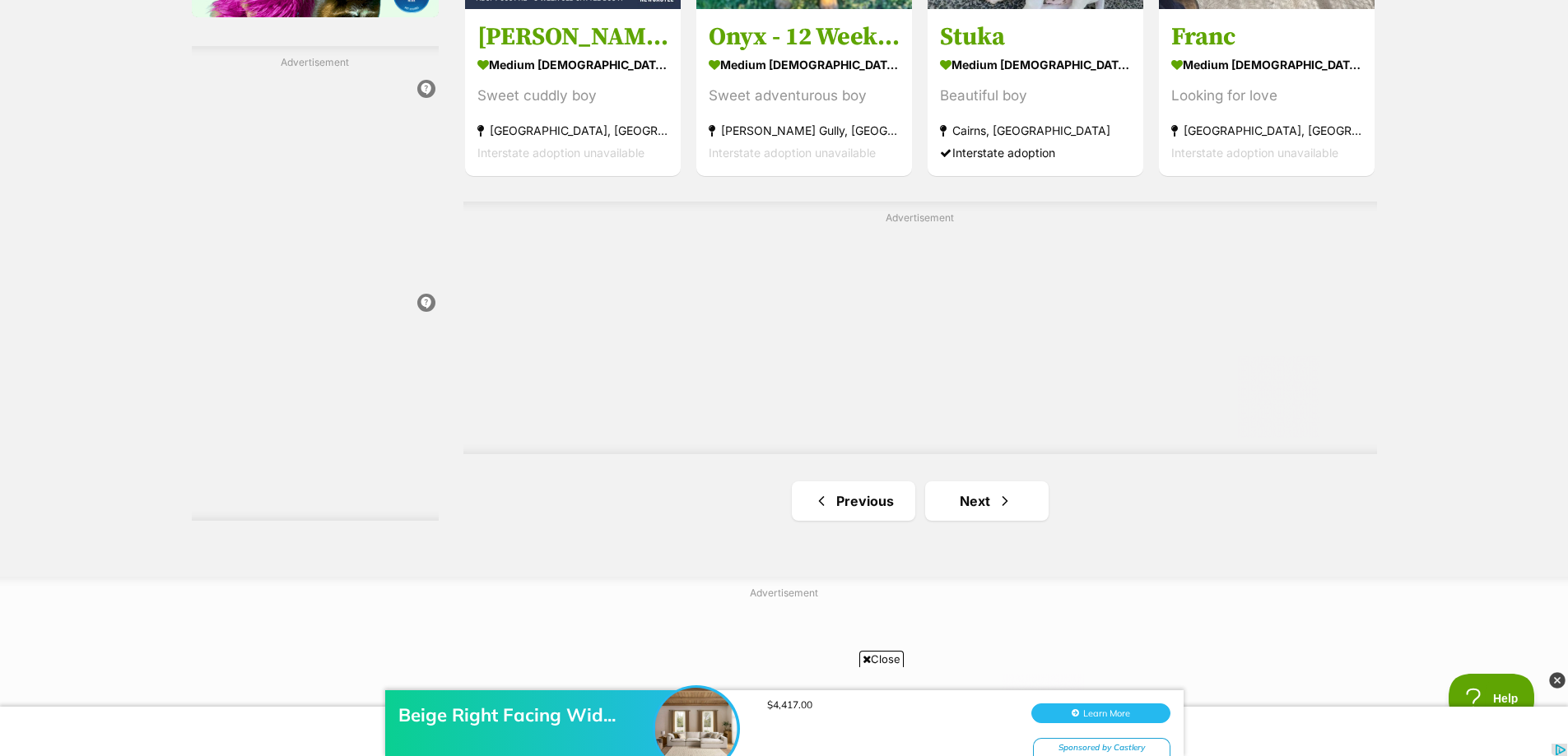
click at [949, 489] on link "Next" at bounding box center [988, 501] width 124 height 39
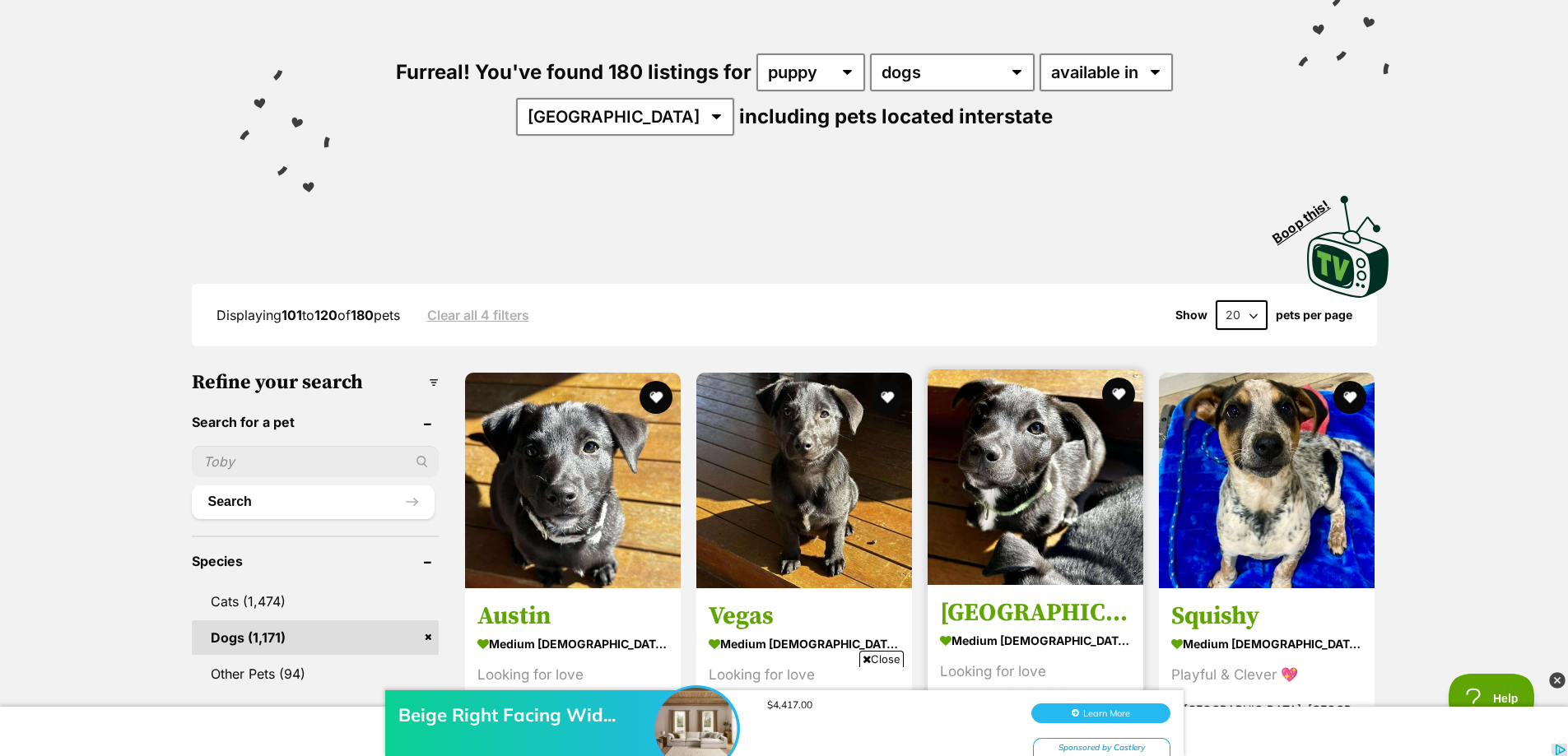
scroll to position [247, 0]
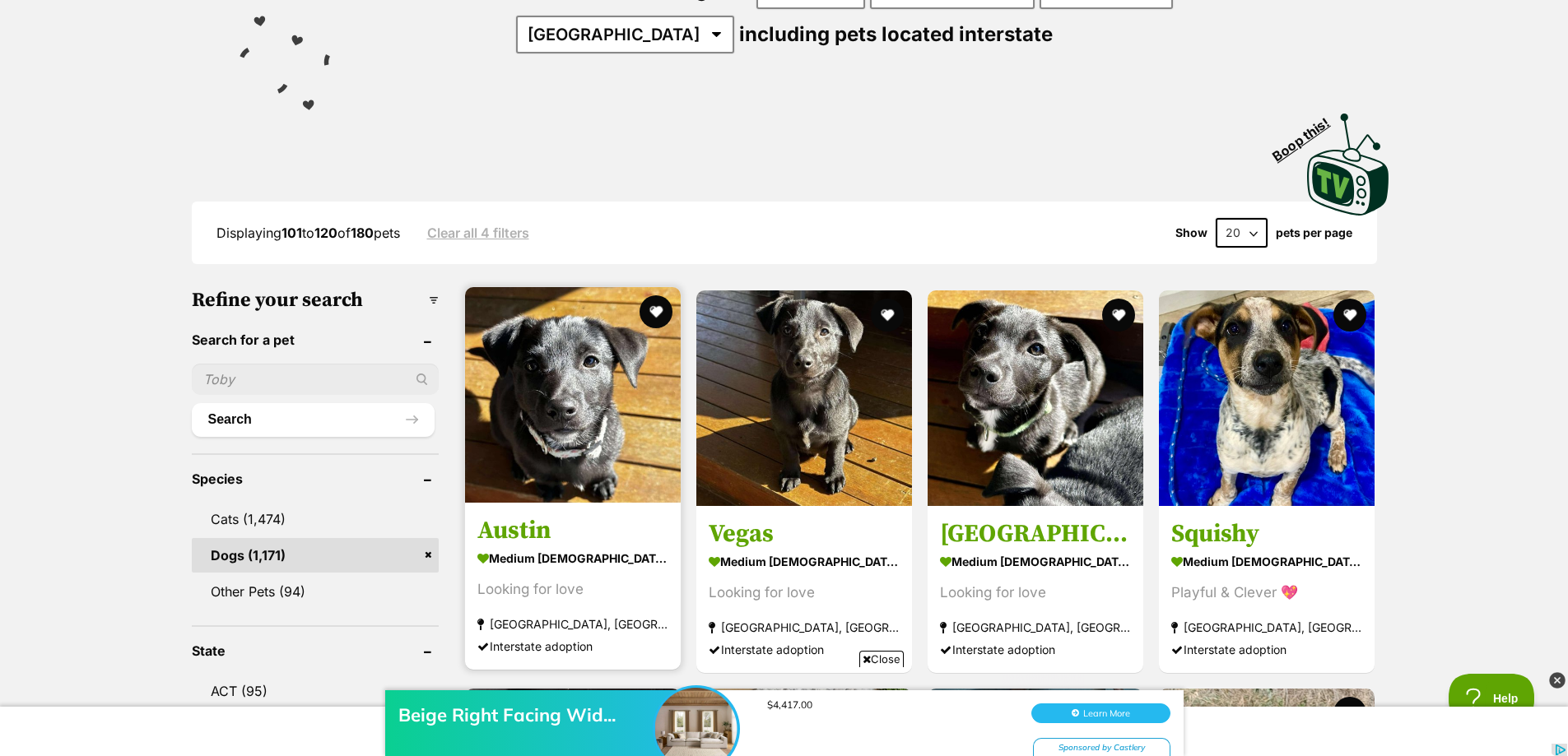
click at [597, 491] on img at bounding box center [573, 395] width 215 height 215
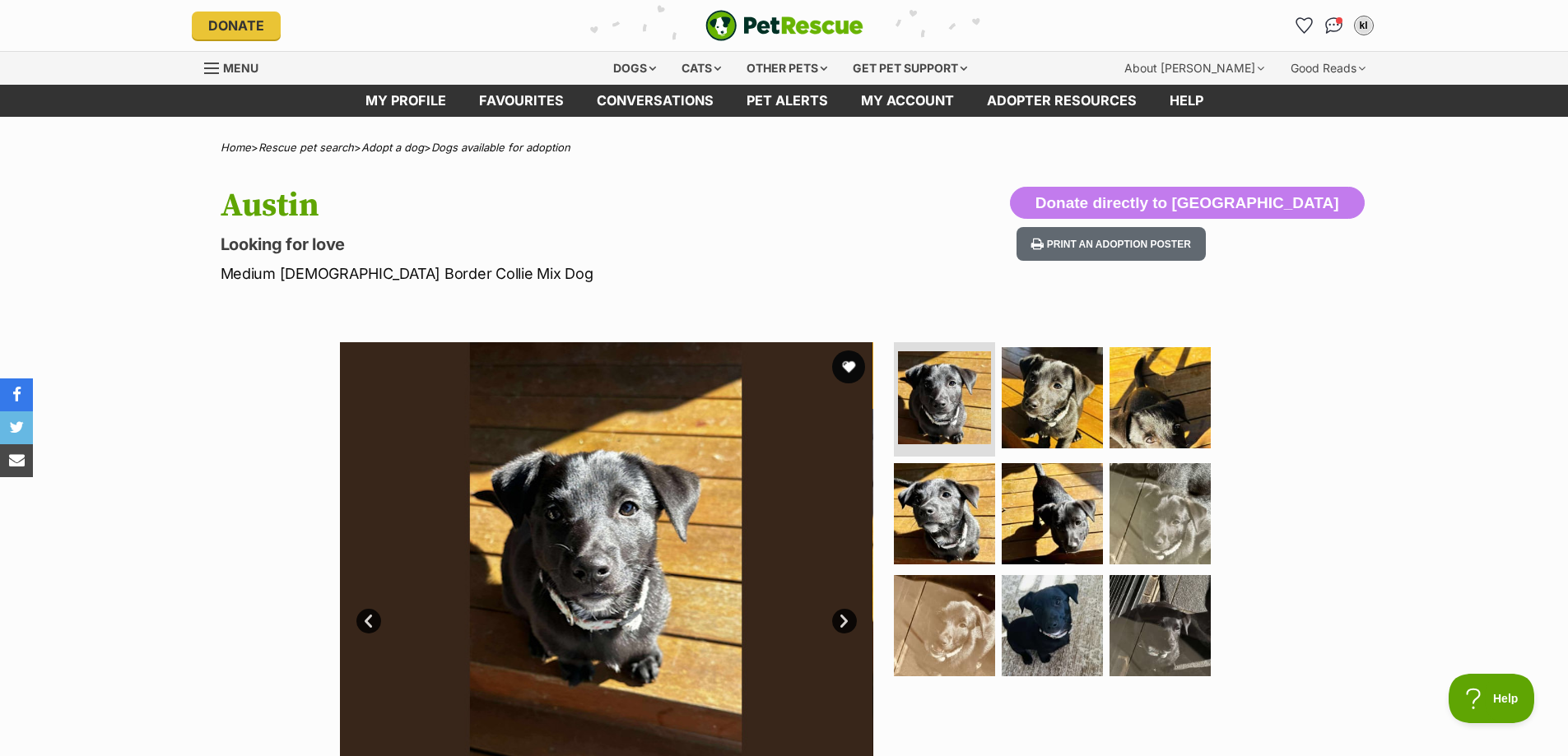
click at [846, 628] on link "Next" at bounding box center [844, 621] width 24 height 24
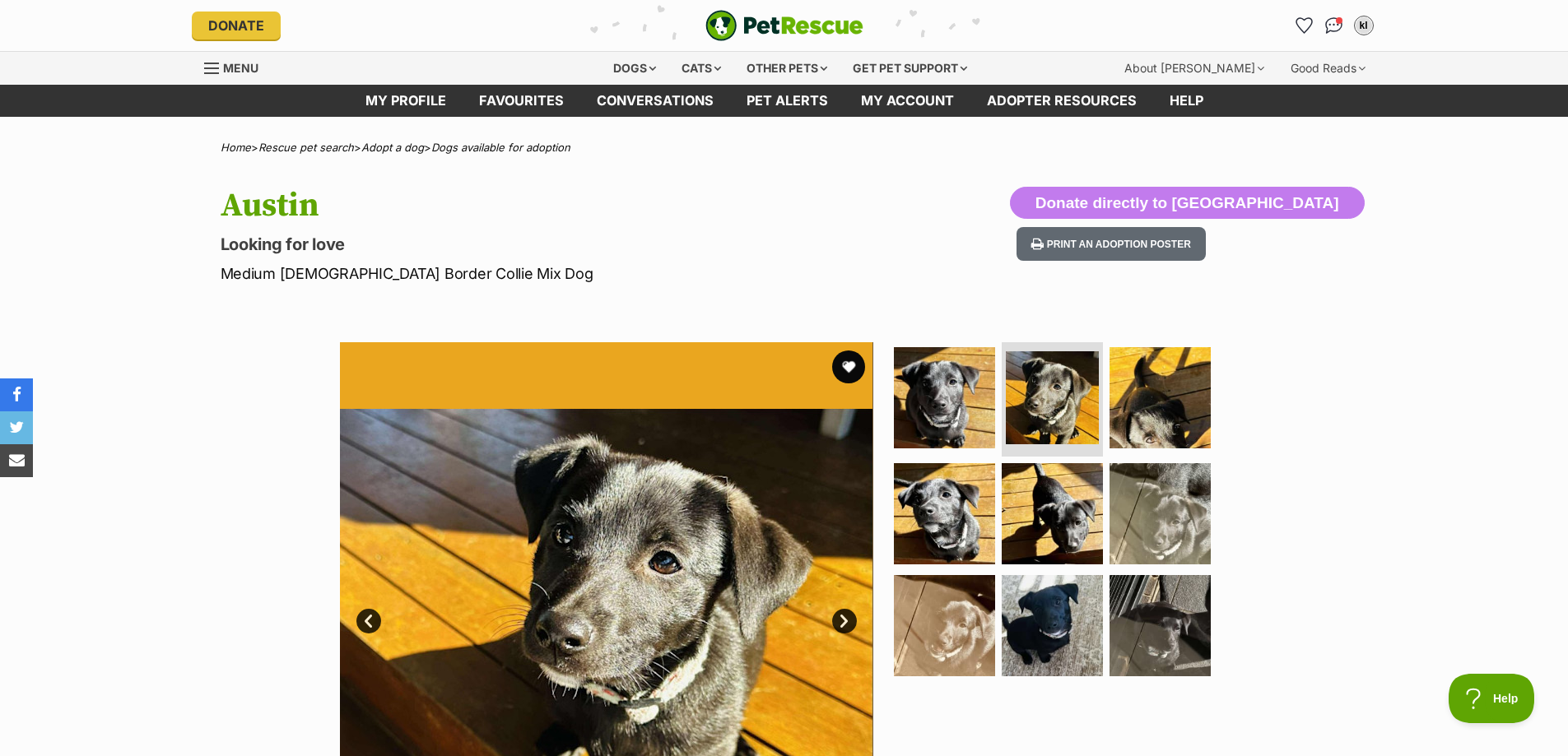
click at [843, 629] on link "Next" at bounding box center [844, 621] width 24 height 24
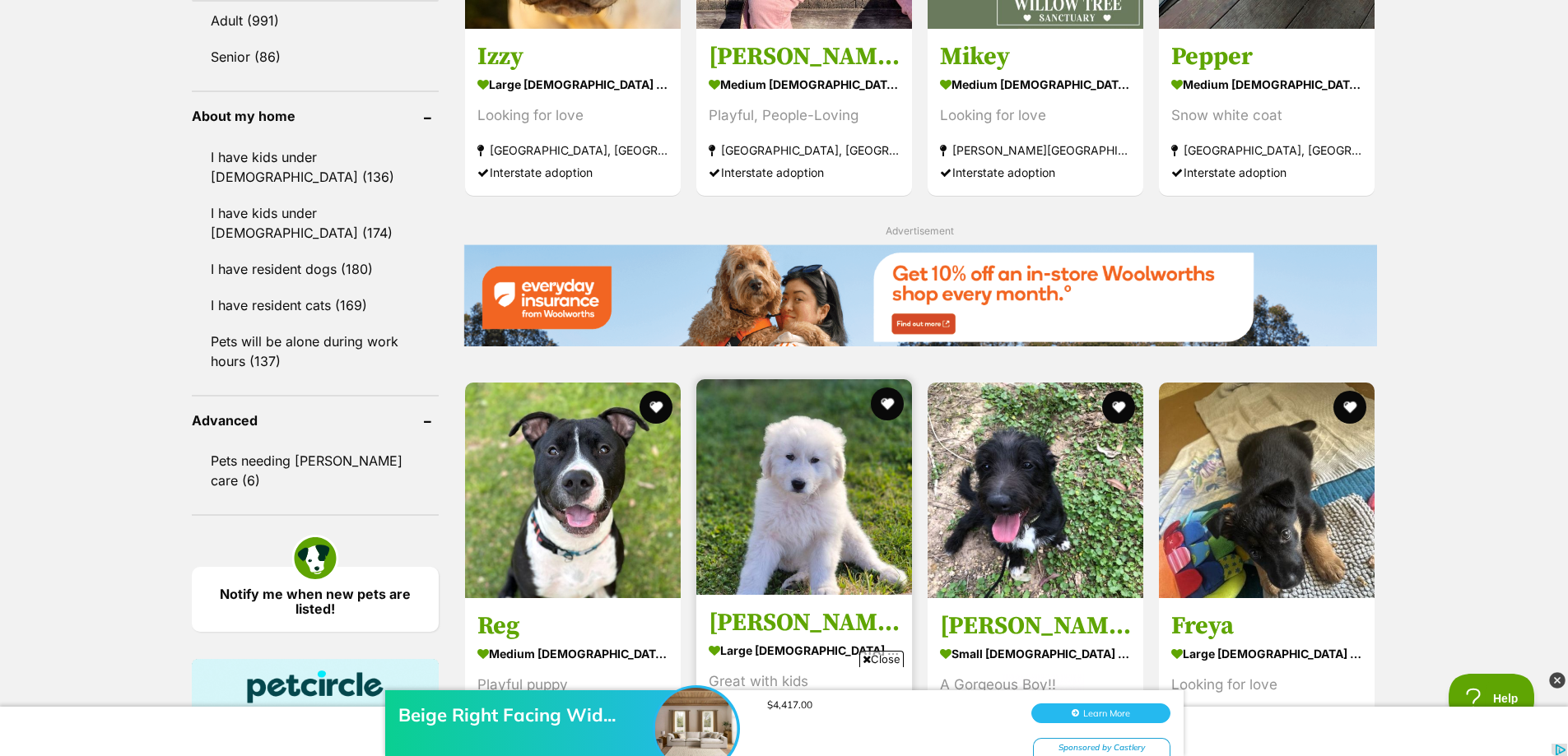
scroll to position [1893, 0]
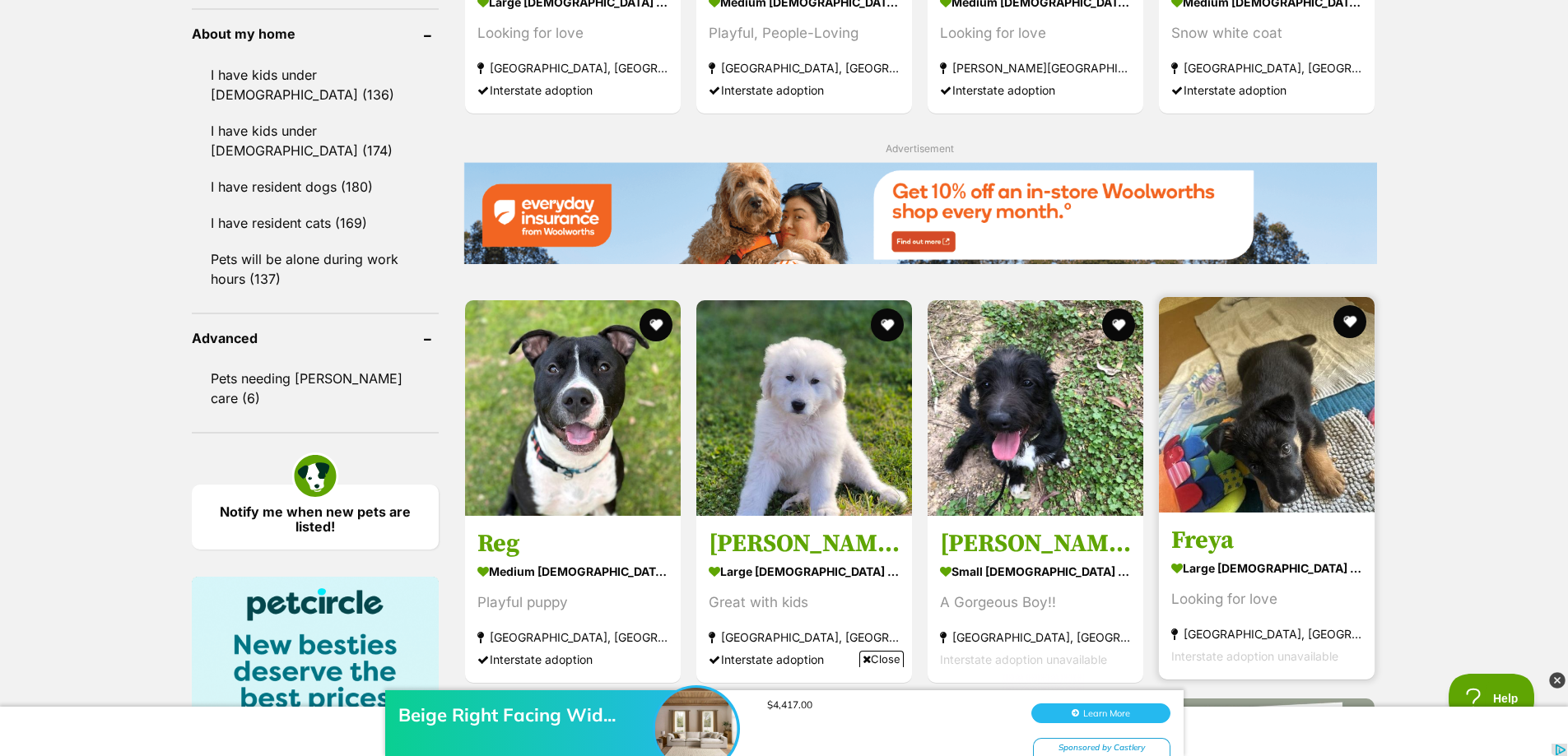
click at [1165, 466] on img at bounding box center [1267, 404] width 215 height 215
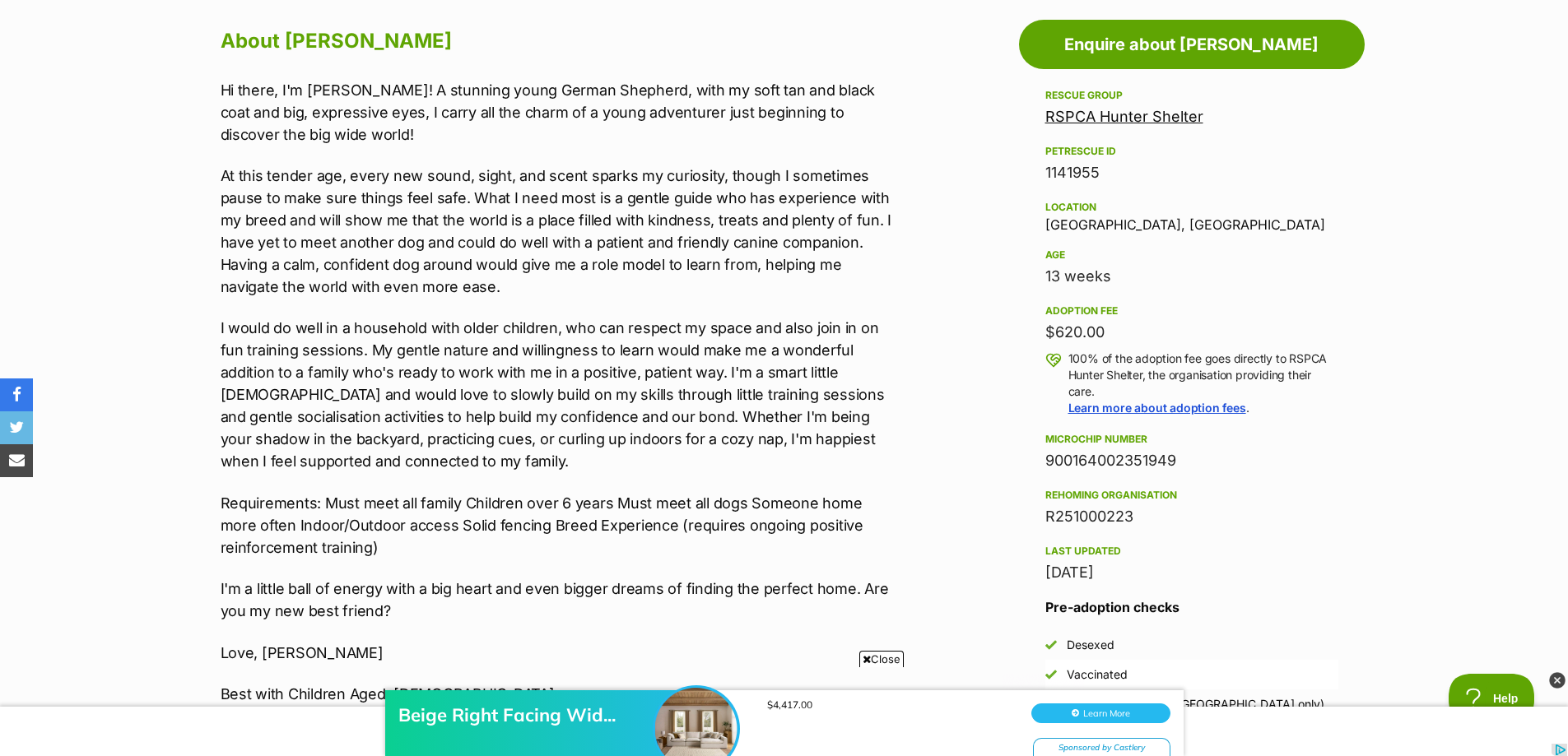
scroll to position [1069, 0]
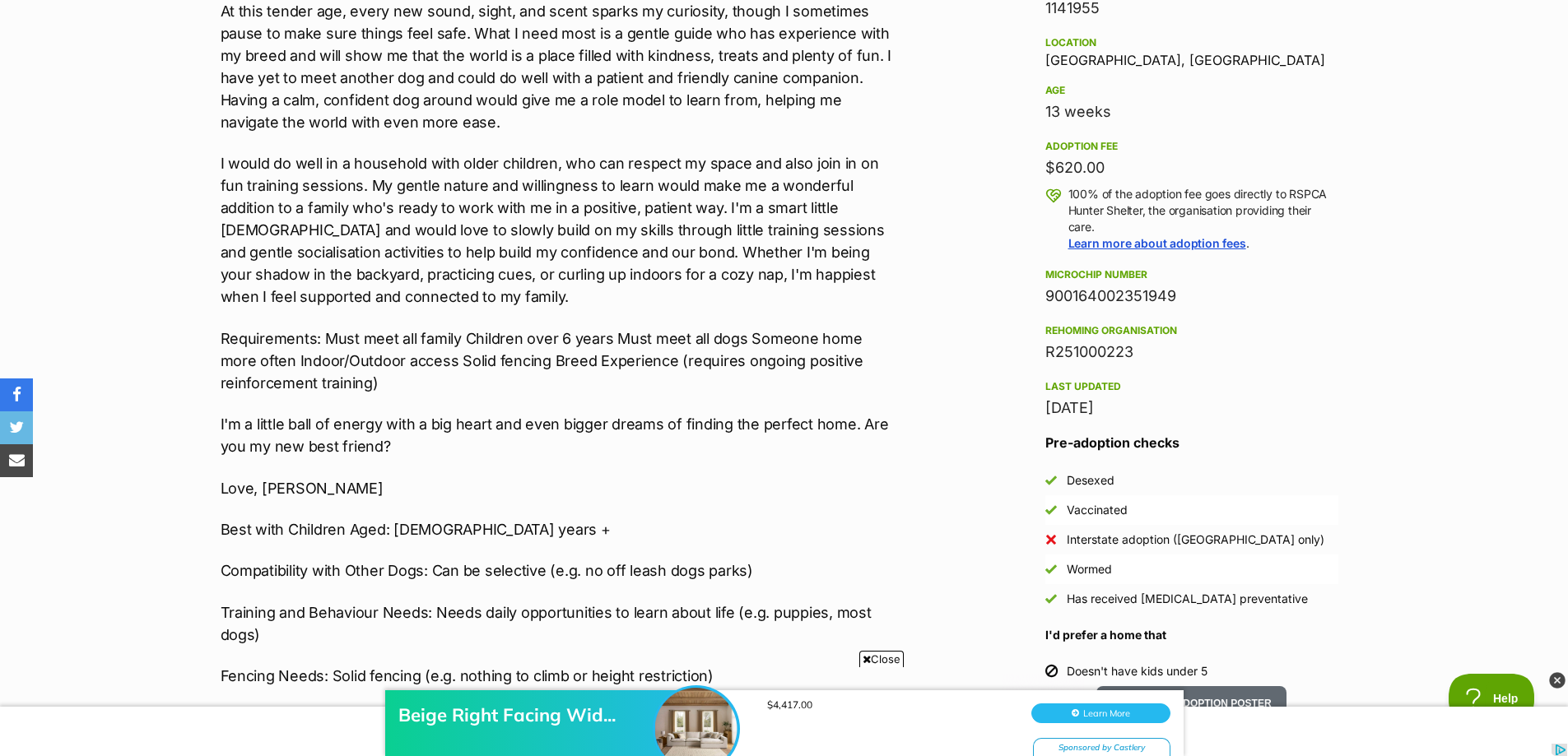
drag, startPoint x: 902, startPoint y: 647, endPoint x: 868, endPoint y: 617, distance: 45.3
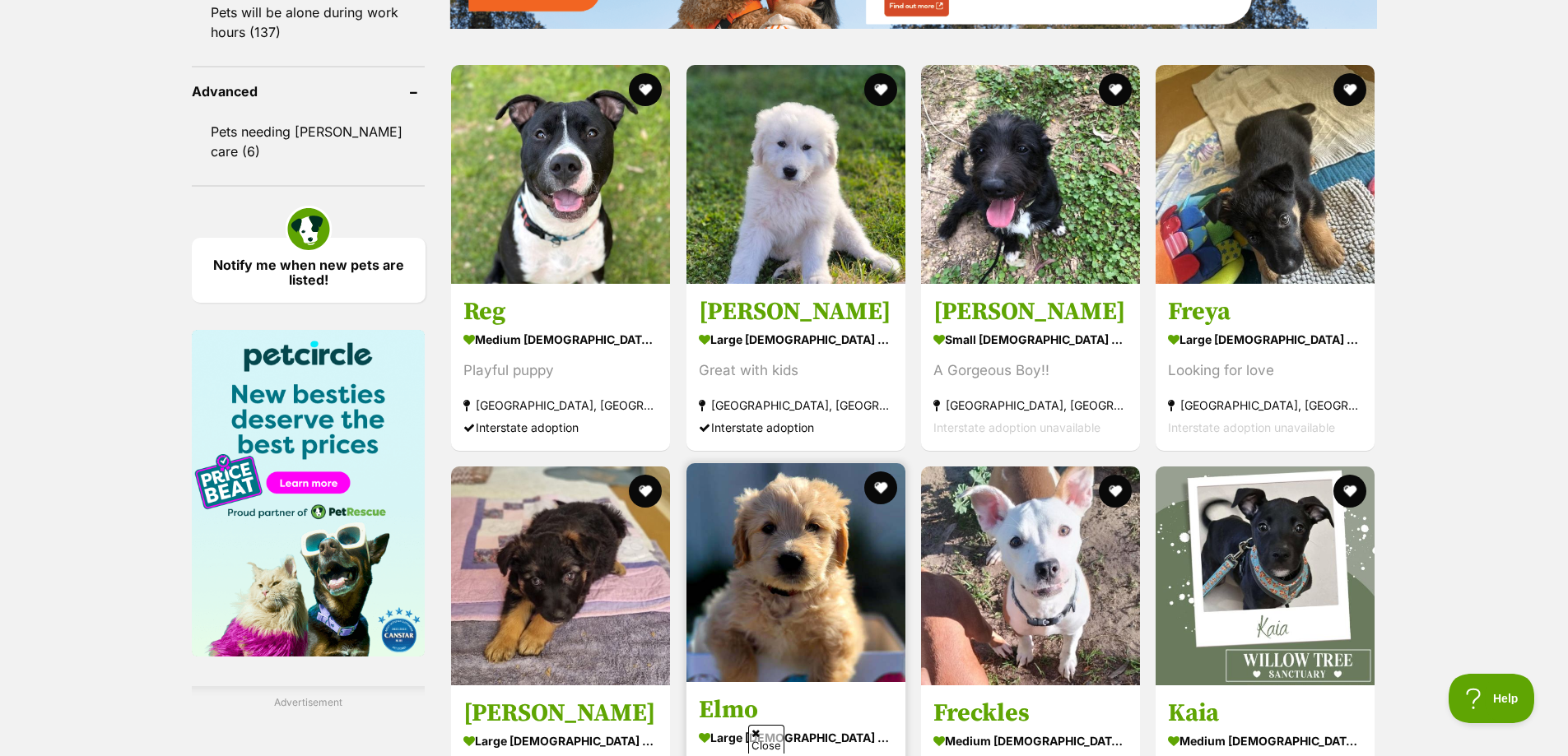
click at [755, 584] on img at bounding box center [796, 573] width 219 height 219
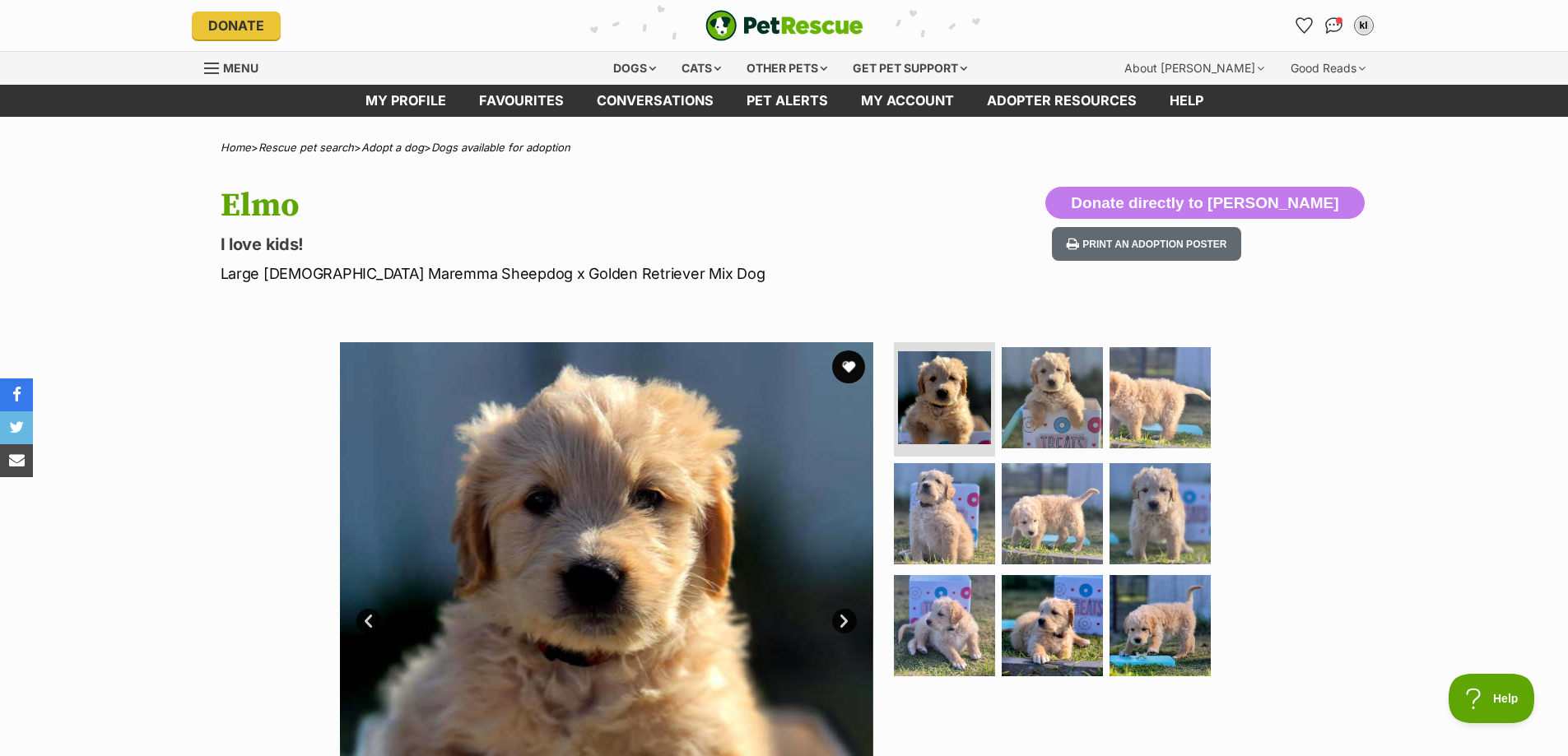
click at [839, 618] on link "Next" at bounding box center [844, 621] width 24 height 24
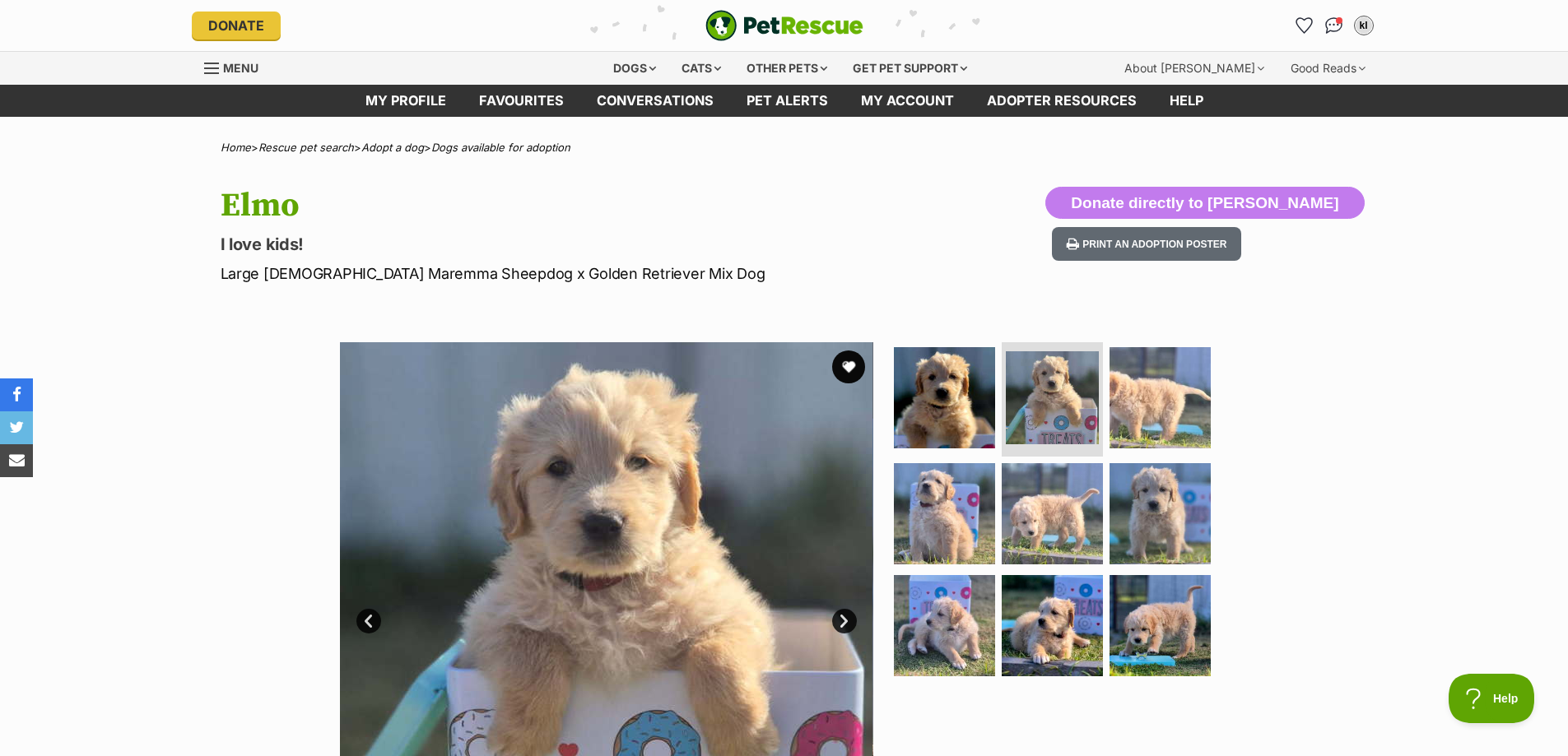
click at [839, 618] on link "Next" at bounding box center [844, 621] width 24 height 24
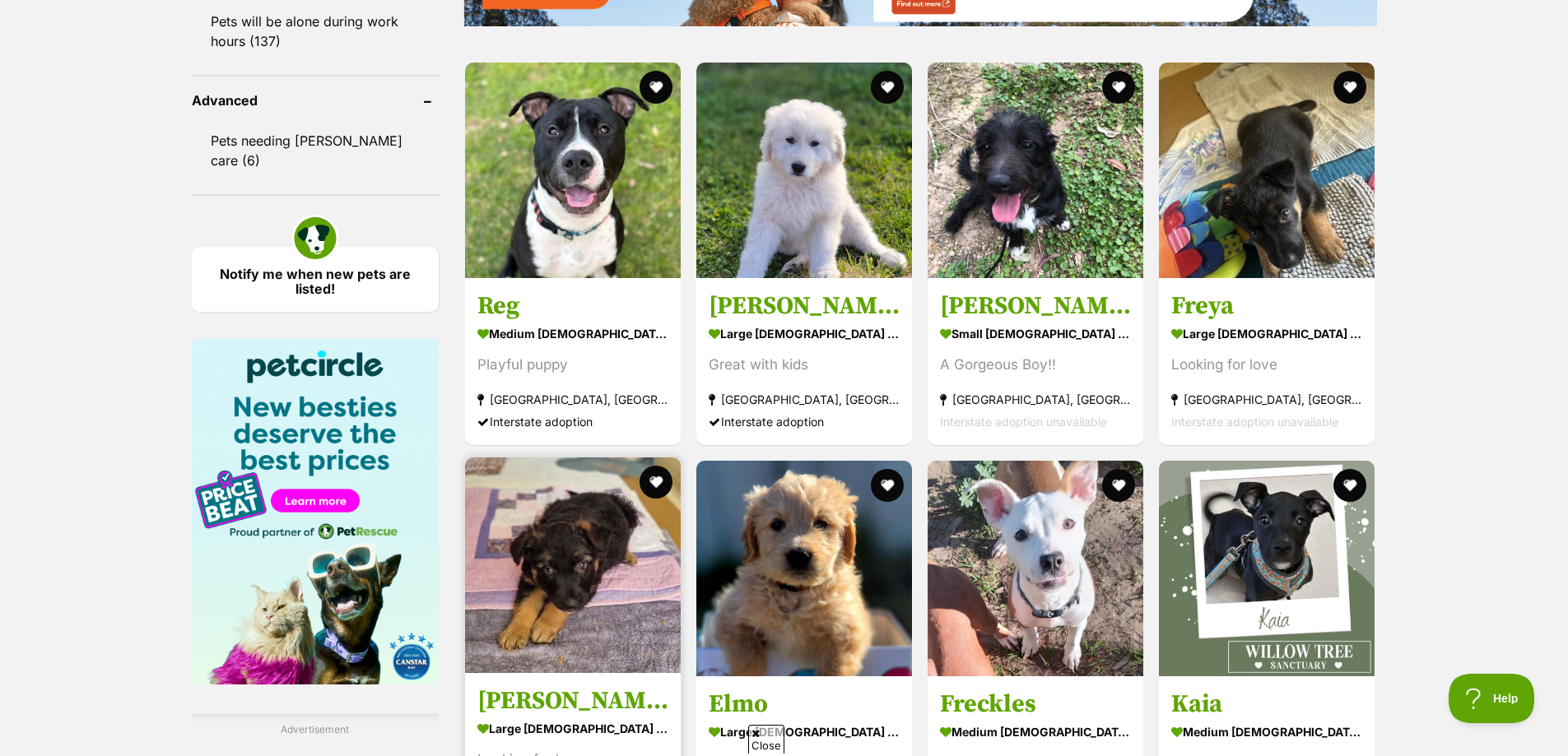
click at [625, 615] on img at bounding box center [573, 565] width 215 height 215
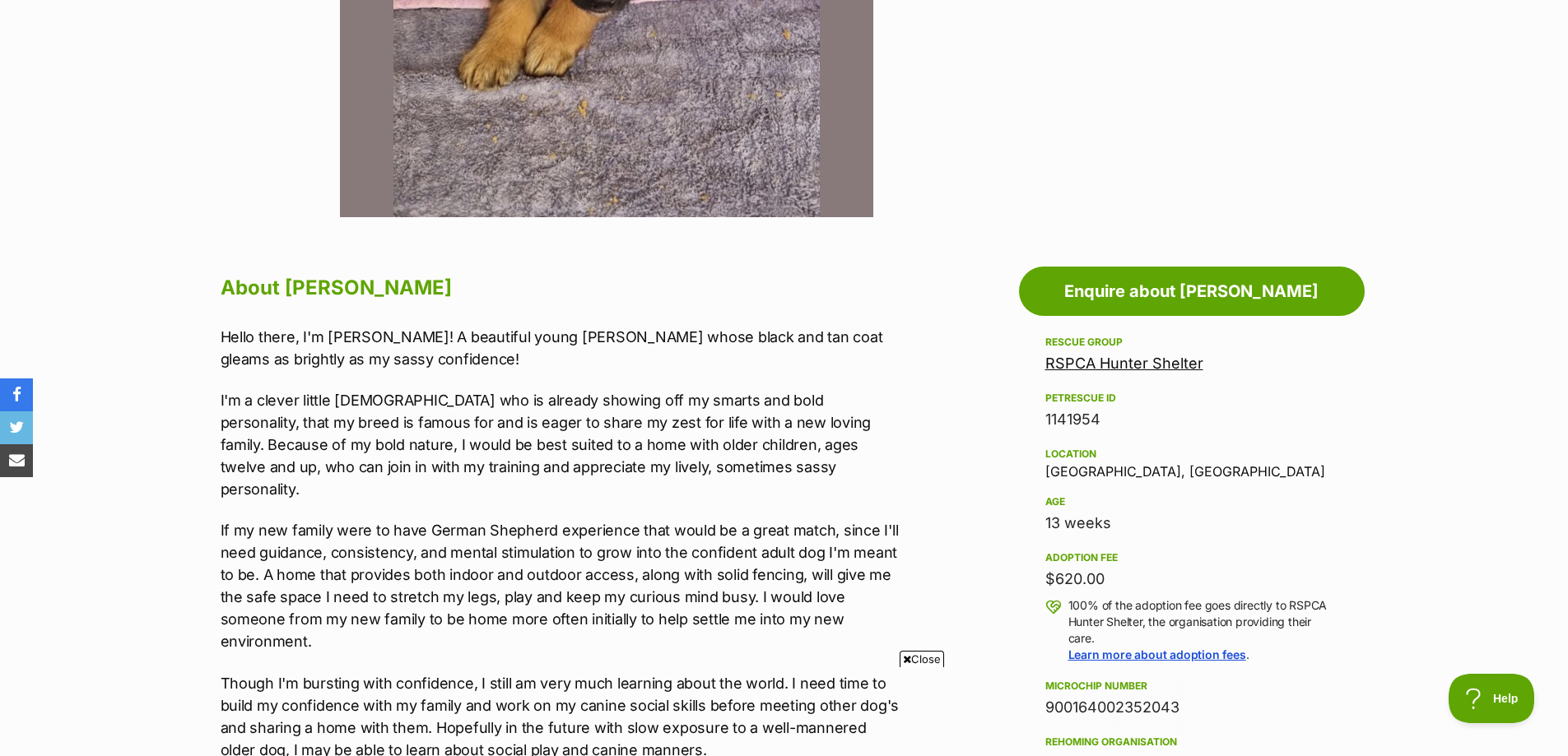
drag, startPoint x: 979, startPoint y: 543, endPoint x: 960, endPoint y: 492, distance: 54.4
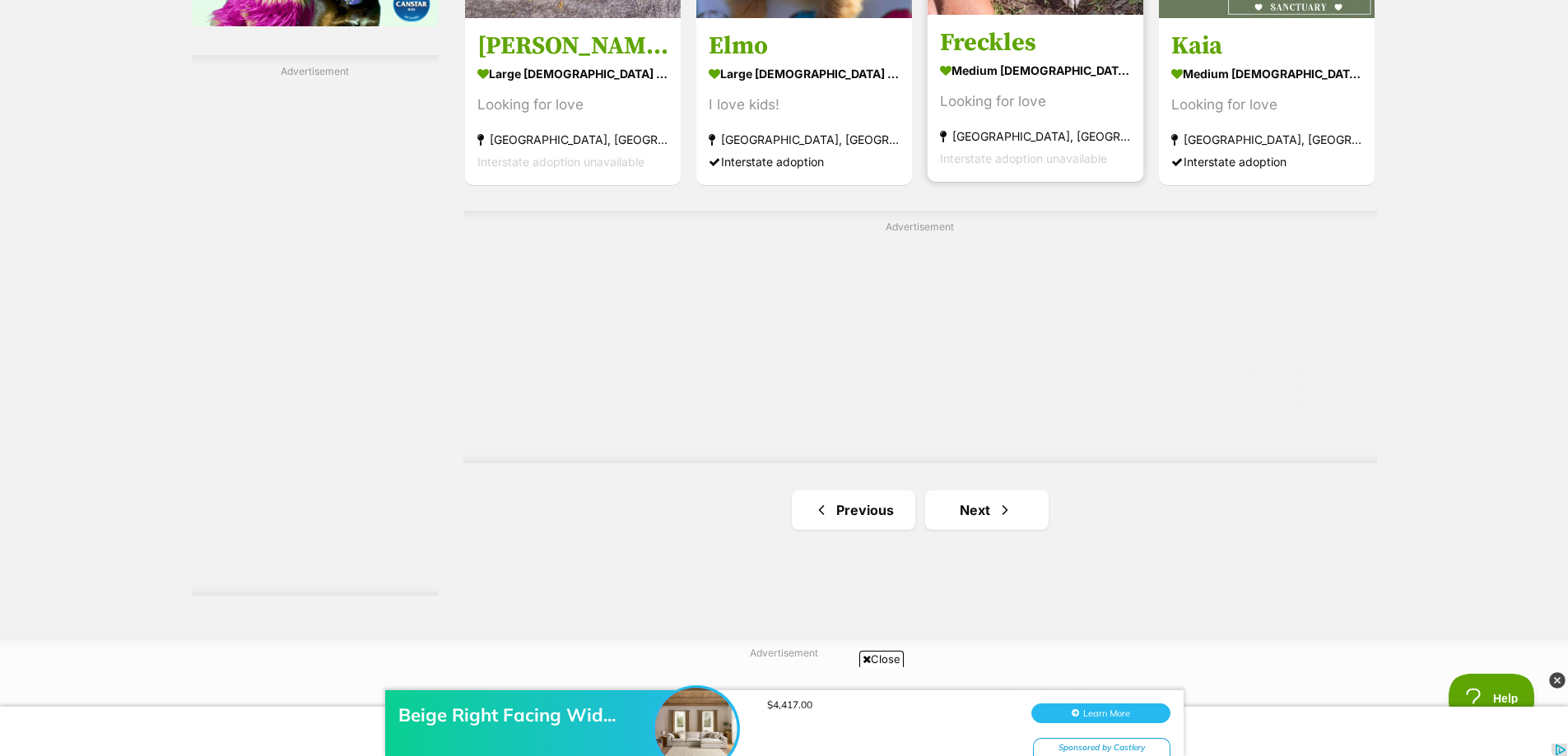
scroll to position [2871, 0]
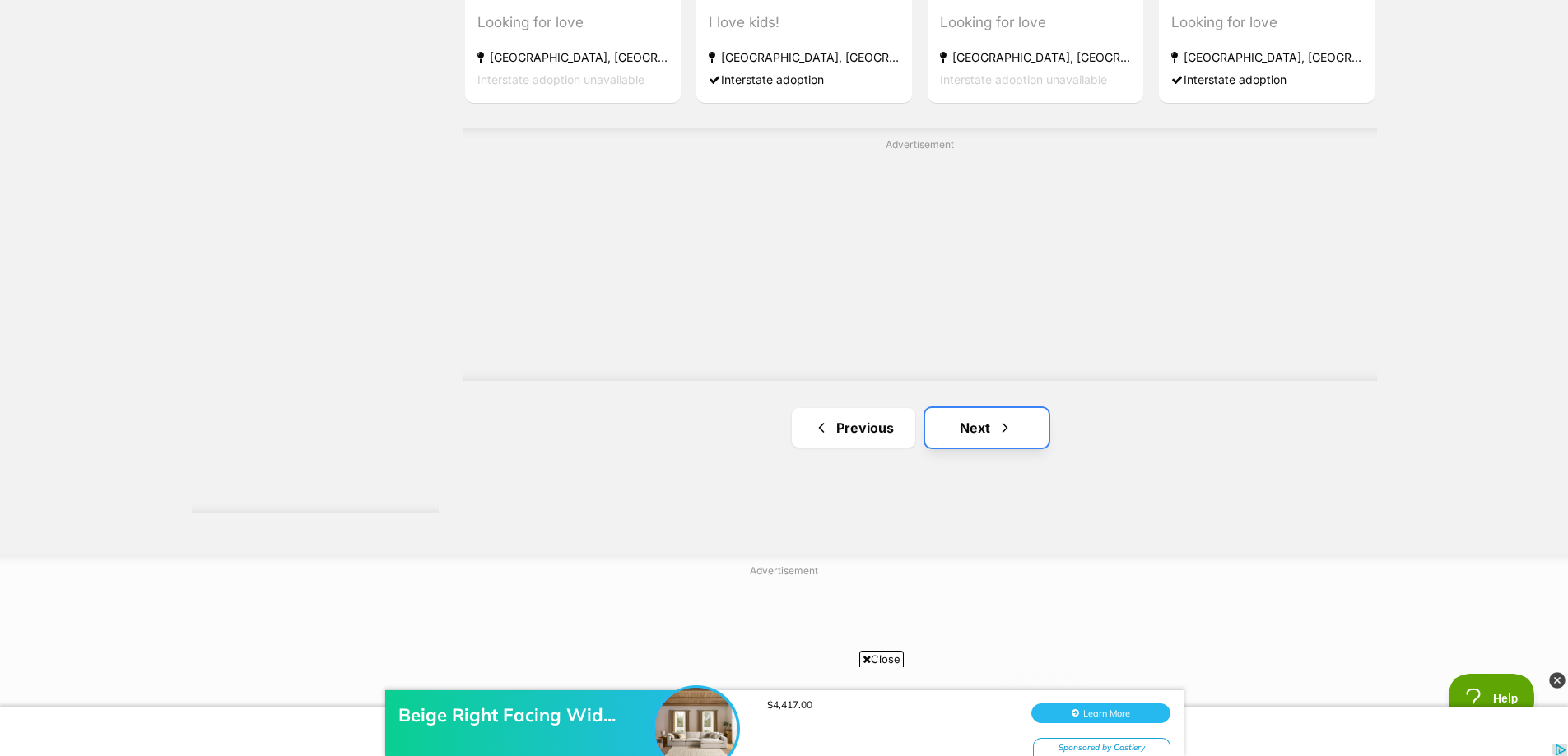
click at [1015, 434] on link "Next" at bounding box center [988, 428] width 124 height 39
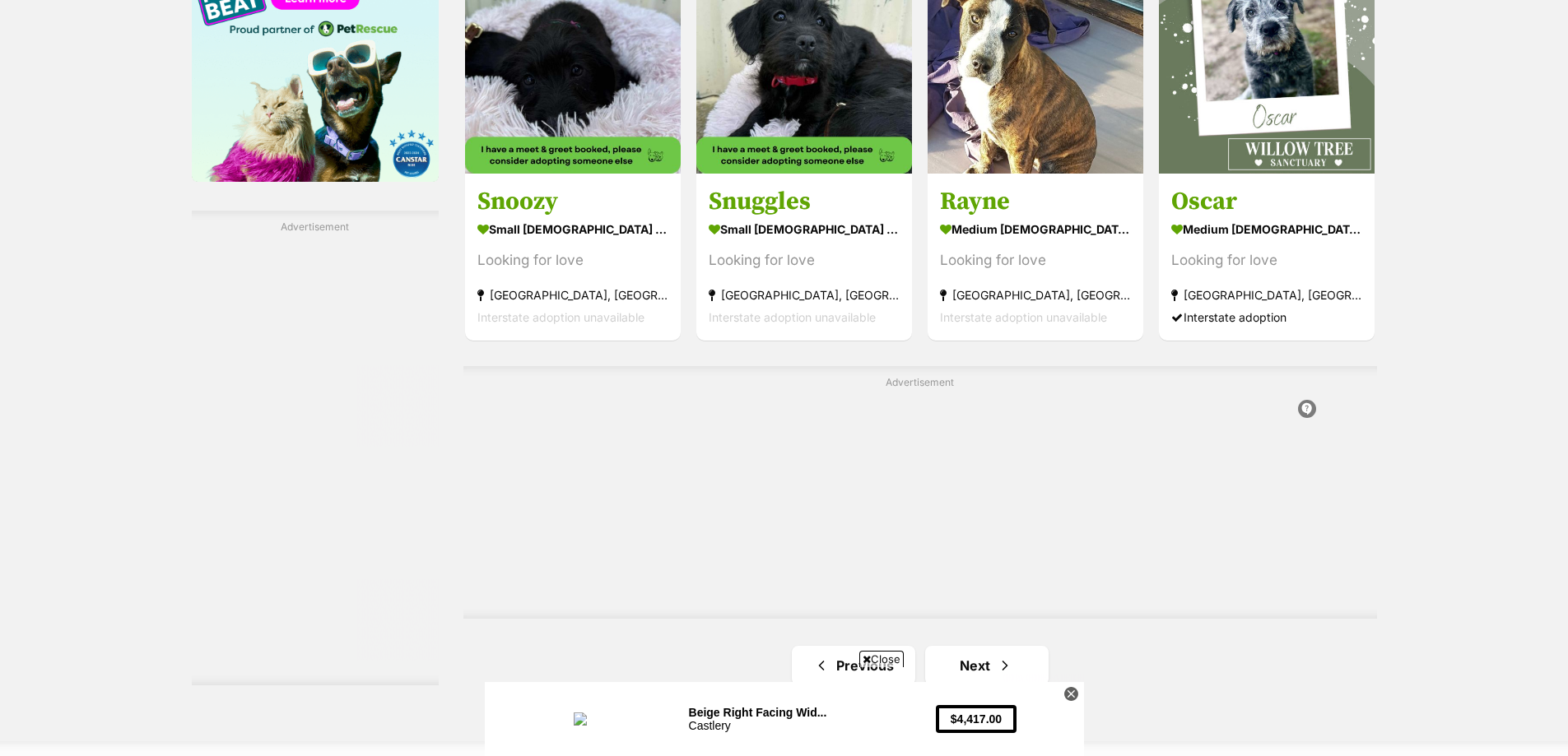
scroll to position [2880, 0]
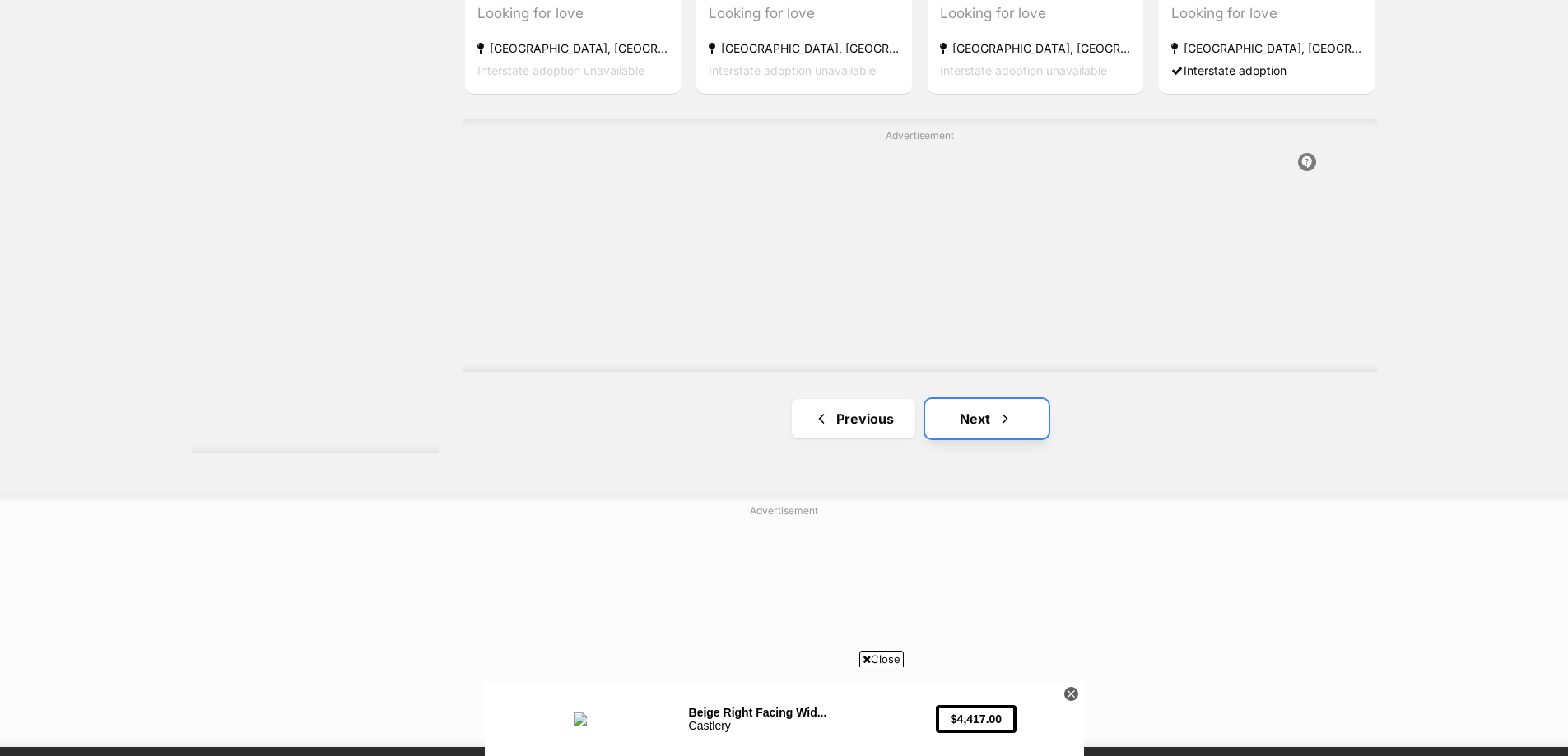
drag, startPoint x: 0, startPoint y: 0, endPoint x: 1015, endPoint y: 433, distance: 1103.5
click at [1015, 433] on link "Next" at bounding box center [988, 419] width 124 height 39
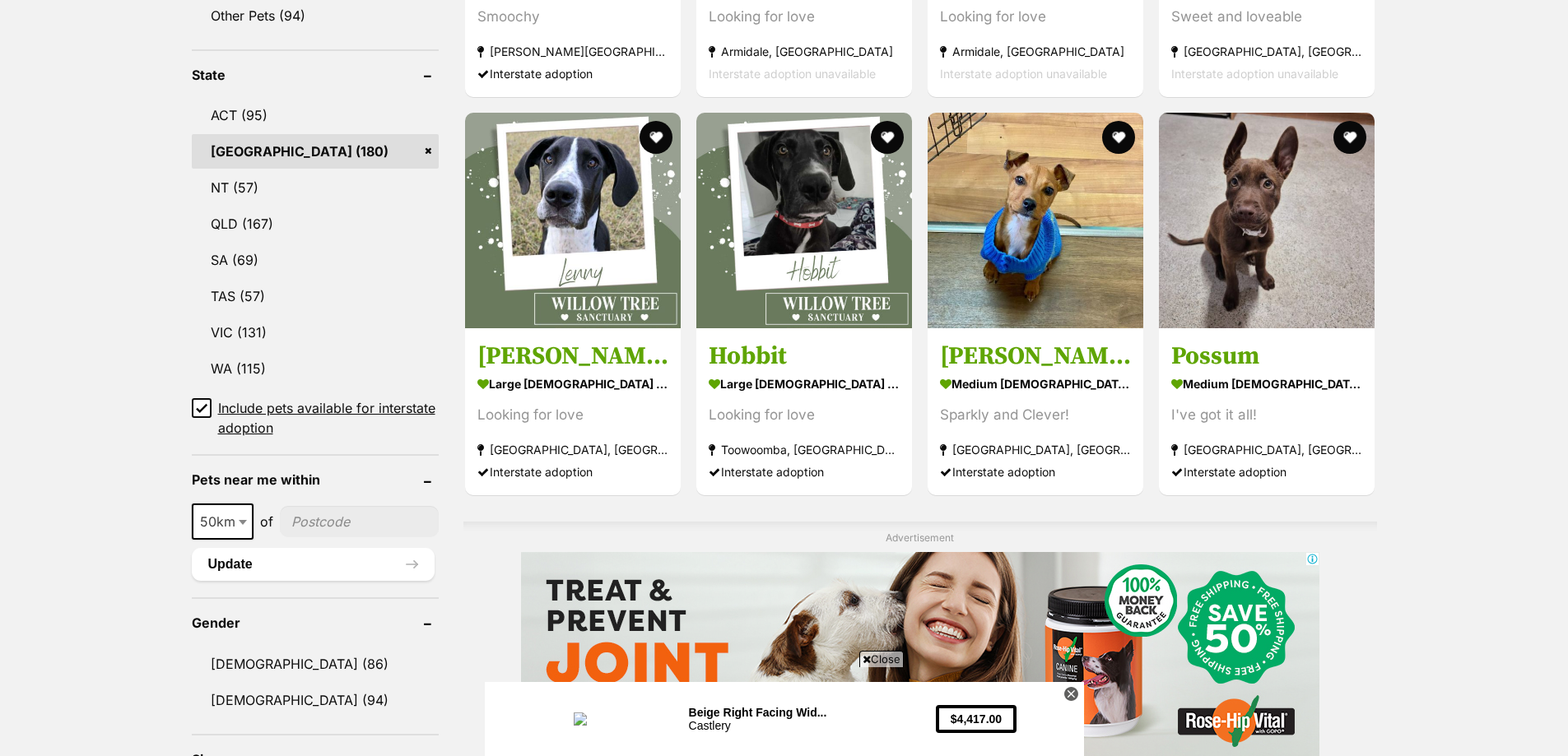
click at [1015, 433] on section "medium female Dog Sparkly and Clever! Forster, NSW Interstate adoption" at bounding box center [1035, 428] width 191 height 111
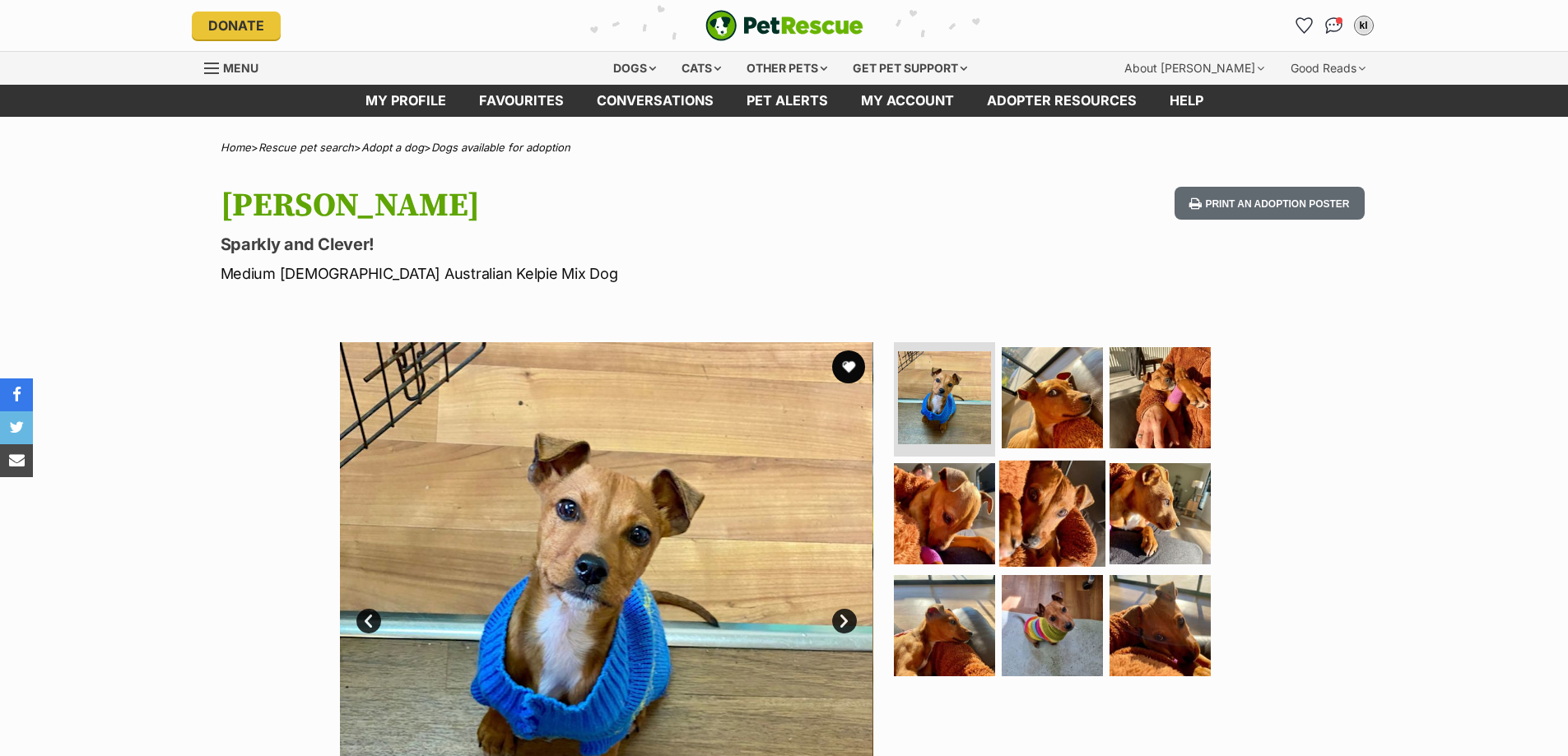
click at [1007, 502] on img at bounding box center [1052, 514] width 106 height 106
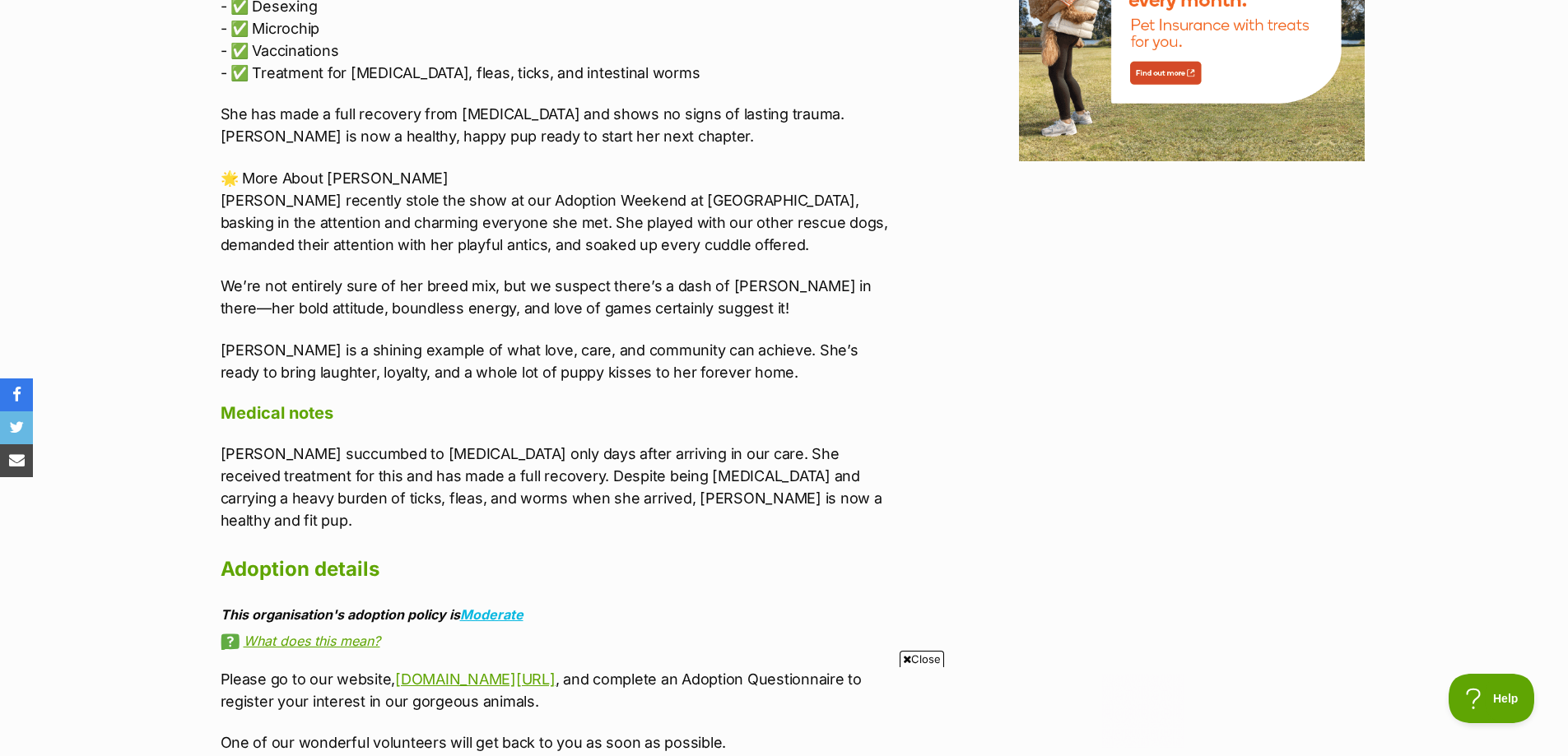
scroll to position [2222, 0]
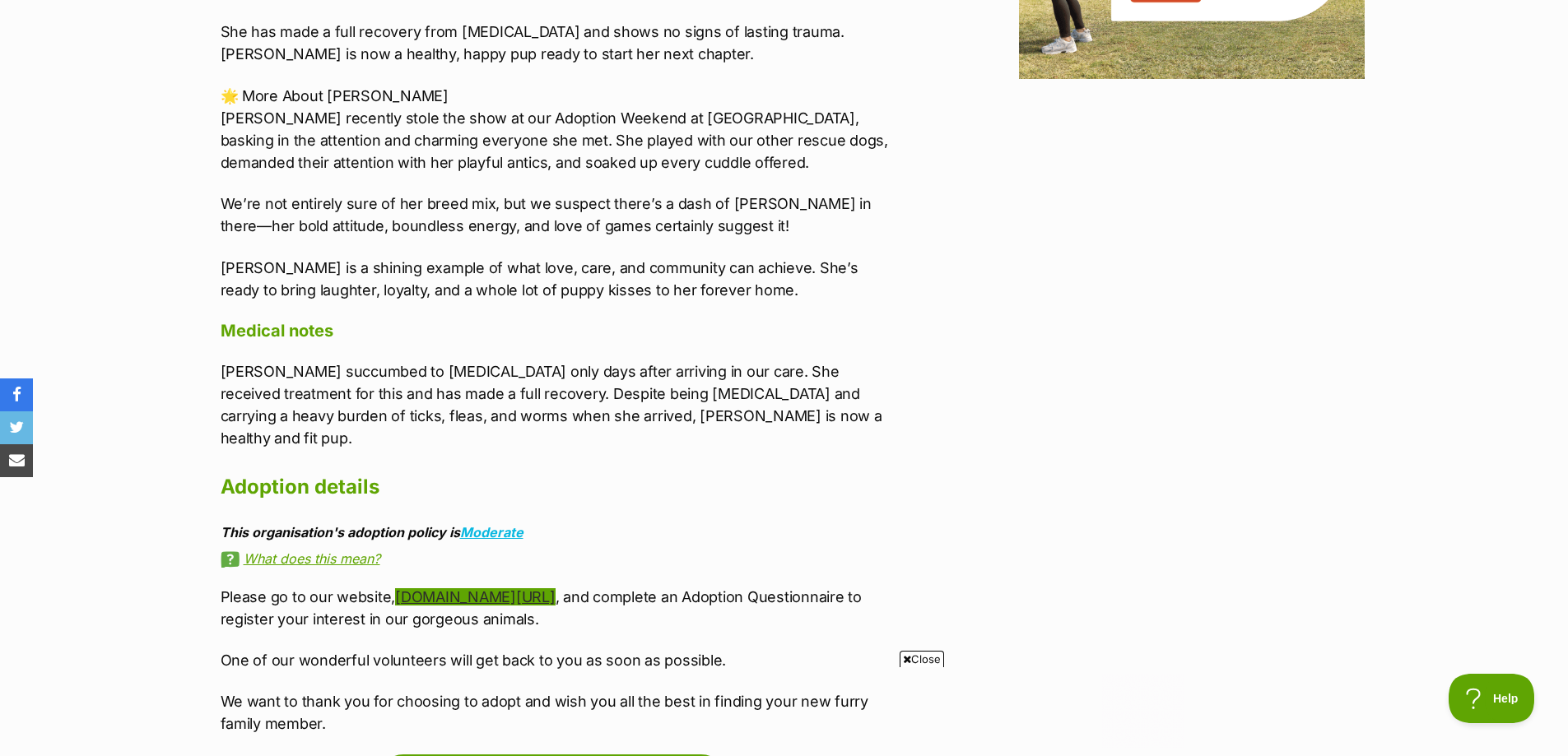
click at [515, 589] on link "[DOMAIN_NAME][URL]" at bounding box center [475, 597] width 160 height 17
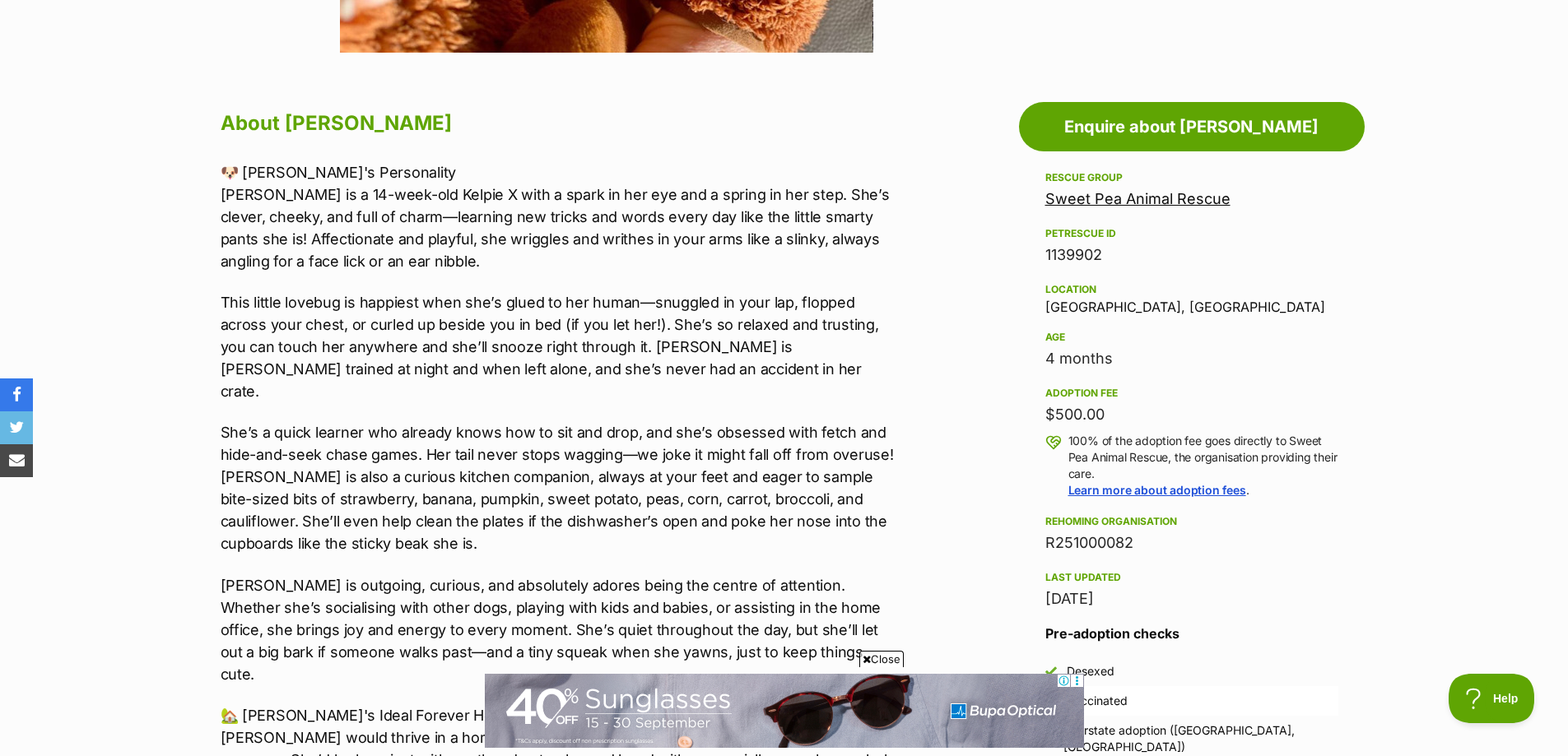
scroll to position [741, 0]
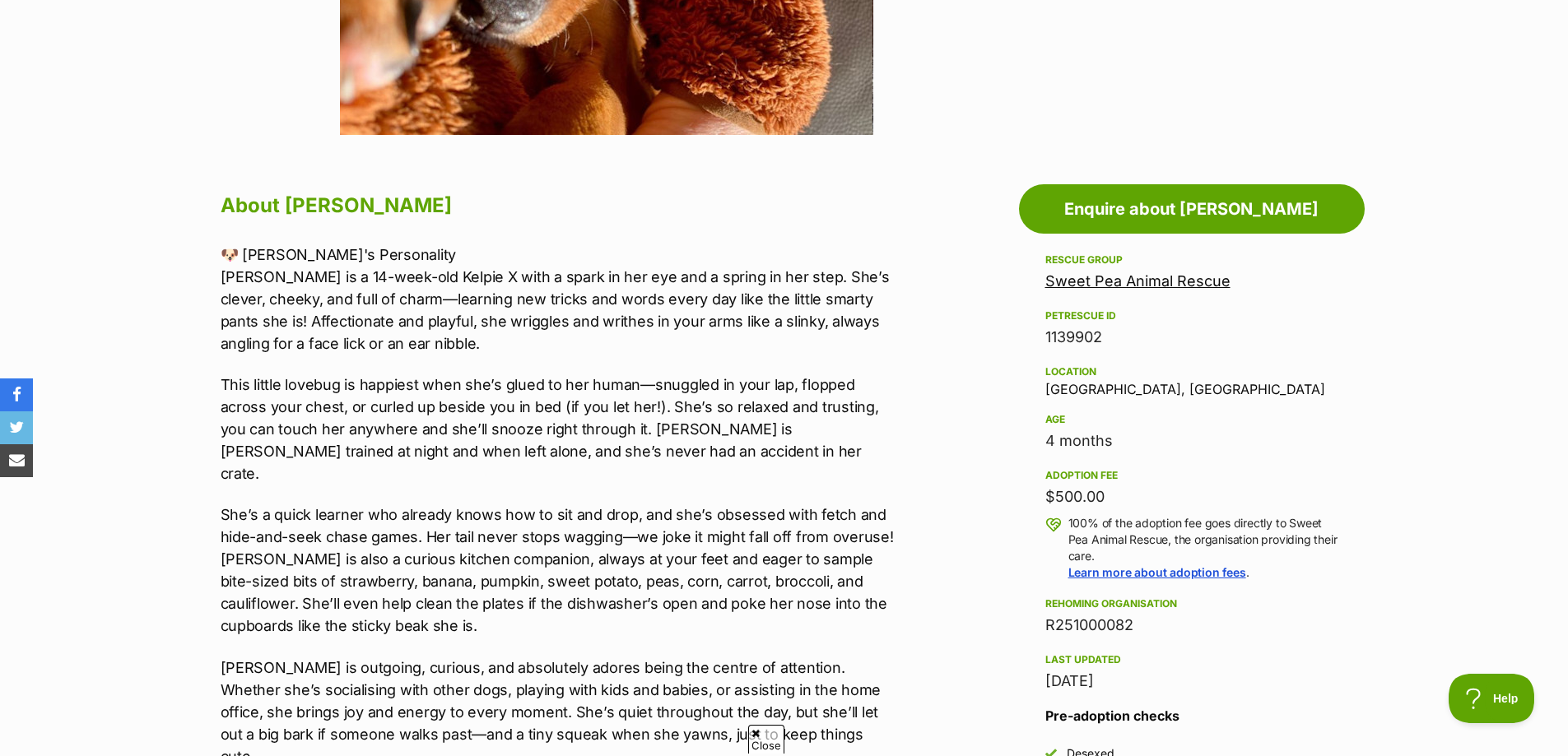
click at [1116, 275] on link "Sweet Pea Animal Rescue" at bounding box center [1138, 281] width 185 height 17
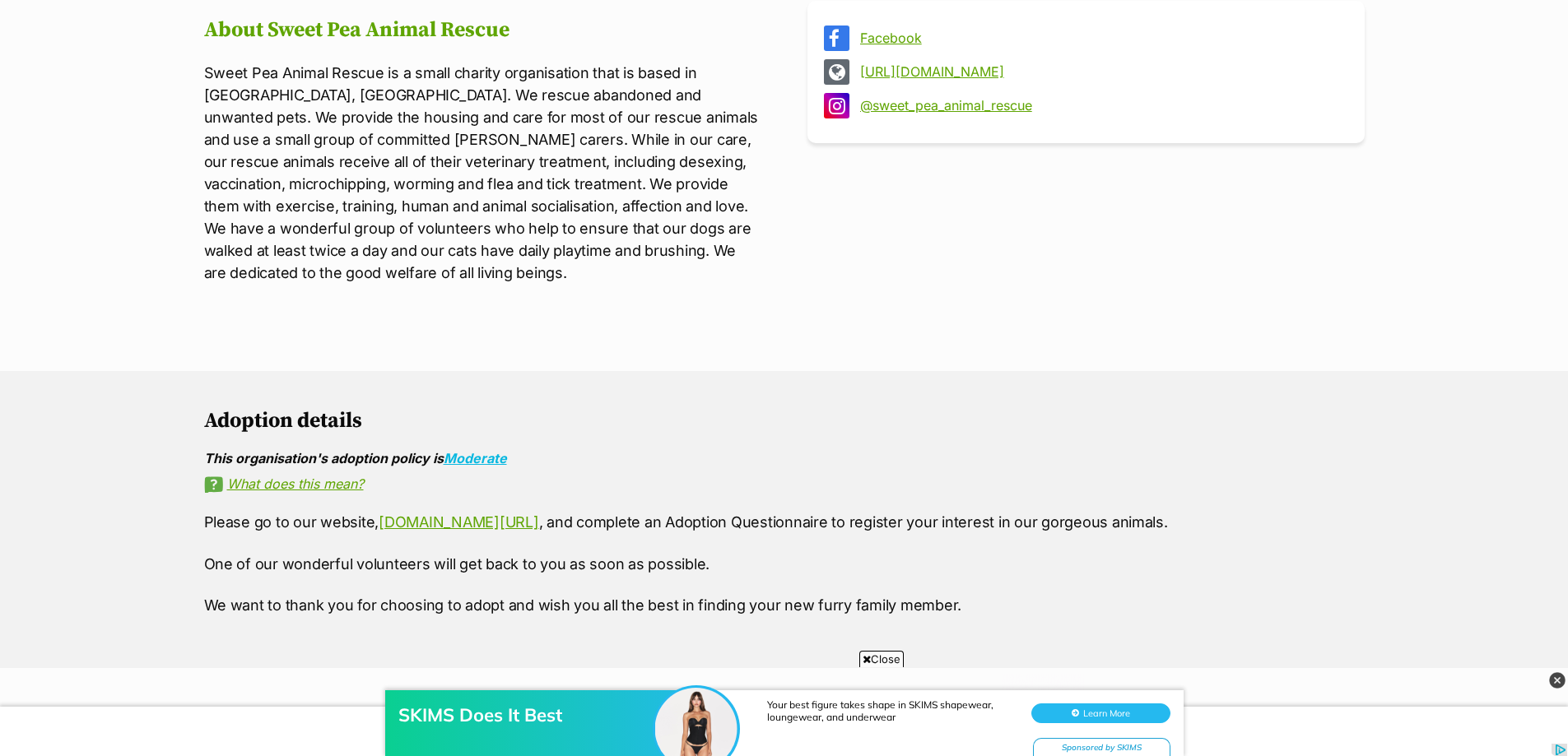
scroll to position [576, 0]
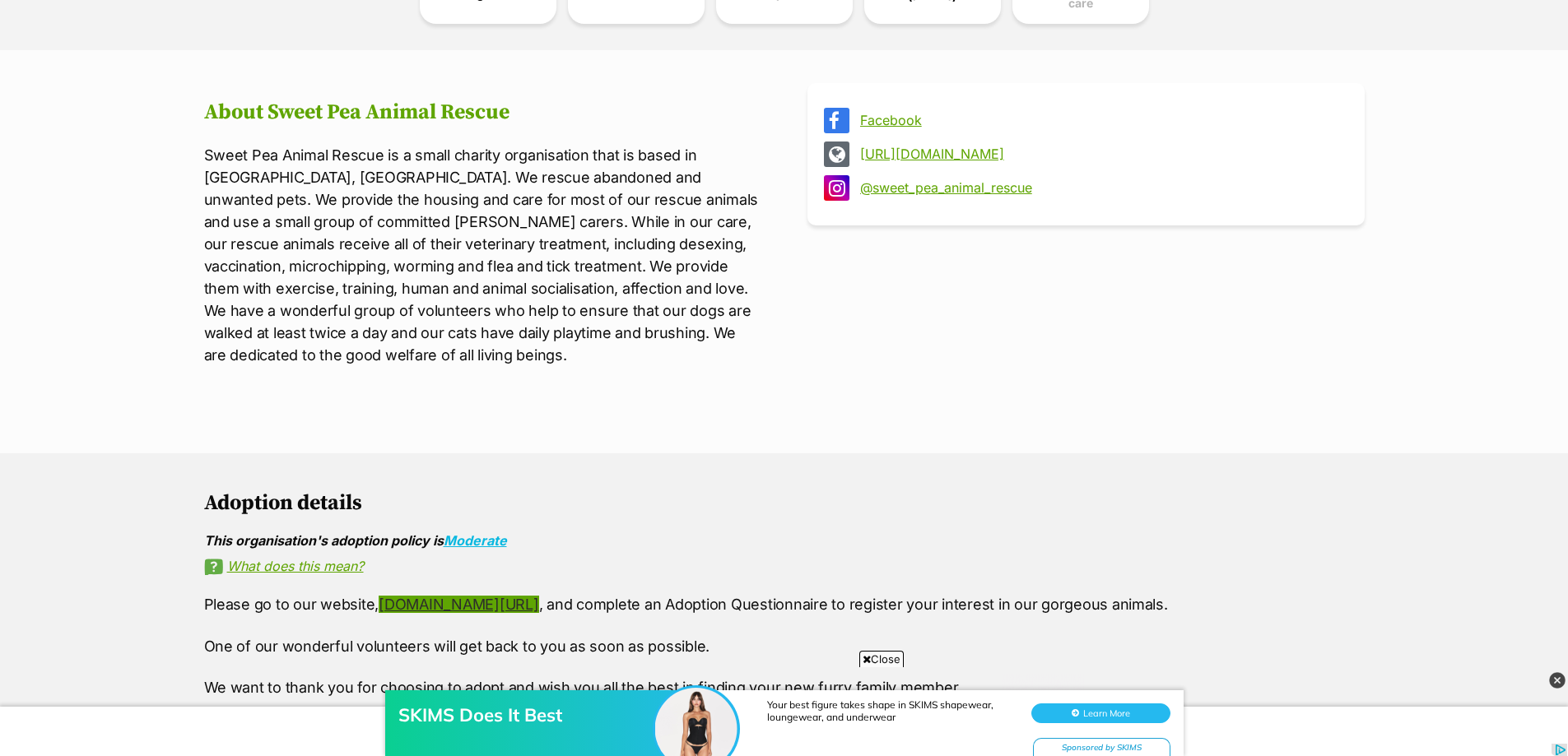
click at [538, 596] on link "[DOMAIN_NAME][URL]" at bounding box center [459, 604] width 160 height 17
